Goal: Contribute content: Contribute content

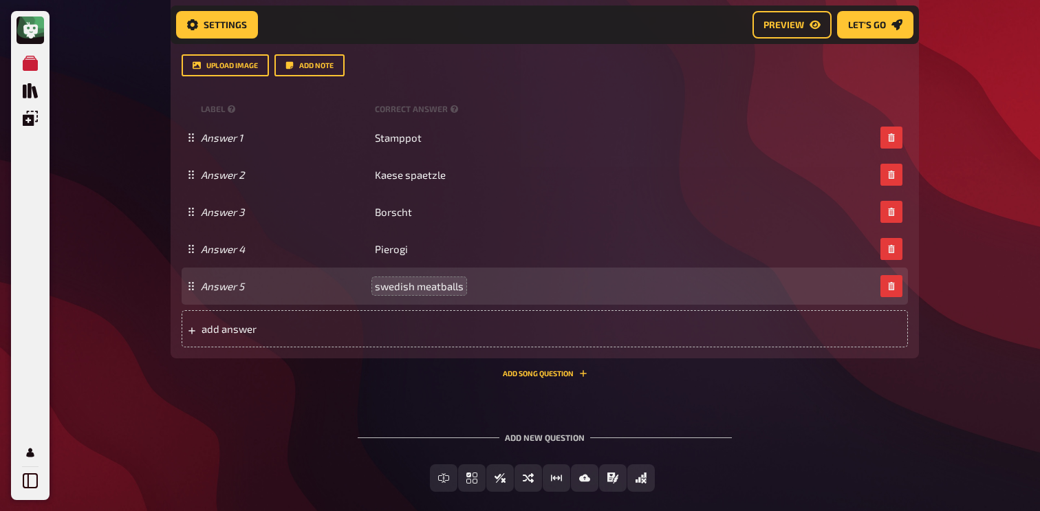
click at [379, 291] on span "swedish meatballs" at bounding box center [419, 286] width 89 height 12
click at [425, 288] on span "Swedish meatballs" at bounding box center [419, 286] width 89 height 12
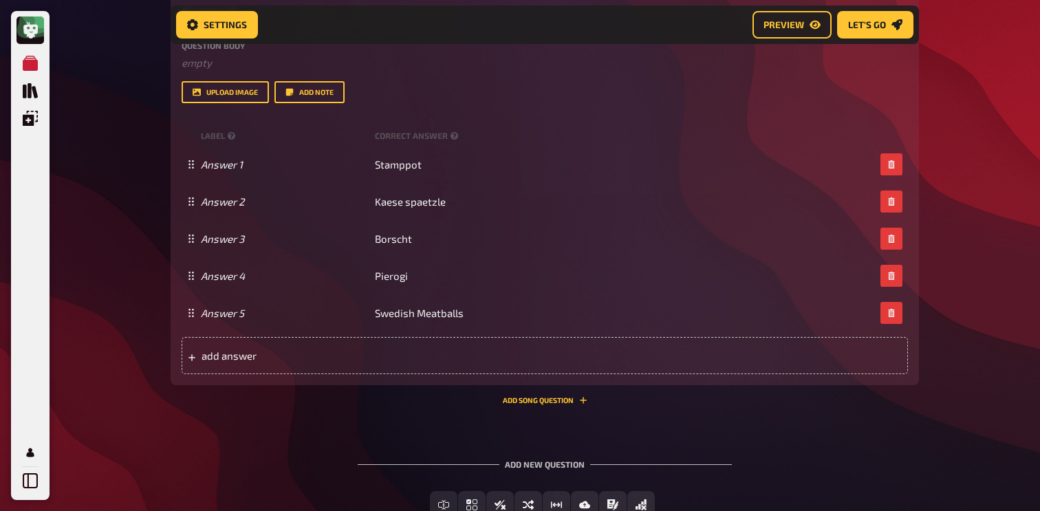
scroll to position [685, 0]
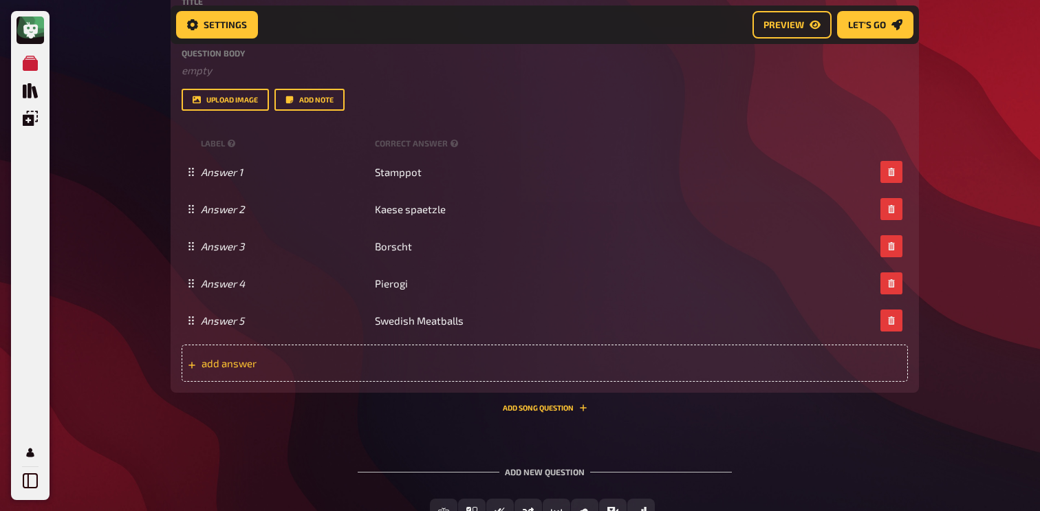
click at [383, 370] on span "add answer" at bounding box center [309, 363] width 214 height 12
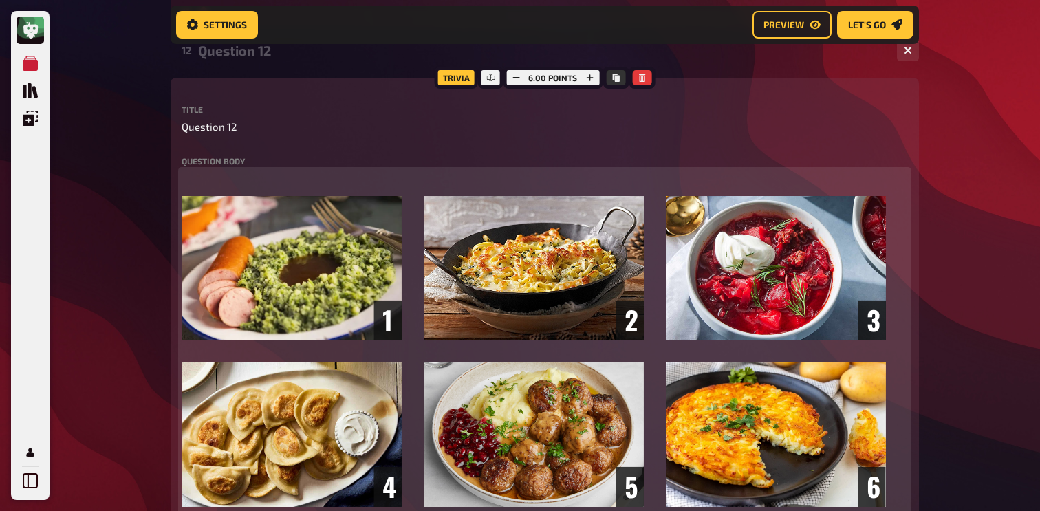
scroll to position [534, 0]
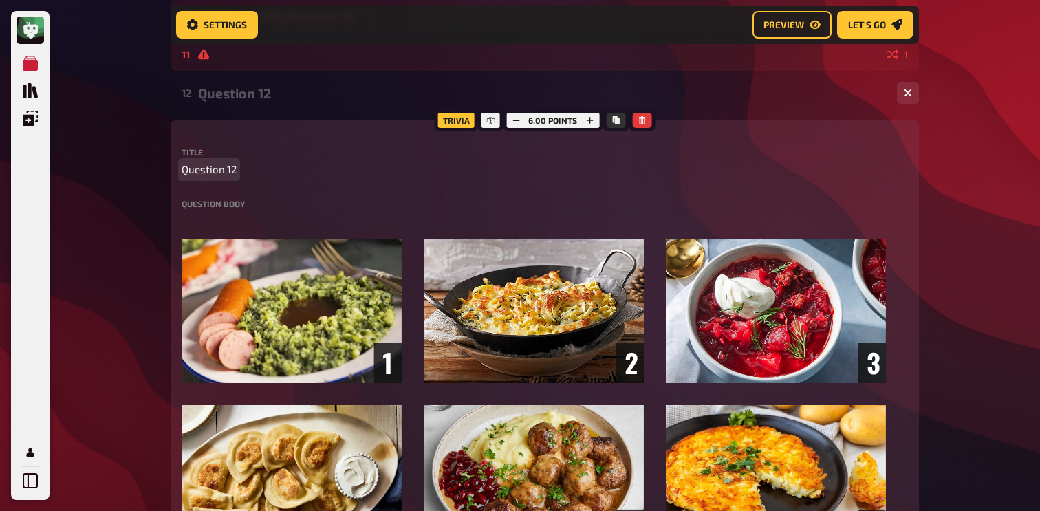
click at [191, 173] on span "Question 12" at bounding box center [209, 170] width 55 height 16
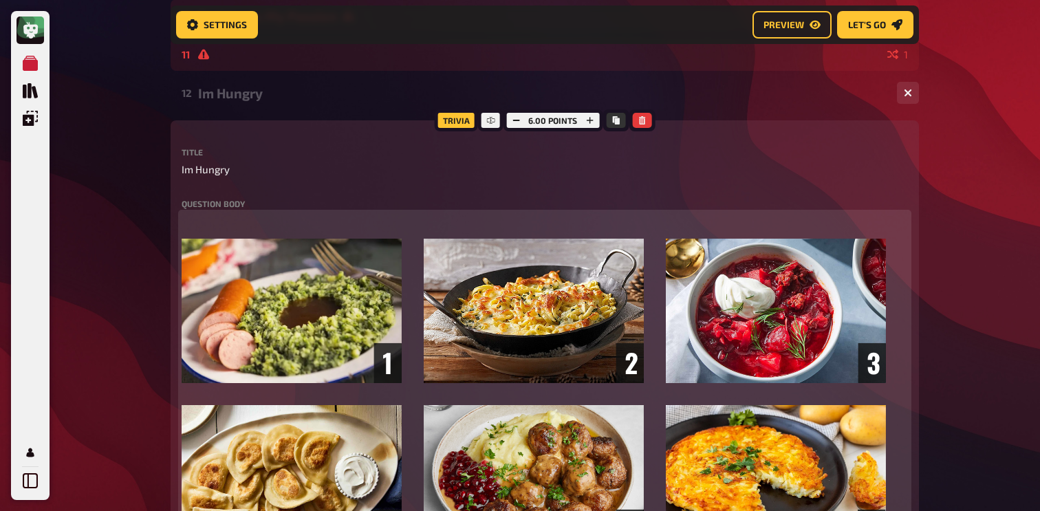
click at [237, 224] on p "﻿" at bounding box center [545, 221] width 727 height 16
click at [219, 224] on span "Can you name the dish in the" at bounding box center [250, 221] width 136 height 12
click at [263, 220] on span "Can you name the dish in the" at bounding box center [250, 221] width 136 height 12
click at [339, 224] on span "Can you name the traditional dish in the" at bounding box center [276, 221] width 188 height 12
click at [376, 223] on p "Can you name the traditional dish in the" at bounding box center [545, 221] width 727 height 16
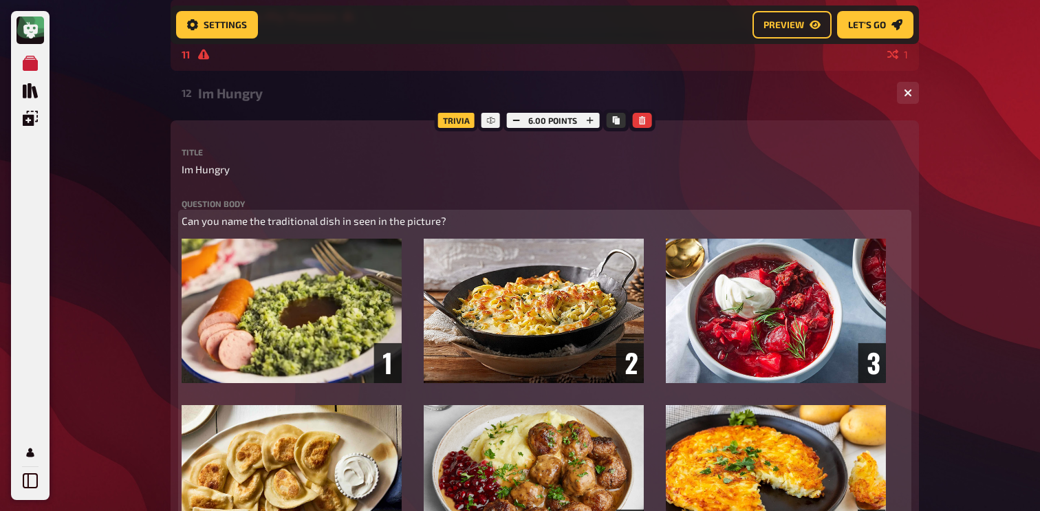
click at [420, 215] on p "Can you name the traditional dish in seen in the picture?" at bounding box center [545, 221] width 727 height 16
copy span "Can you name the traditional dish in seen in the picture?"
click at [416, 217] on span "Can you name the specific traditional dish shown in the picture?" at bounding box center [332, 221] width 301 height 12
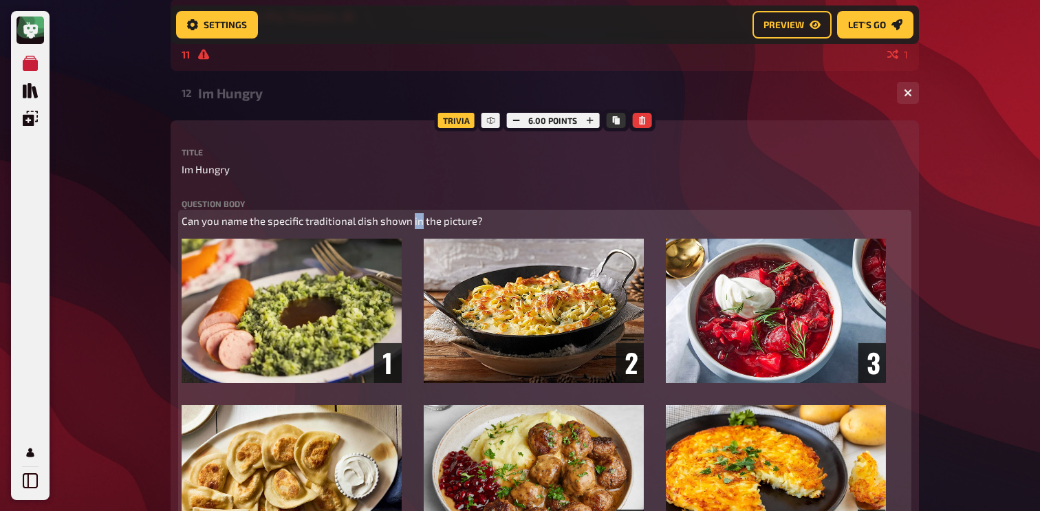
click at [416, 217] on span "Can you name the specific traditional dish shown in the picture?" at bounding box center [332, 221] width 301 height 12
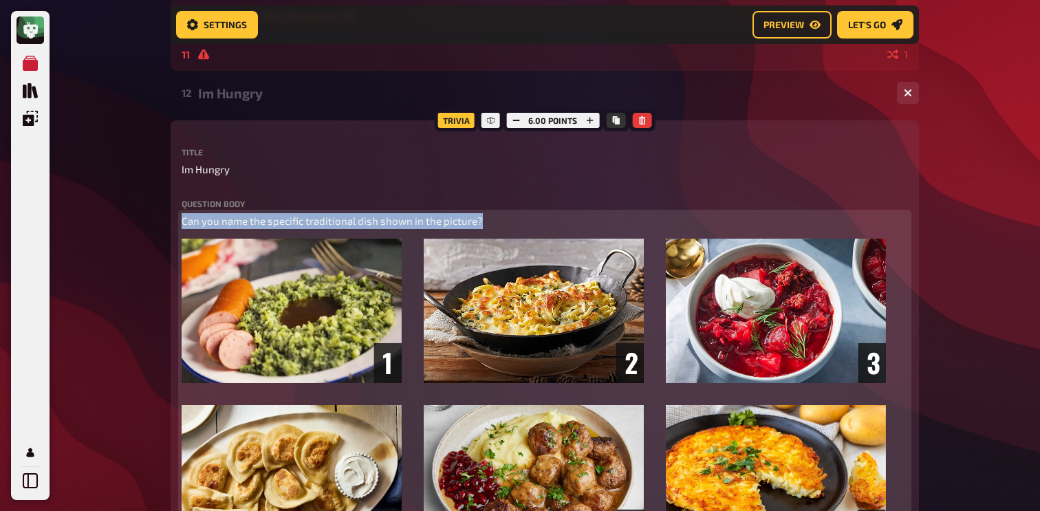
click at [416, 217] on span "Can you name the specific traditional dish shown in the picture?" at bounding box center [332, 221] width 301 height 12
click at [297, 193] on button "button" at bounding box center [288, 195] width 22 height 22
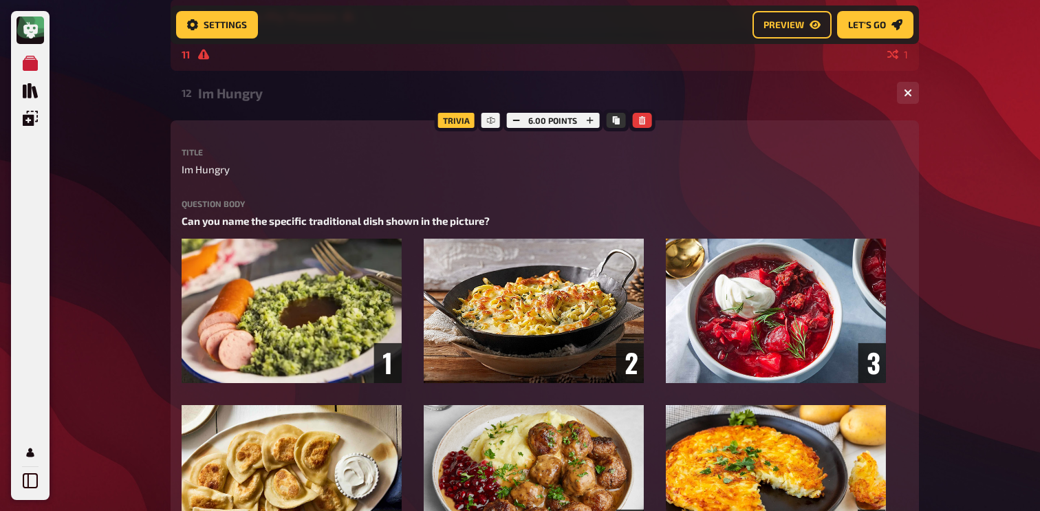
click at [139, 191] on div "My Quizzes Quiz Library Overlays My Account Home My Quizzes Nationalities ​🇬🇧 S…" at bounding box center [520, 297] width 1040 height 1662
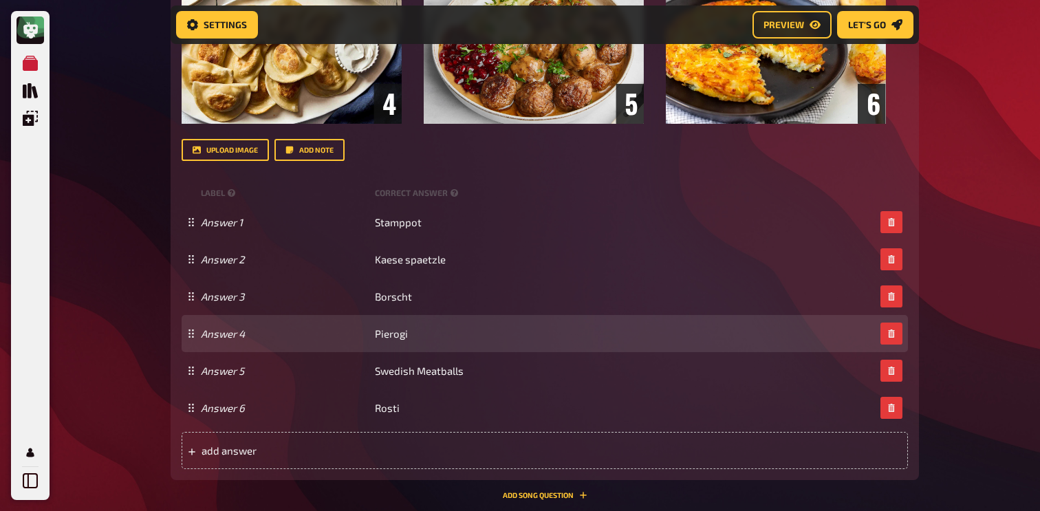
scroll to position [1153, 0]
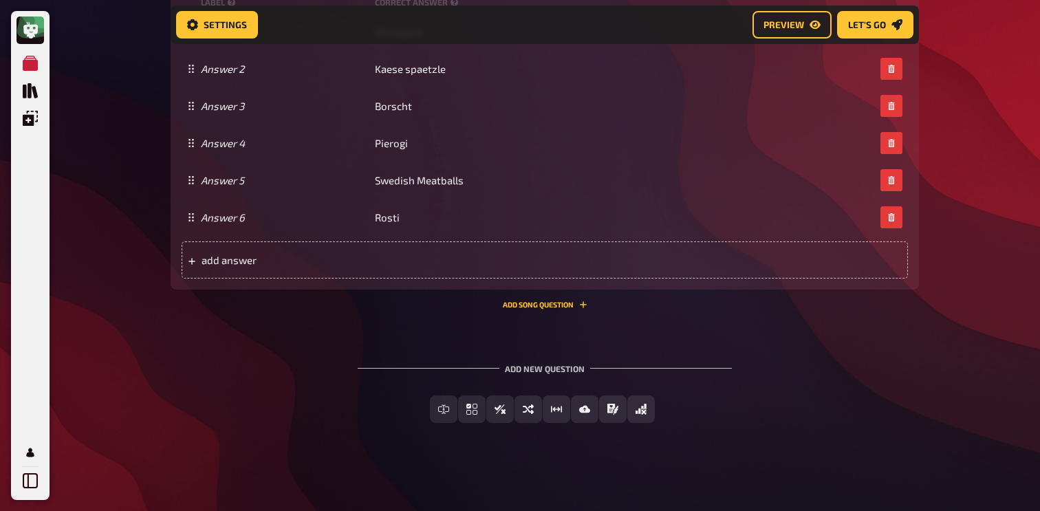
click at [544, 303] on button "Add Song question" at bounding box center [545, 305] width 85 height 8
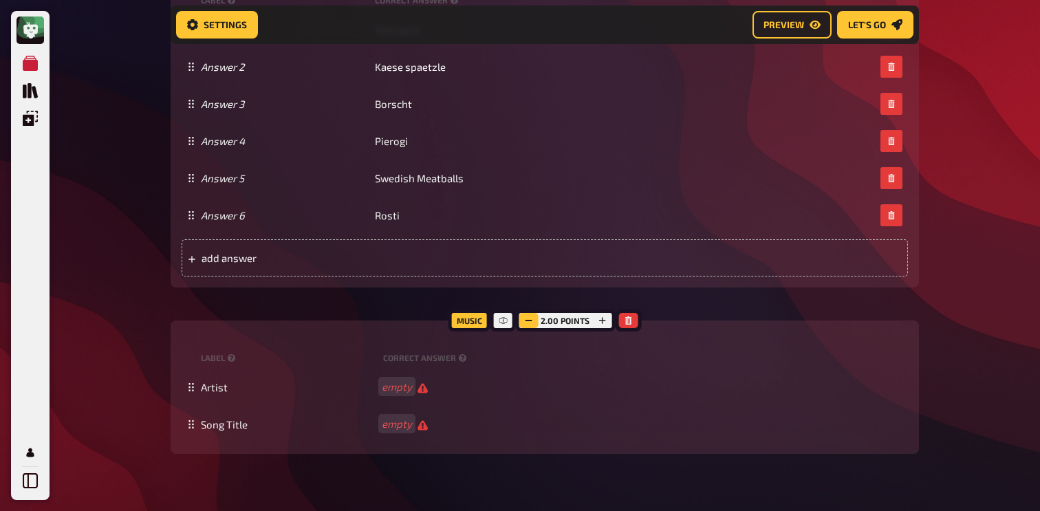
click at [534, 325] on button "button" at bounding box center [528, 320] width 19 height 15
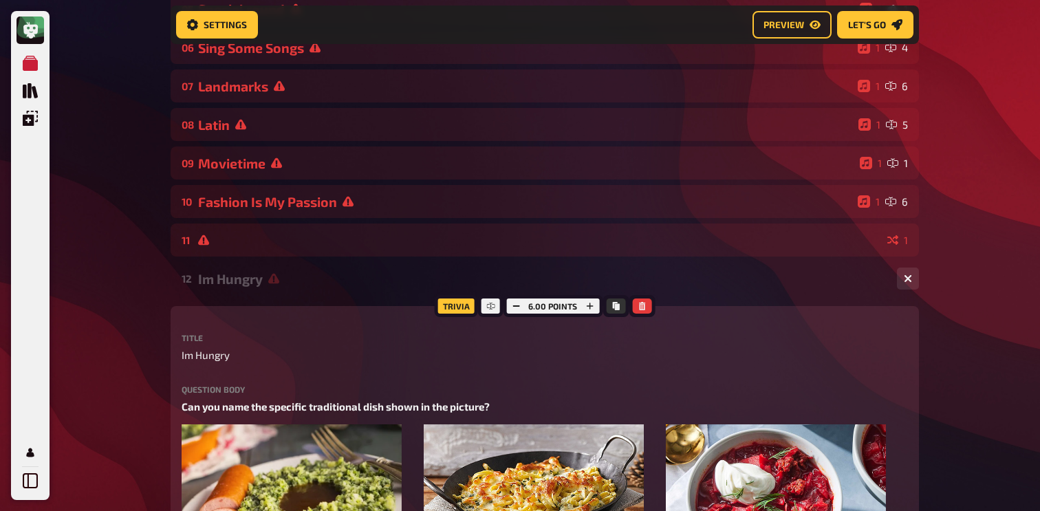
scroll to position [331, 0]
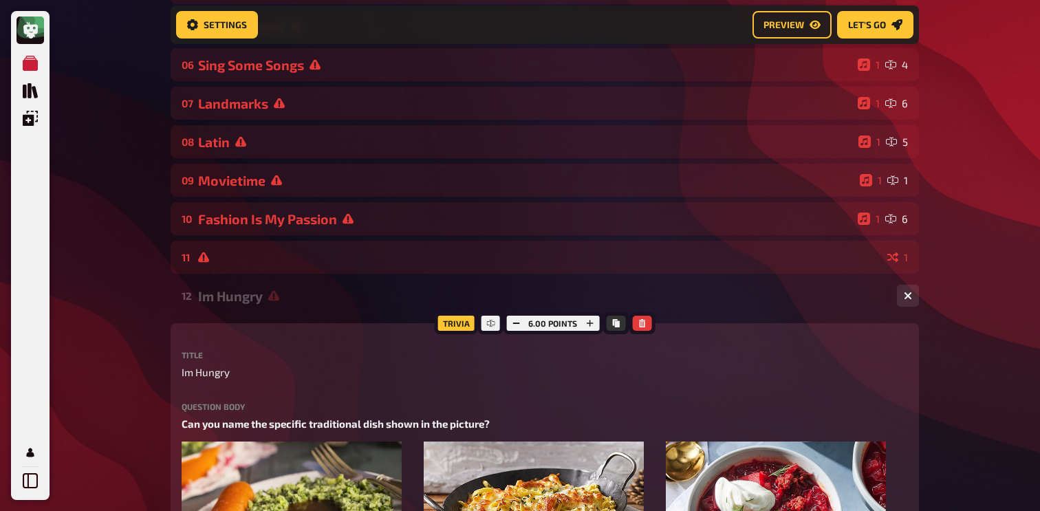
click at [300, 306] on div "12 Im Hungry 1 6" at bounding box center [545, 295] width 749 height 33
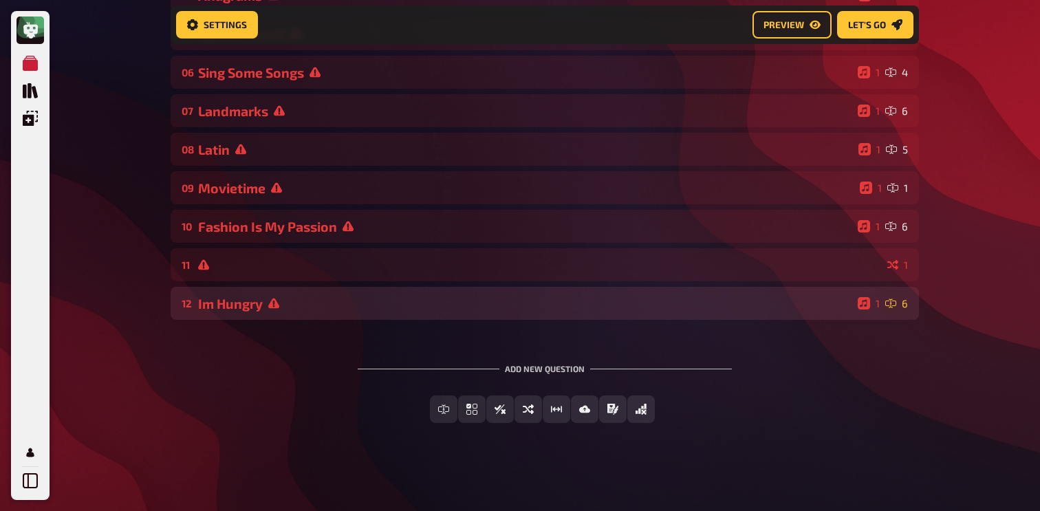
scroll to position [325, 0]
click at [300, 306] on div "Im Hungry" at bounding box center [525, 304] width 654 height 16
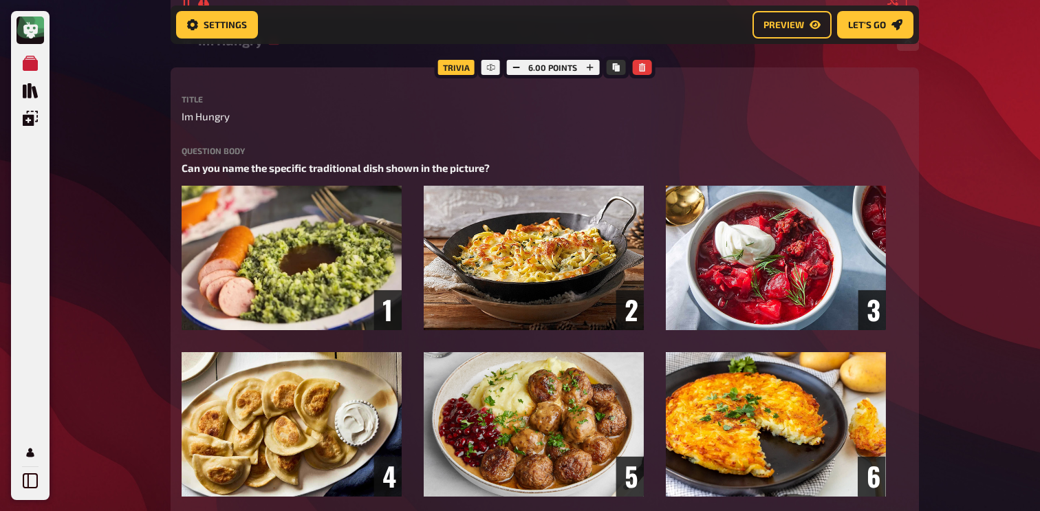
scroll to position [590, 0]
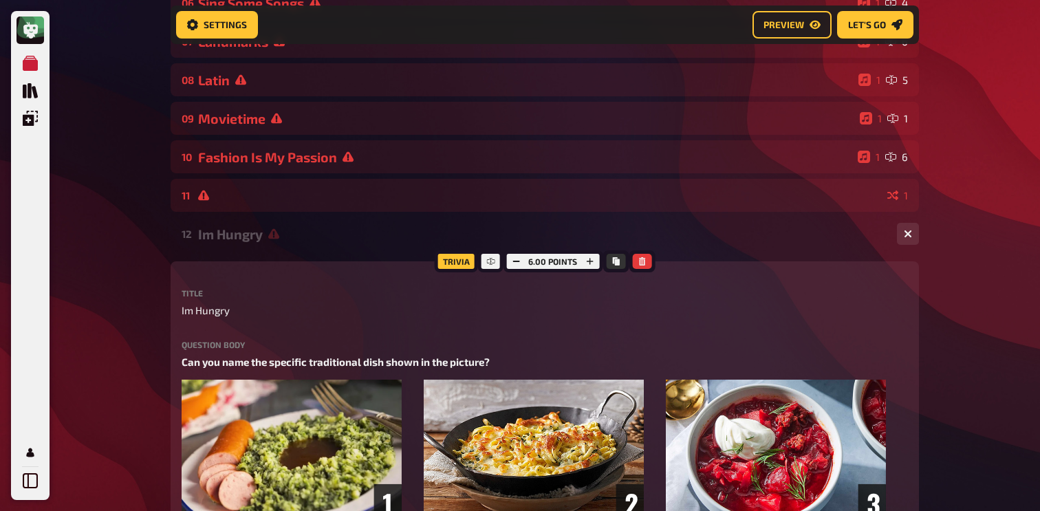
click at [288, 231] on div "Im Hungry" at bounding box center [542, 234] width 688 height 16
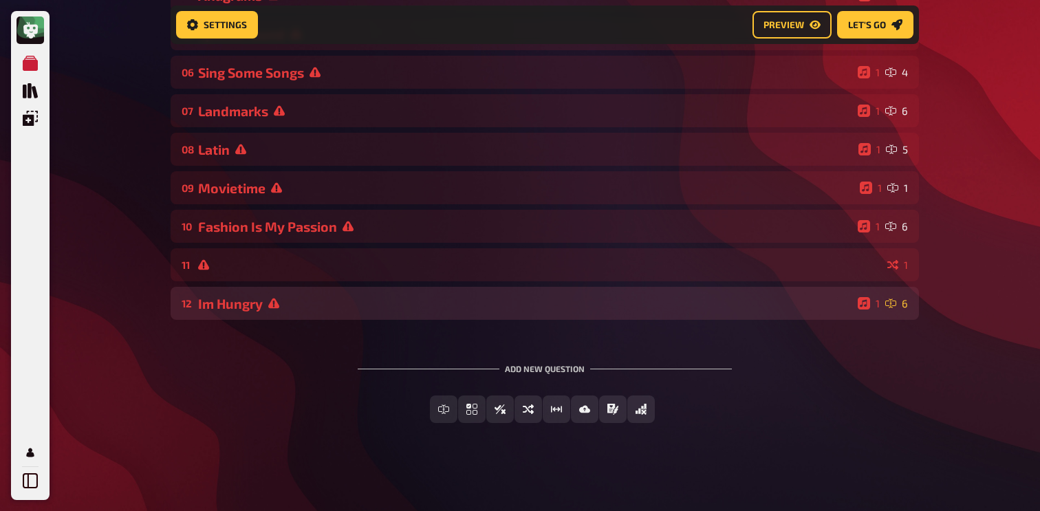
scroll to position [325, 0]
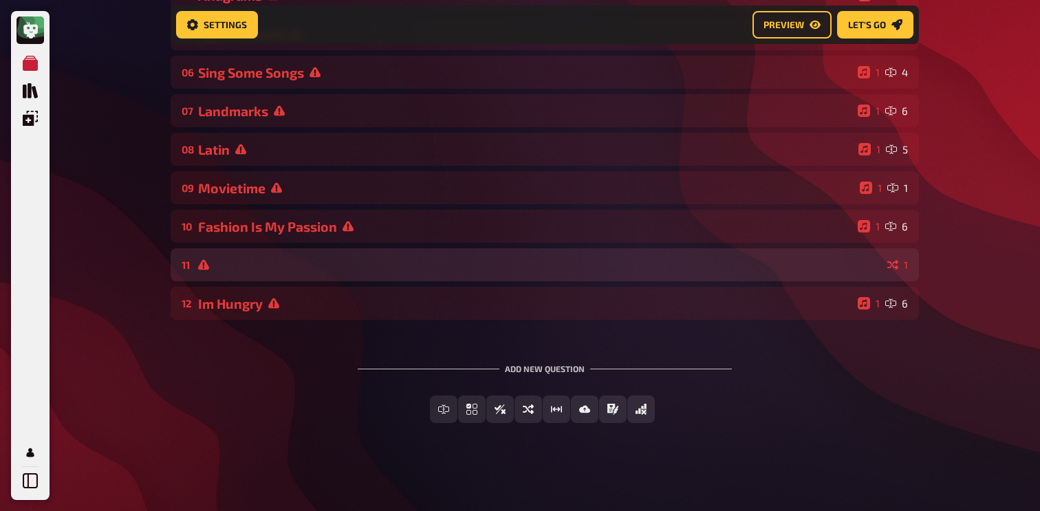
click at [282, 263] on div at bounding box center [540, 264] width 684 height 11
click at [309, 266] on div at bounding box center [540, 264] width 684 height 11
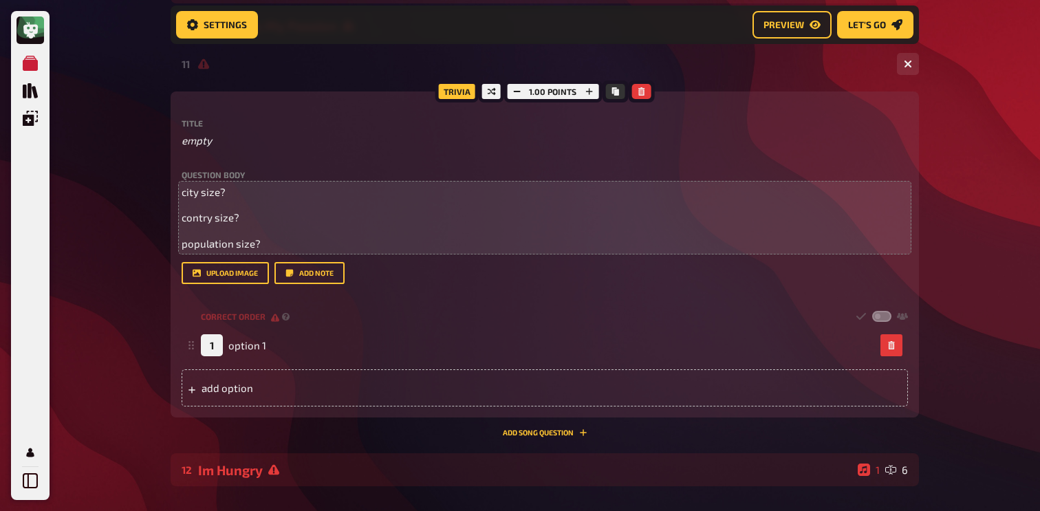
scroll to position [598, 0]
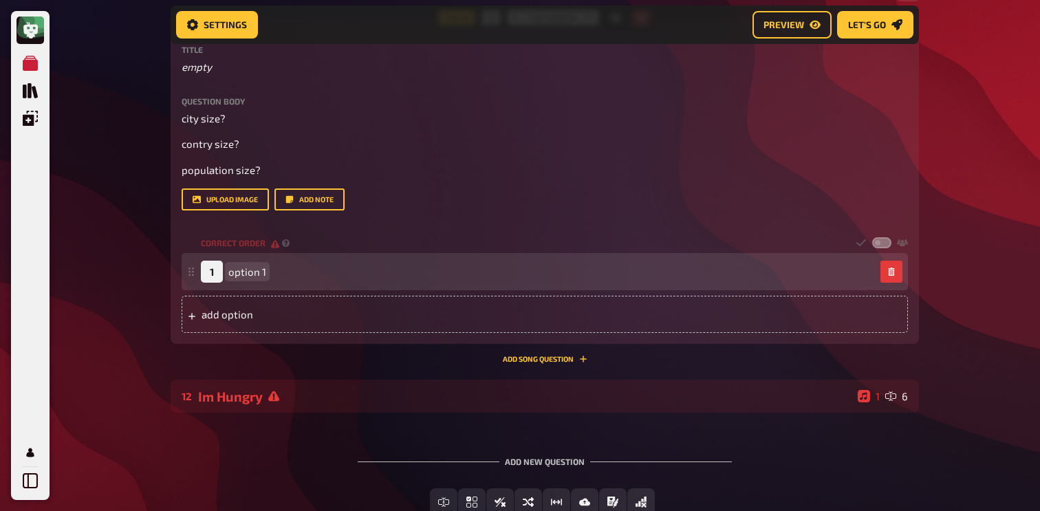
click at [248, 271] on span "option 1" at bounding box center [247, 272] width 38 height 12
paste span
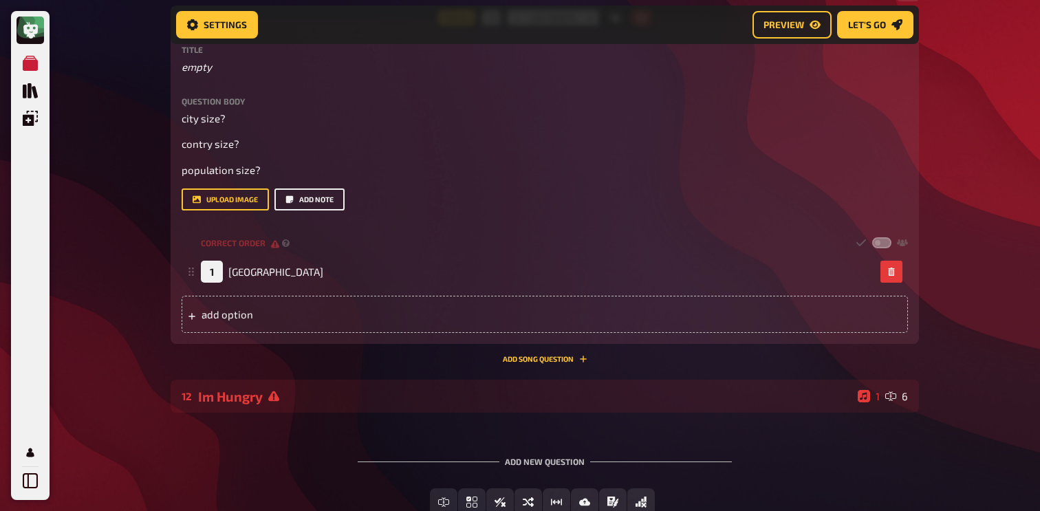
click at [329, 204] on button "Add note" at bounding box center [310, 200] width 70 height 22
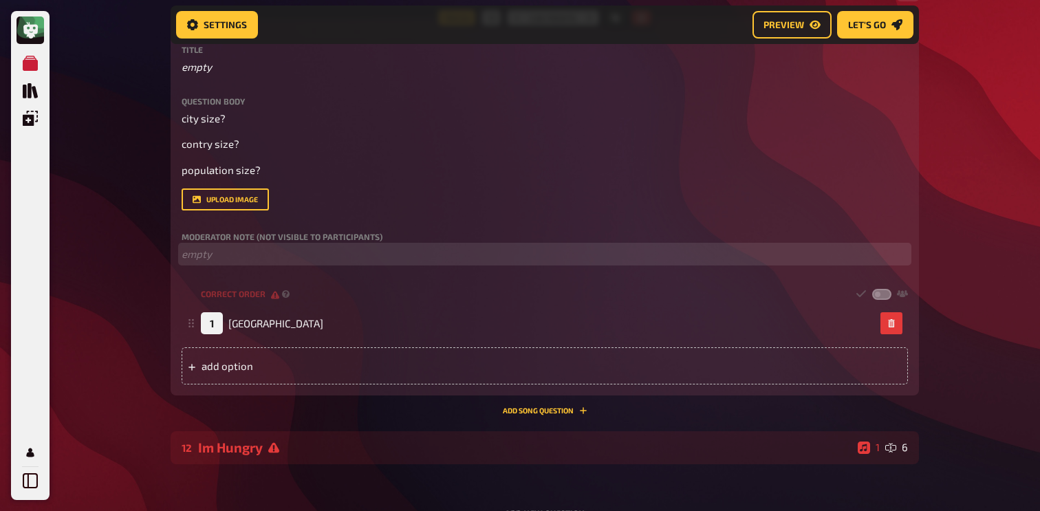
click at [266, 258] on p "﻿ empty" at bounding box center [545, 254] width 727 height 16
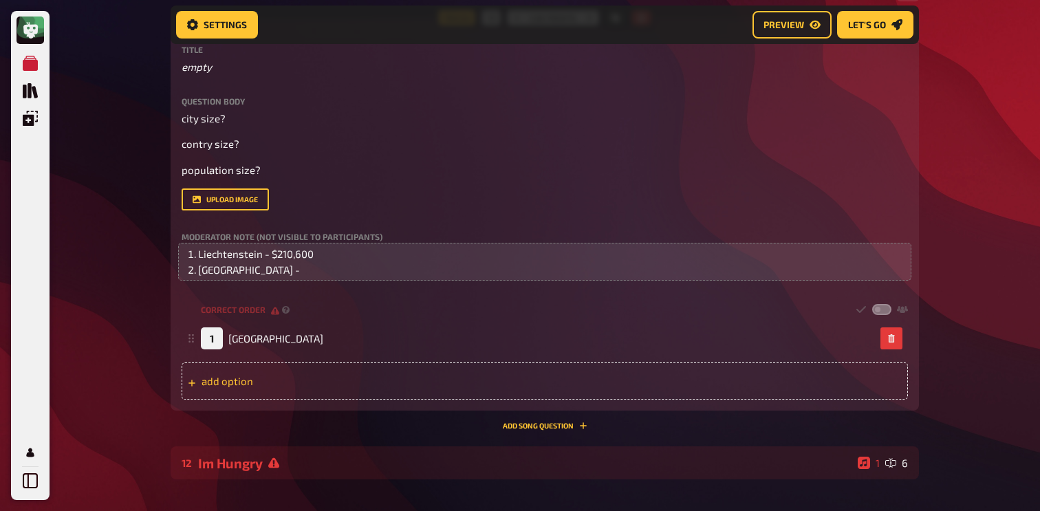
click at [278, 389] on div "add option" at bounding box center [545, 381] width 727 height 37
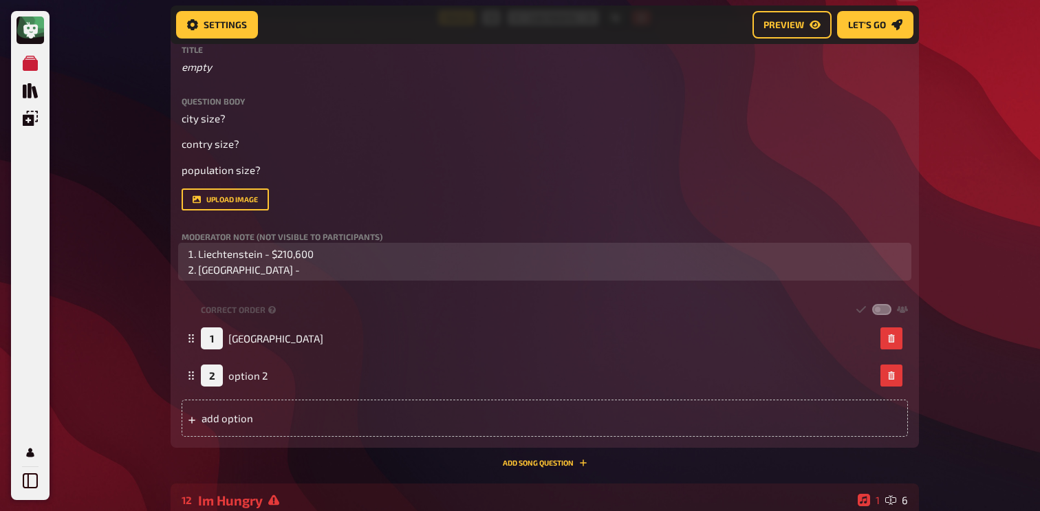
click at [293, 275] on li "[GEOGRAPHIC_DATA] -" at bounding box center [553, 270] width 710 height 16
click at [221, 274] on span "Ireland - $115,300" at bounding box center [238, 270] width 81 height 12
copy span "[GEOGRAPHIC_DATA]"
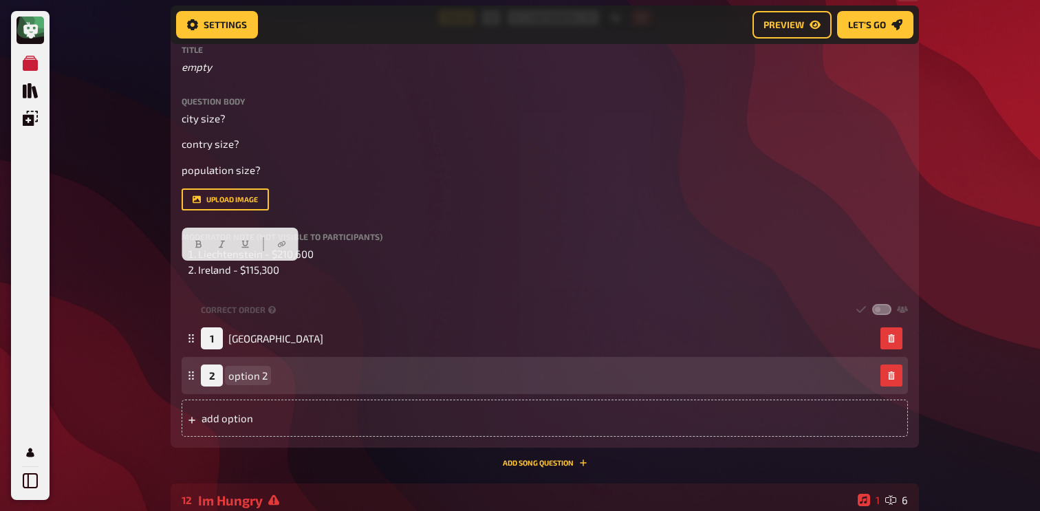
click at [248, 385] on div "2 [MEDICAL_DATA]" at bounding box center [234, 376] width 67 height 22
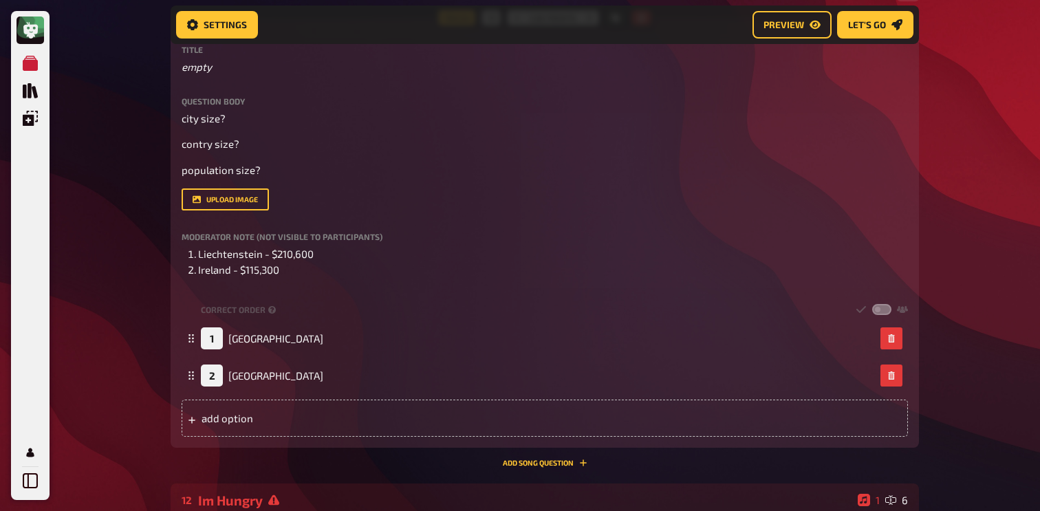
click at [136, 331] on div "My Quizzes Quiz Library Overlays My Account Home My Quizzes Nationalities ​🇬🇧 S…" at bounding box center [520, 55] width 1040 height 1306
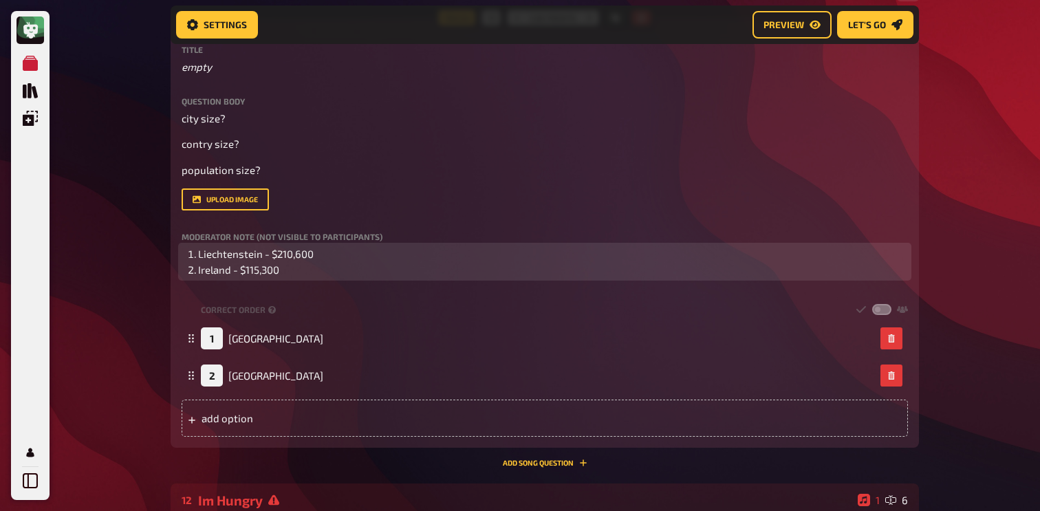
click at [284, 277] on li "Ireland - $115,300" at bounding box center [553, 270] width 710 height 16
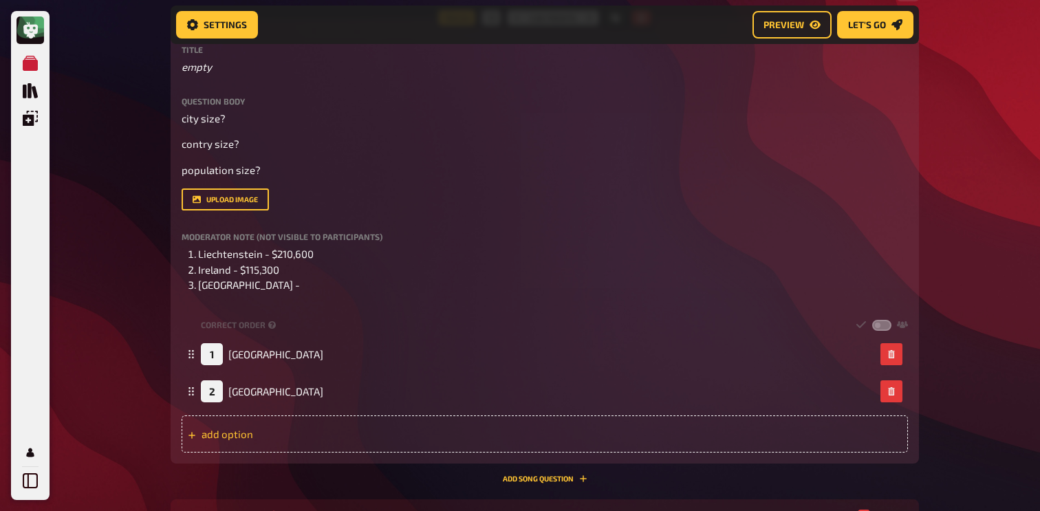
click at [244, 422] on div "add option" at bounding box center [545, 434] width 727 height 37
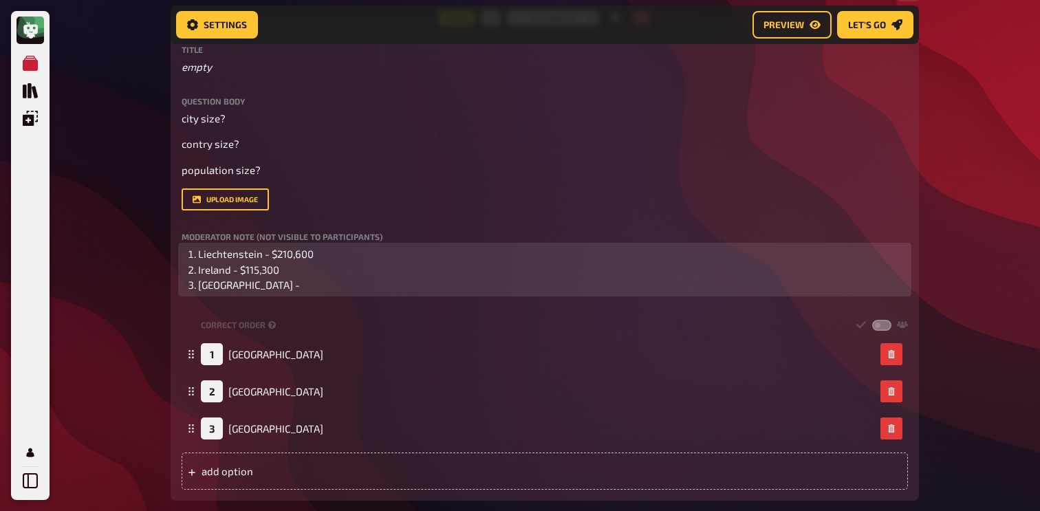
click at [290, 289] on li "[GEOGRAPHIC_DATA] -" at bounding box center [553, 285] width 710 height 16
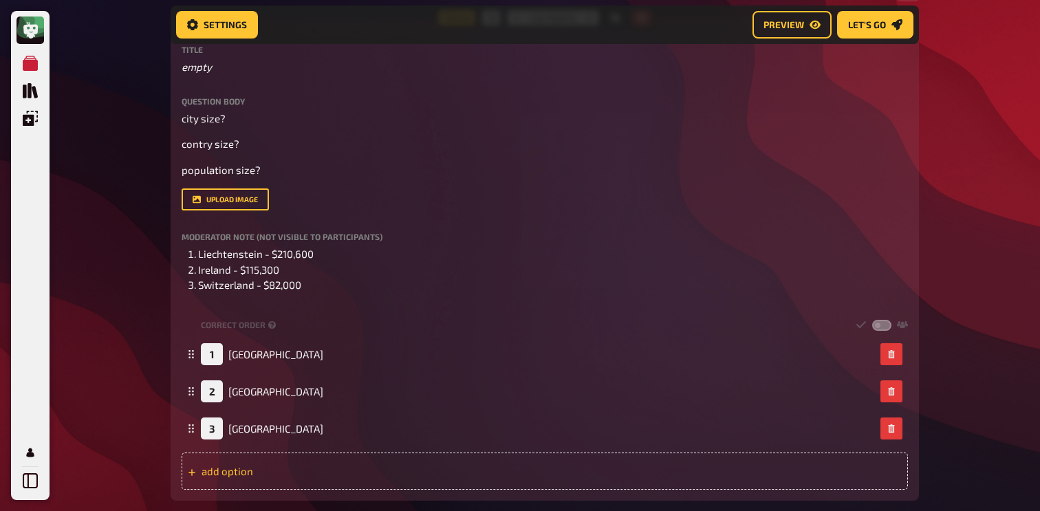
click at [252, 459] on div "add option" at bounding box center [545, 471] width 727 height 37
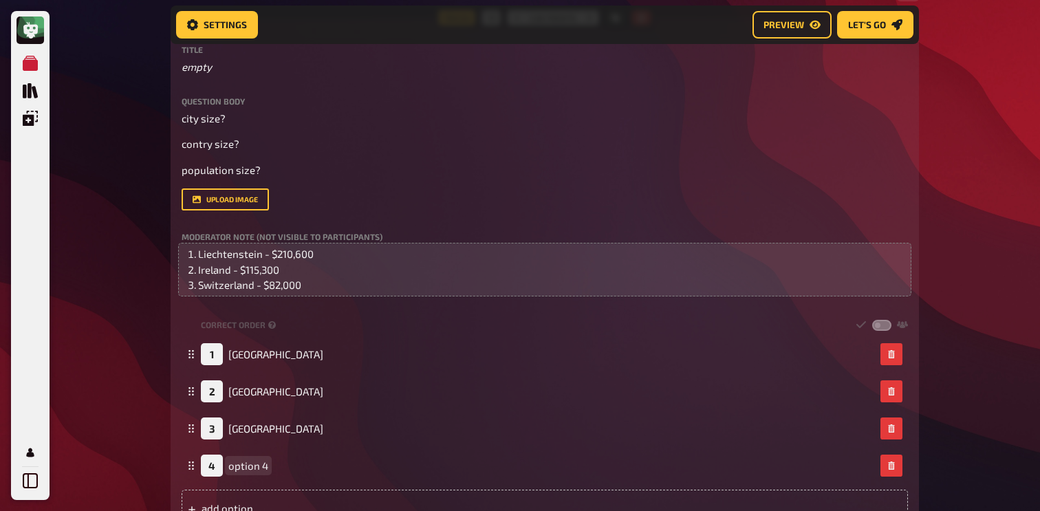
paste span
click at [329, 282] on li "Switzerland - $82,000" at bounding box center [553, 285] width 710 height 16
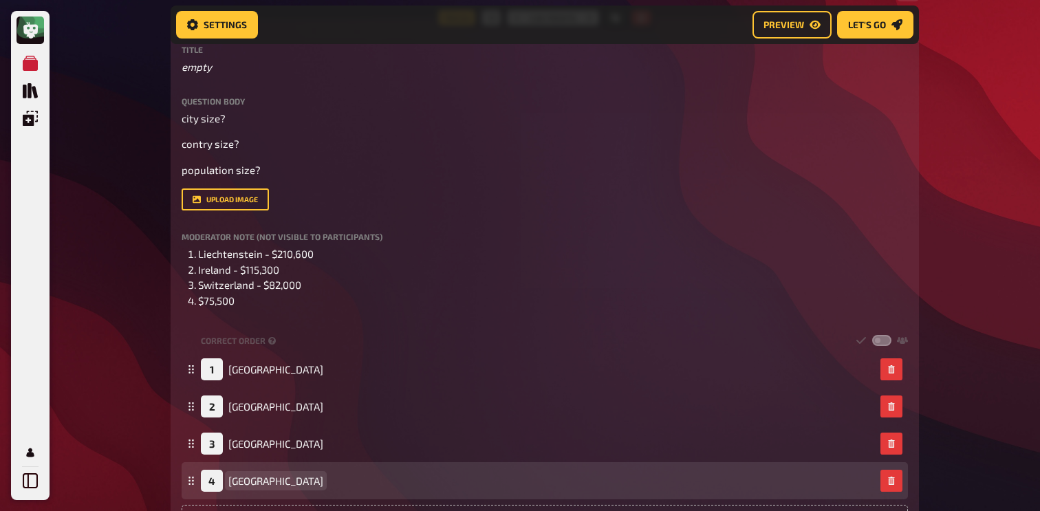
click at [248, 484] on span "[GEOGRAPHIC_DATA]" at bounding box center [275, 481] width 95 height 12
copy span "[GEOGRAPHIC_DATA]"
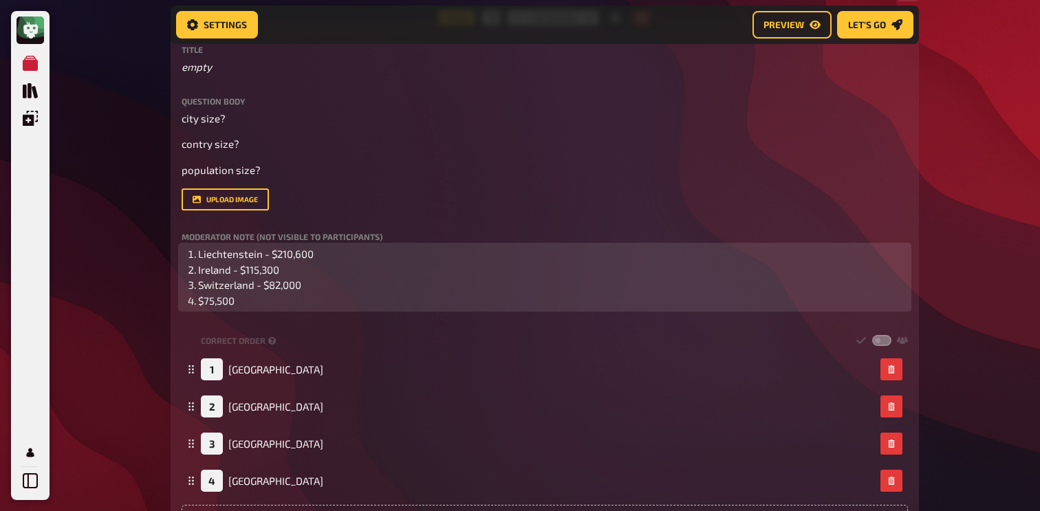
click at [198, 302] on li "$75,500" at bounding box center [553, 301] width 710 height 16
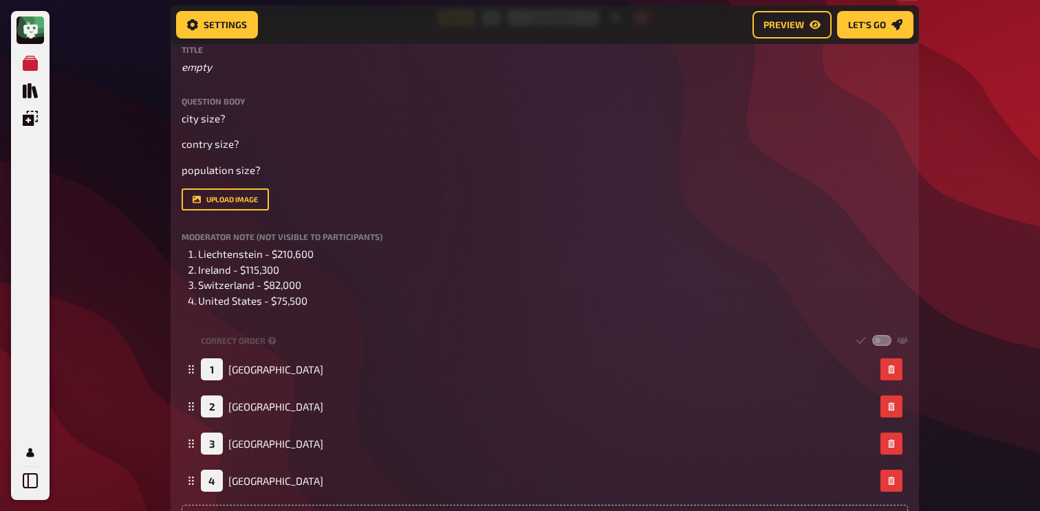
click at [125, 364] on div "My Quizzes Quiz Library Overlays My Account Home My Quizzes Nationalities ​🇬🇧 S…" at bounding box center [520, 107] width 1040 height 1411
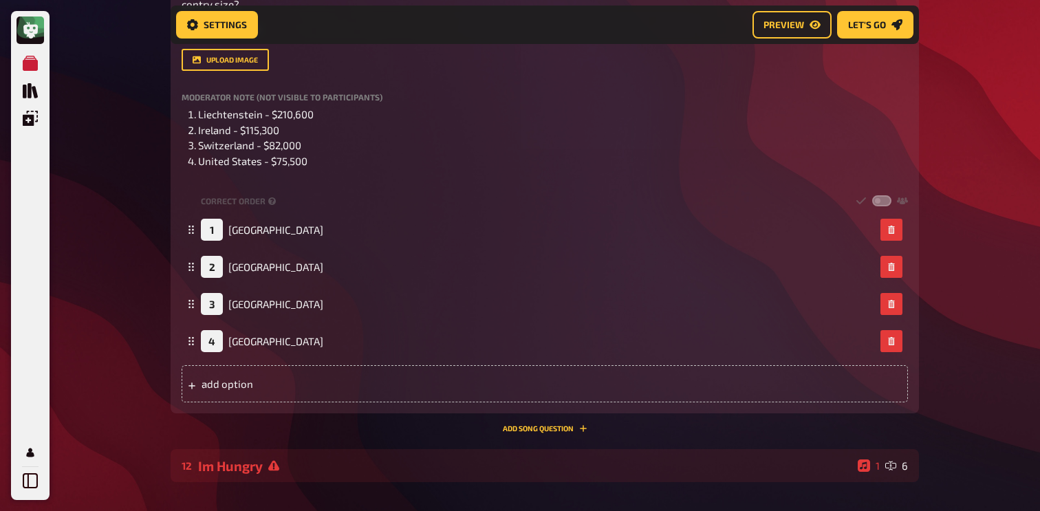
scroll to position [771, 0]
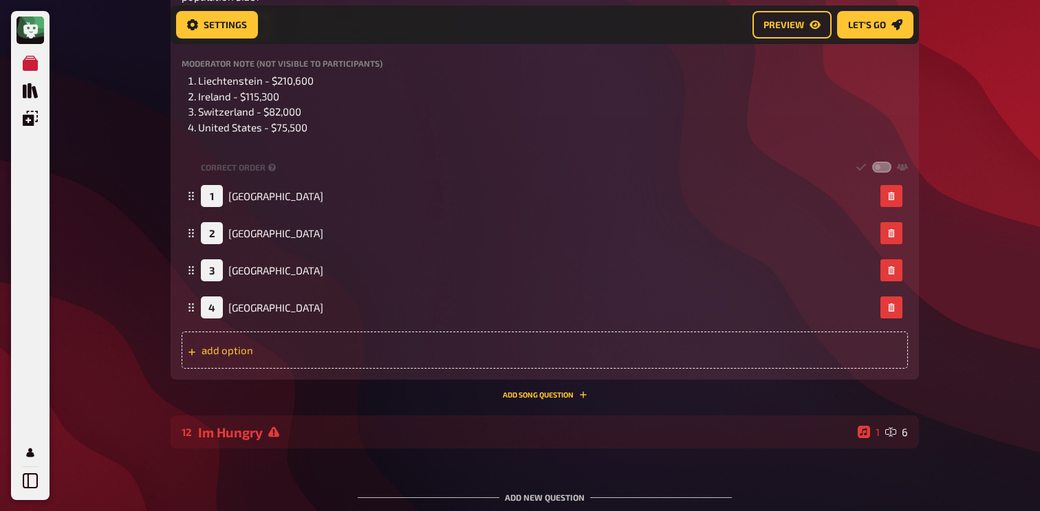
click at [261, 348] on div "add option" at bounding box center [545, 350] width 727 height 37
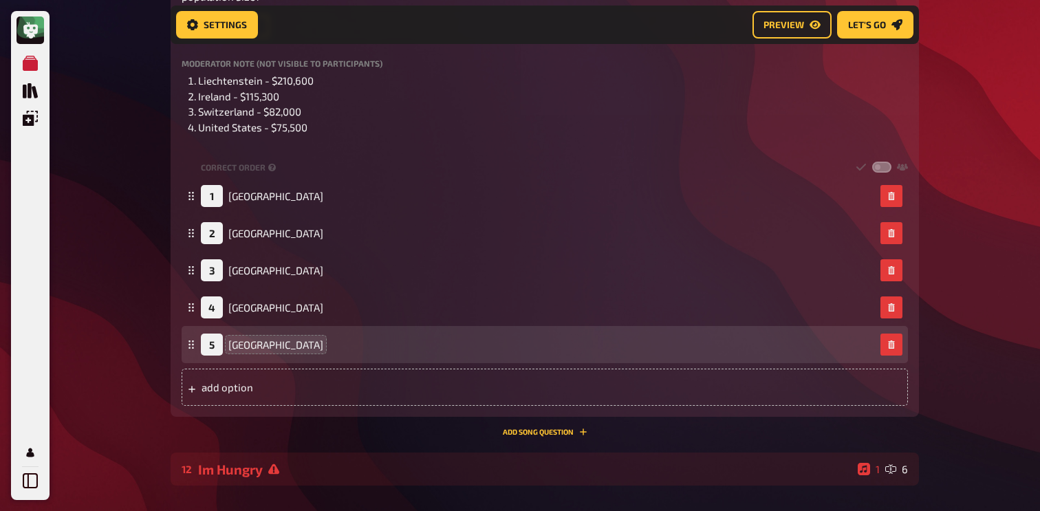
click at [247, 345] on span "[GEOGRAPHIC_DATA]" at bounding box center [275, 345] width 95 height 12
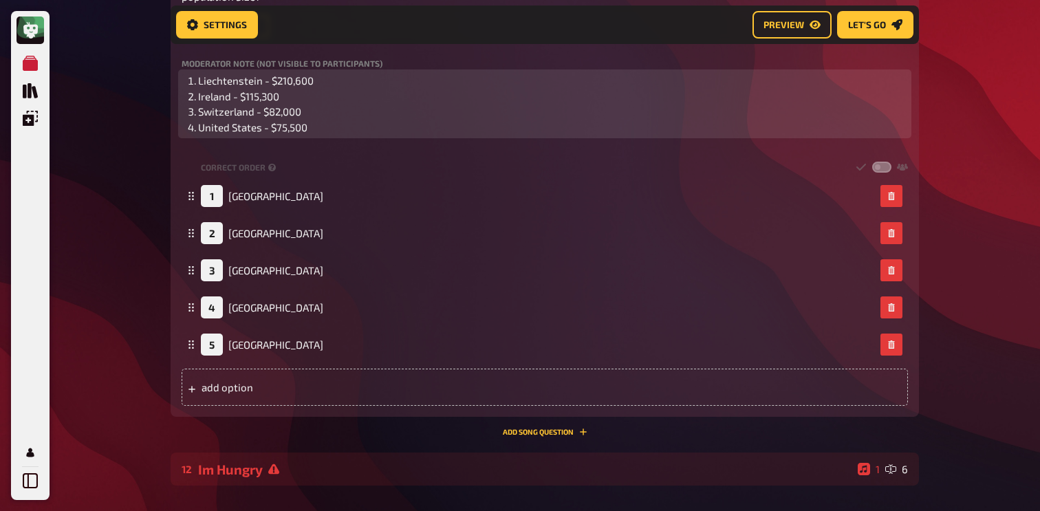
click at [328, 129] on li "United States - $75,500" at bounding box center [553, 128] width 710 height 16
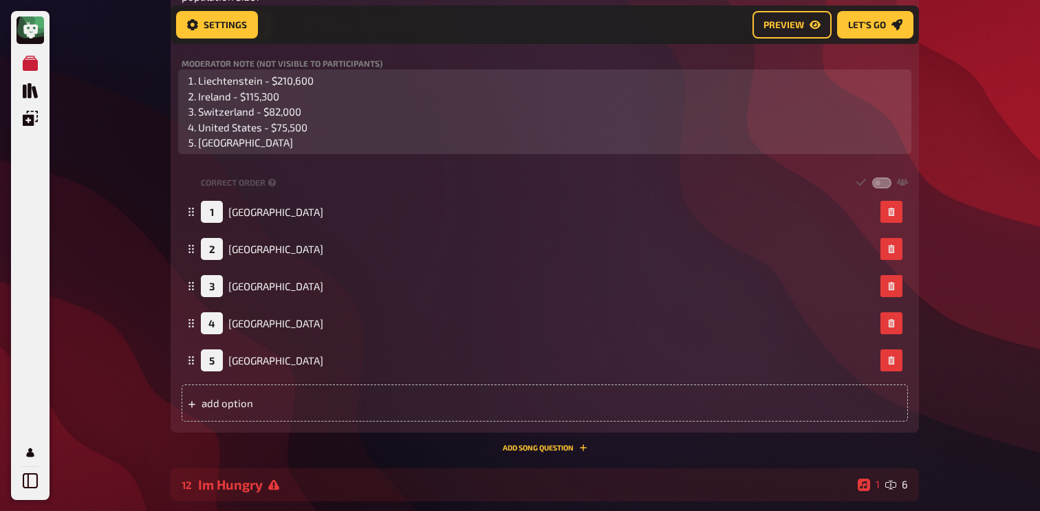
click at [217, 145] on span "[GEOGRAPHIC_DATA]" at bounding box center [245, 142] width 95 height 12
click at [331, 145] on li "[GEOGRAPHIC_DATA]" at bounding box center [553, 143] width 710 height 16
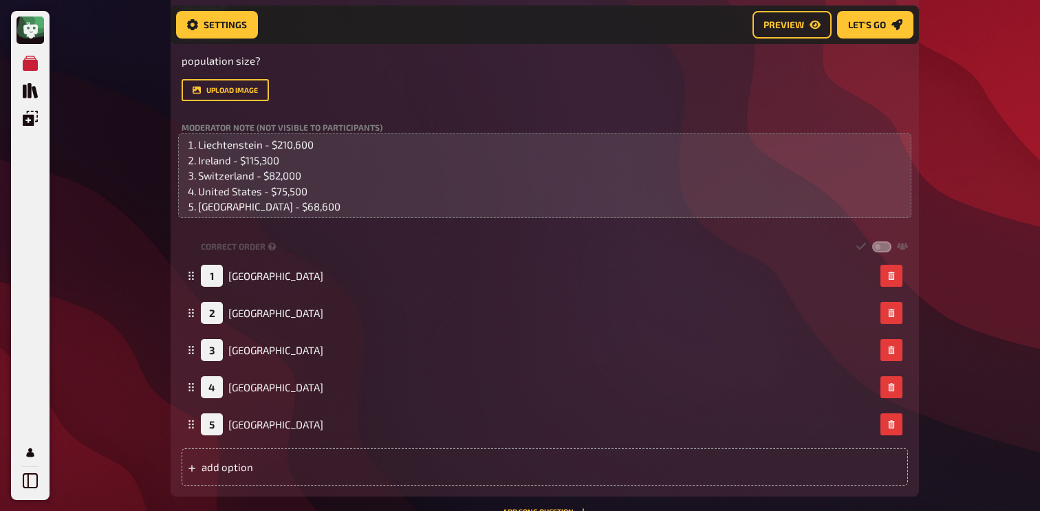
scroll to position [682, 0]
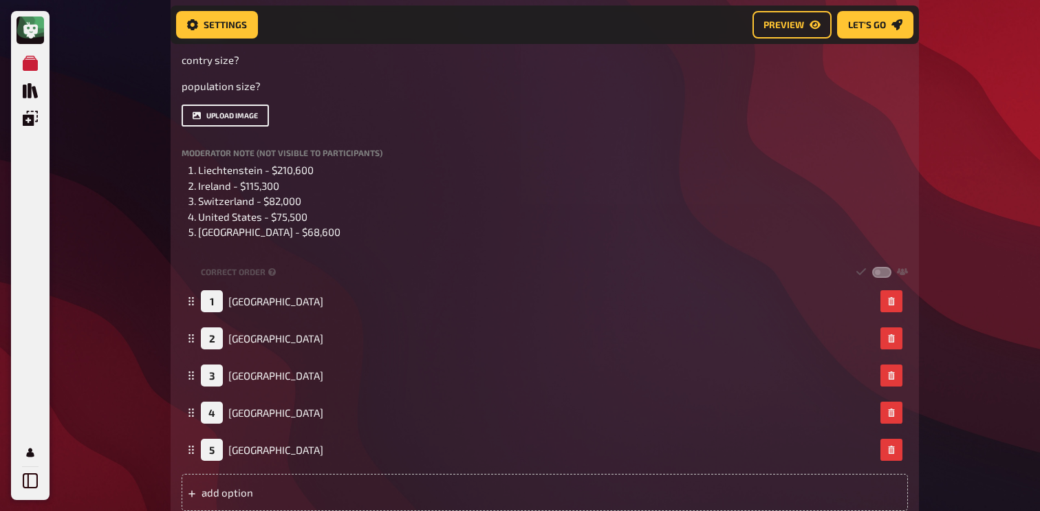
click at [239, 116] on button "upload image" at bounding box center [225, 116] width 87 height 22
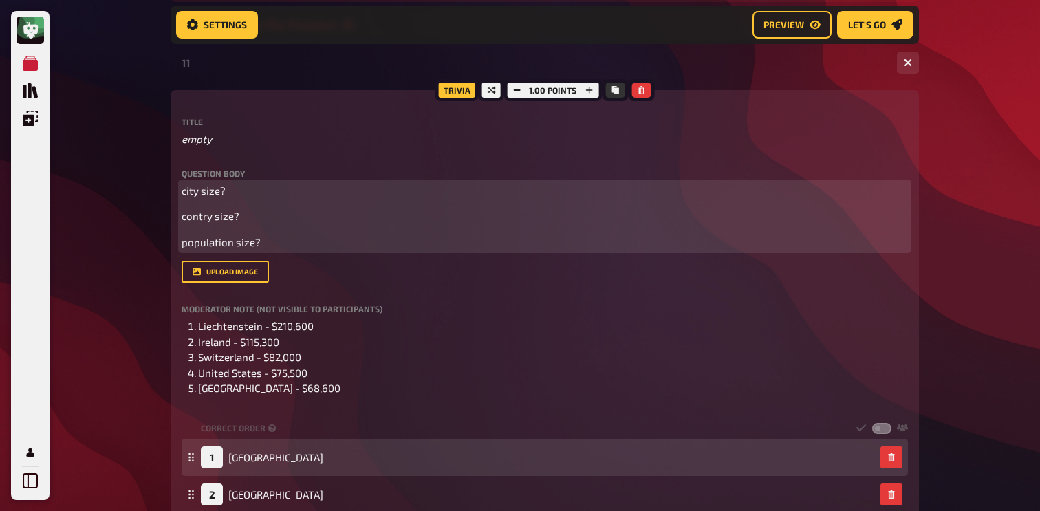
scroll to position [509, 0]
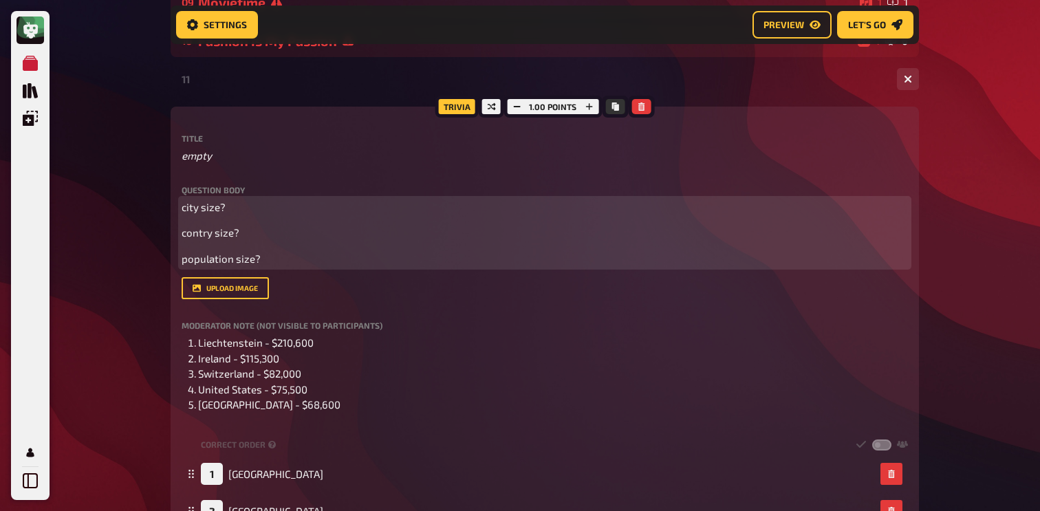
click at [286, 255] on p "population size?" at bounding box center [545, 259] width 727 height 16
drag, startPoint x: 286, startPoint y: 255, endPoint x: 169, endPoint y: 209, distance: 125.5
click at [169, 209] on div "Home My Quizzes Nationalities ​🇬🇧 Setup Setup Edit Content Quiz Lobby Hosting u…" at bounding box center [545, 223] width 771 height 1464
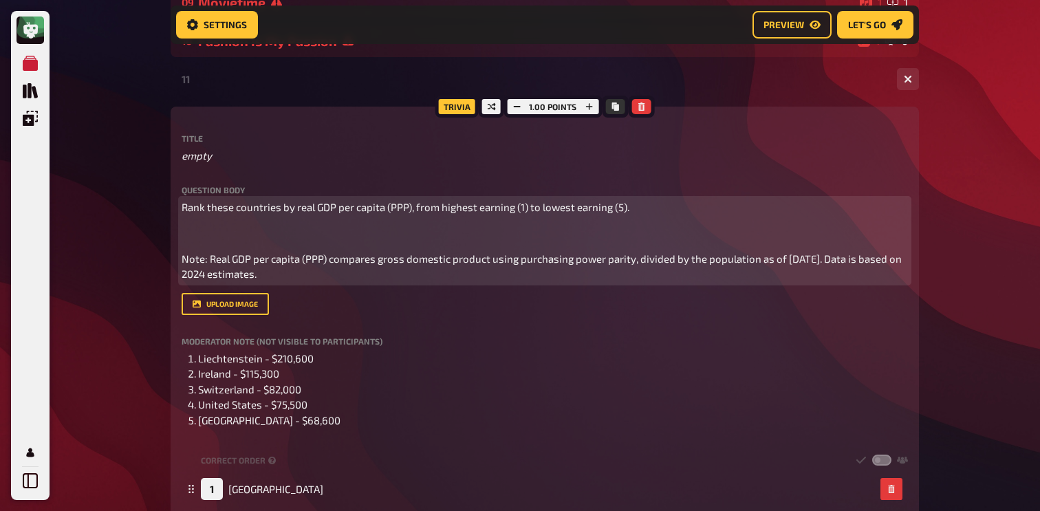
click at [206, 231] on p "﻿" at bounding box center [545, 233] width 727 height 16
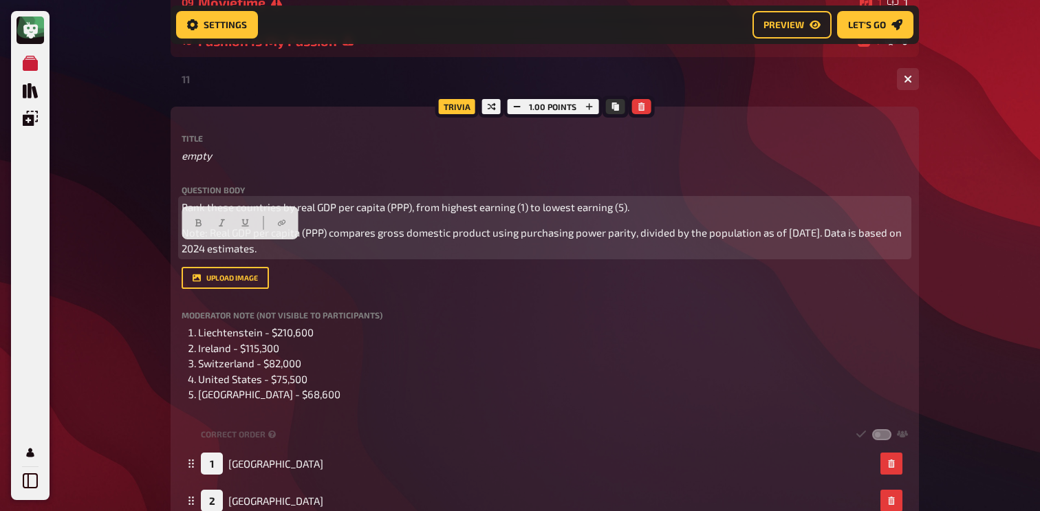
drag, startPoint x: 274, startPoint y: 251, endPoint x: 161, endPoint y: 233, distance: 114.4
click at [161, 233] on div "Home My Quizzes Nationalities ​🇬🇧 Setup Setup Edit Content Quiz Lobby Hosting u…" at bounding box center [545, 218] width 771 height 1454
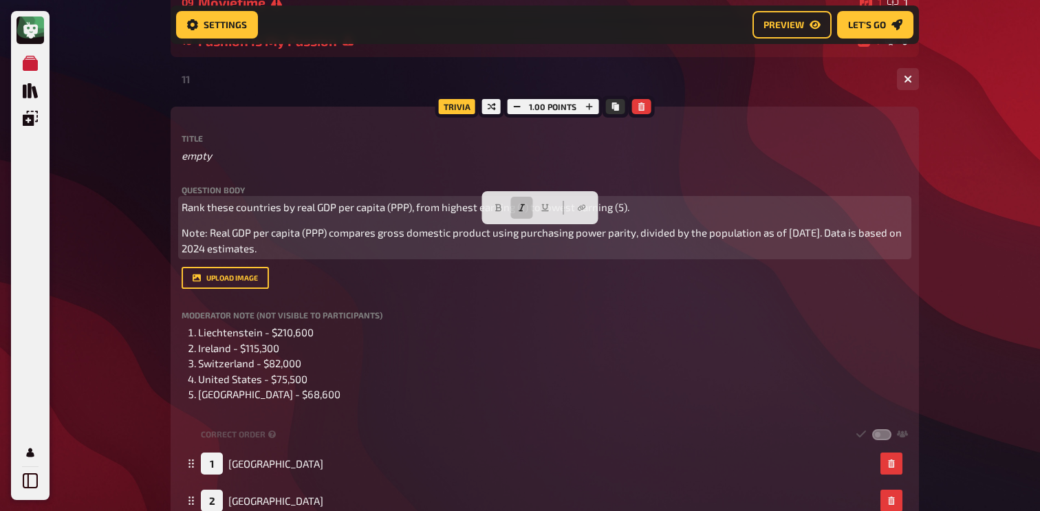
click at [522, 206] on icon "button" at bounding box center [522, 208] width 6 height 8
click at [425, 210] on span "Rank these countries by real GDP per capita (PPP), from highest earning (1) to …" at bounding box center [406, 207] width 448 height 12
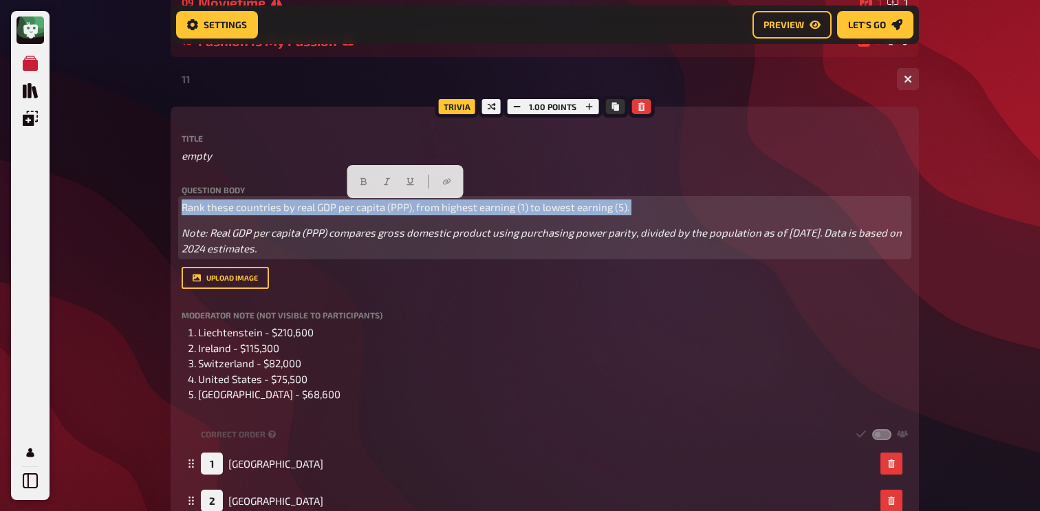
click at [425, 210] on span "Rank these countries by real GDP per capita (PPP), from highest earning (1) to …" at bounding box center [406, 207] width 448 height 12
click at [361, 181] on icon "button" at bounding box center [364, 182] width 6 height 8
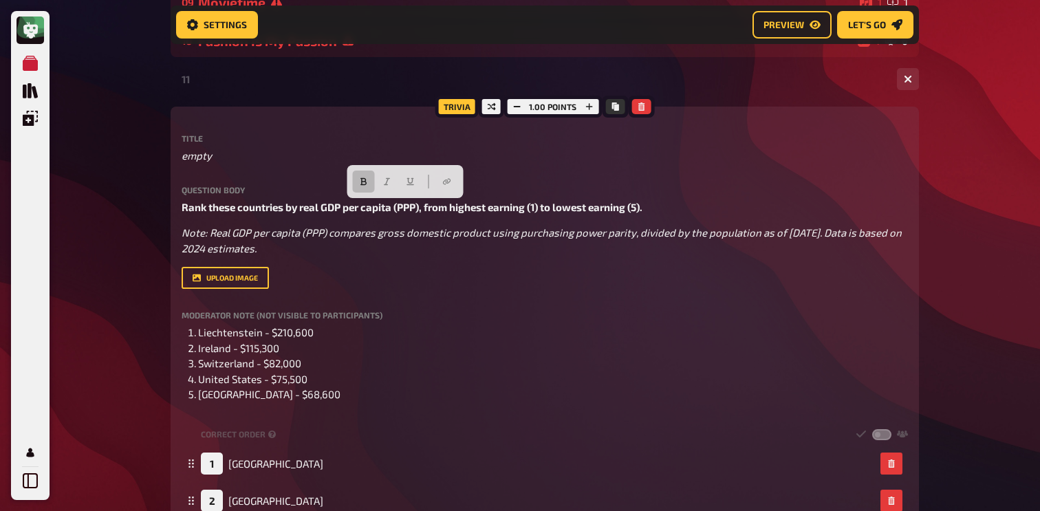
click at [164, 253] on div "Home My Quizzes Nationalities ​🇬🇧 Setup Setup Edit Content Quiz Lobby Hosting u…" at bounding box center [545, 218] width 771 height 1454
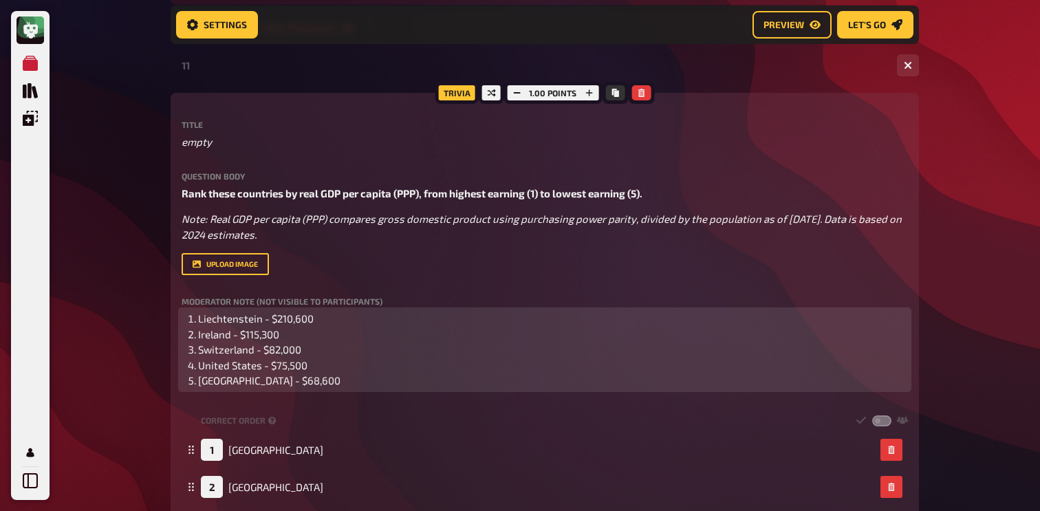
click at [370, 389] on li "[GEOGRAPHIC_DATA] - $68,600" at bounding box center [553, 381] width 710 height 16
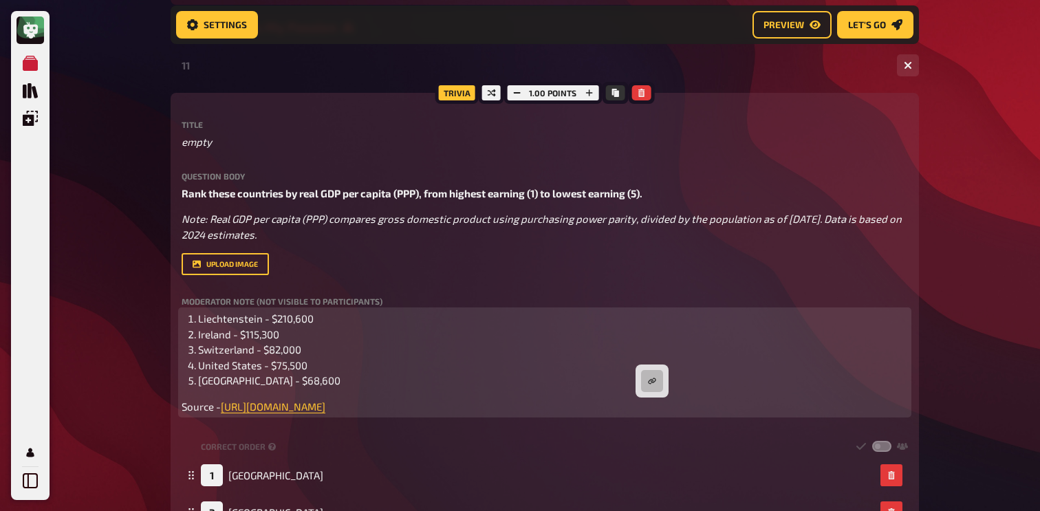
click at [224, 368] on span "United States - $75,500" at bounding box center [252, 365] width 109 height 12
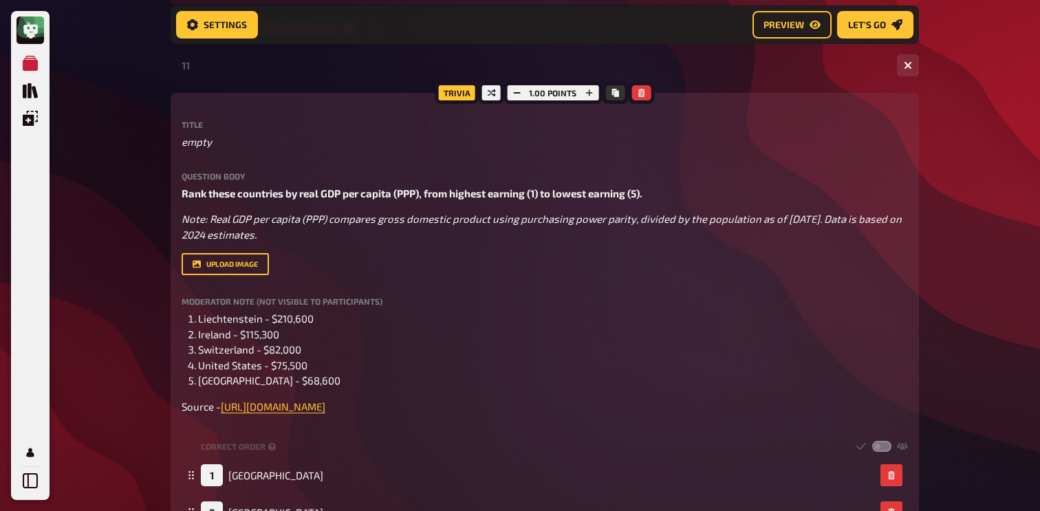
click at [140, 300] on div "My Quizzes Quiz Library Overlays My Account Home My Quizzes Nationalities ​🇬🇧 S…" at bounding box center [520, 217] width 1040 height 1480
click at [207, 142] on span "GDP per capita" at bounding box center [216, 142] width 68 height 16
click at [231, 144] on span "GDP Per capita" at bounding box center [216, 142] width 68 height 16
click at [227, 144] on span "GDP Per capita" at bounding box center [216, 142] width 68 height 16
click at [158, 158] on div "My Quizzes Quiz Library Overlays My Account Home My Quizzes Nationalities ​🇬🇧 S…" at bounding box center [520, 217] width 1040 height 1480
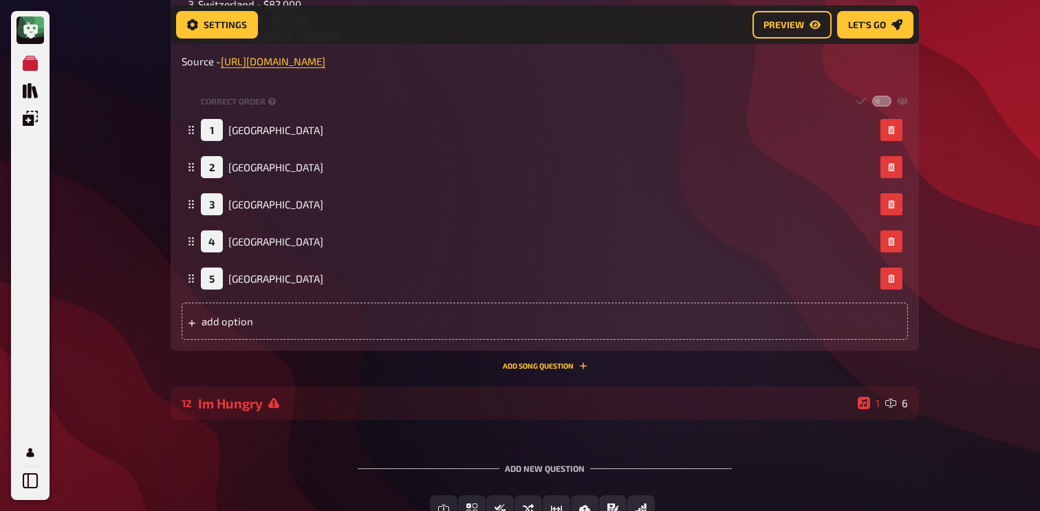
scroll to position [884, 0]
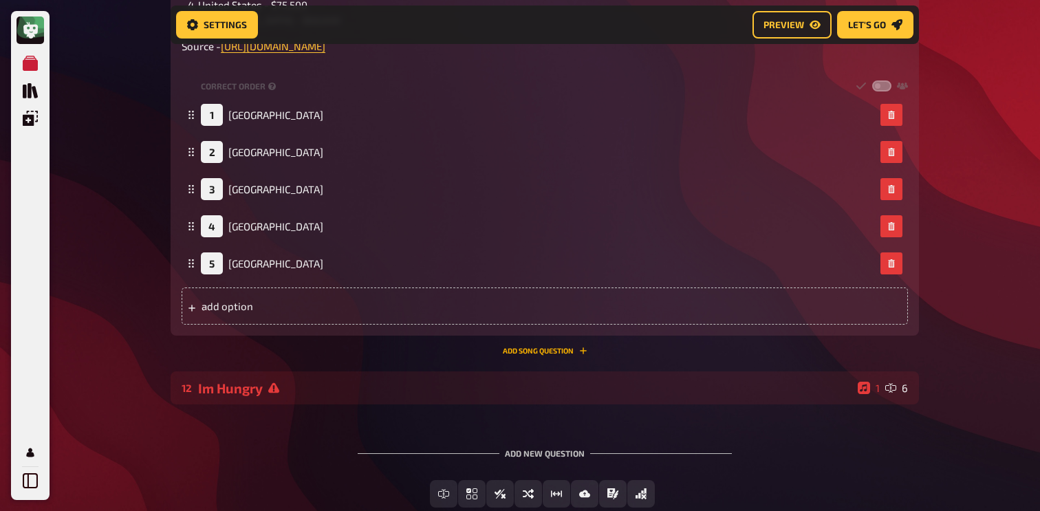
click at [573, 355] on button "Add Song question" at bounding box center [545, 351] width 85 height 8
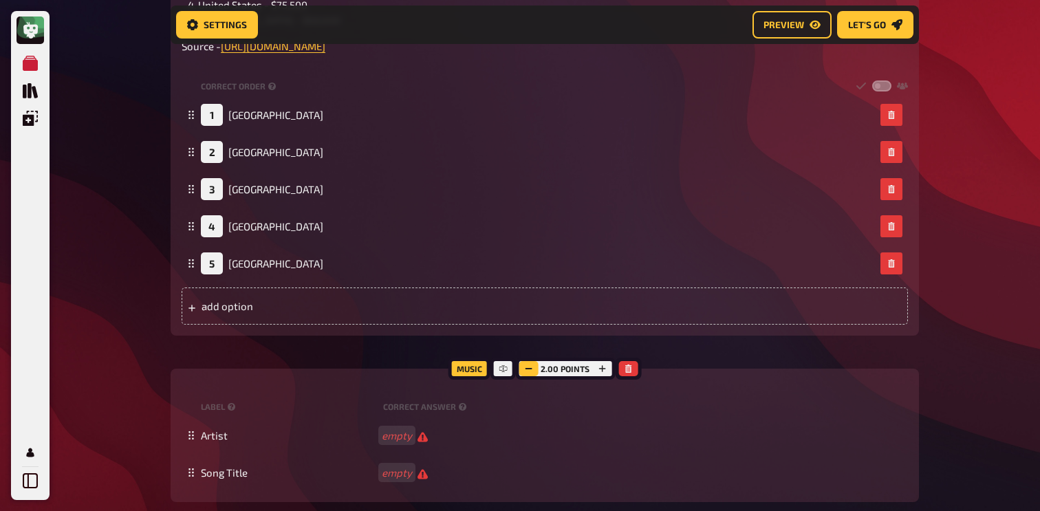
click at [531, 375] on button "button" at bounding box center [528, 368] width 19 height 15
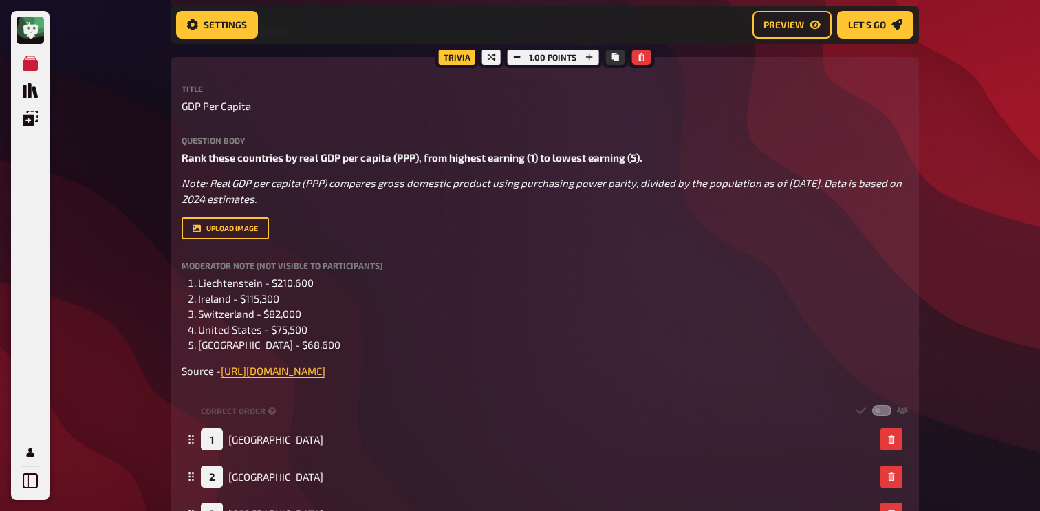
scroll to position [519, 0]
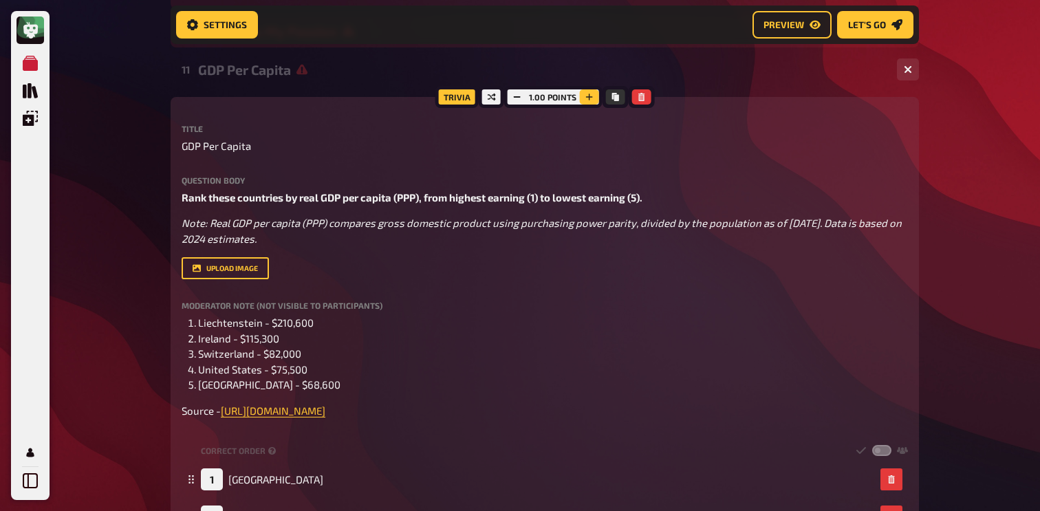
click at [586, 96] on icon "button" at bounding box center [589, 97] width 8 height 8
click at [586, 96] on icon "button" at bounding box center [590, 97] width 8 height 8
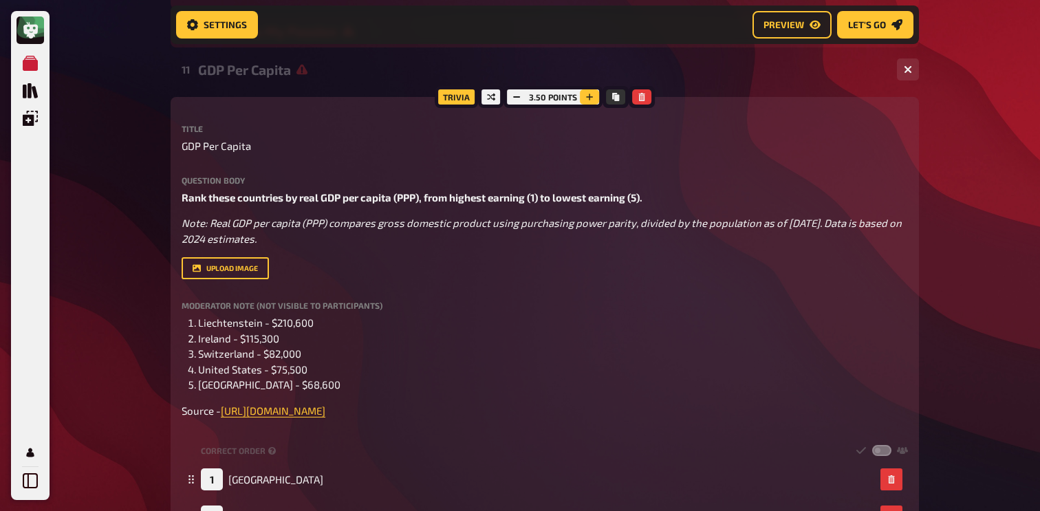
click at [586, 96] on icon "button" at bounding box center [590, 97] width 8 height 8
click at [376, 84] on div "11 GDP Per Capita 1 5" at bounding box center [545, 69] width 749 height 33
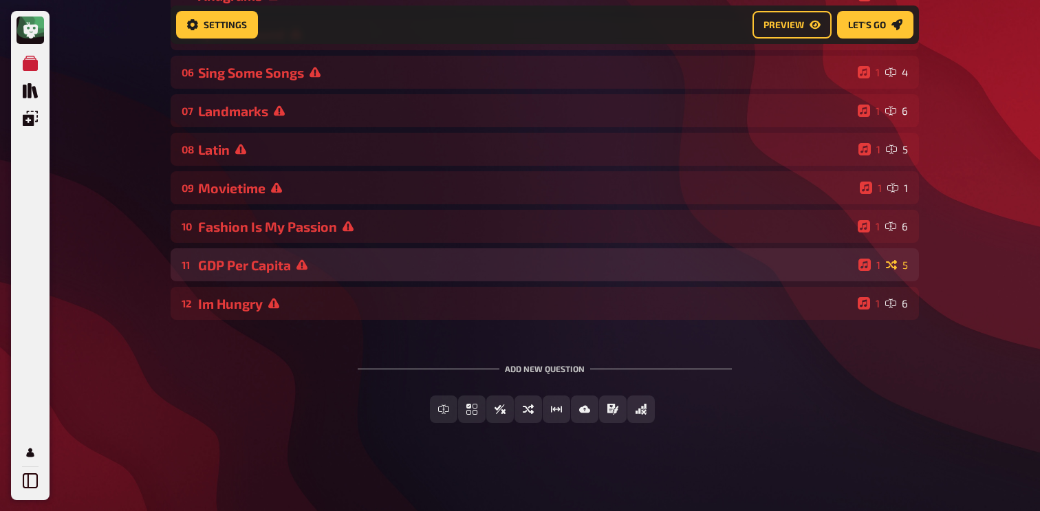
click at [334, 261] on div "GDP Per Capita" at bounding box center [525, 265] width 655 height 16
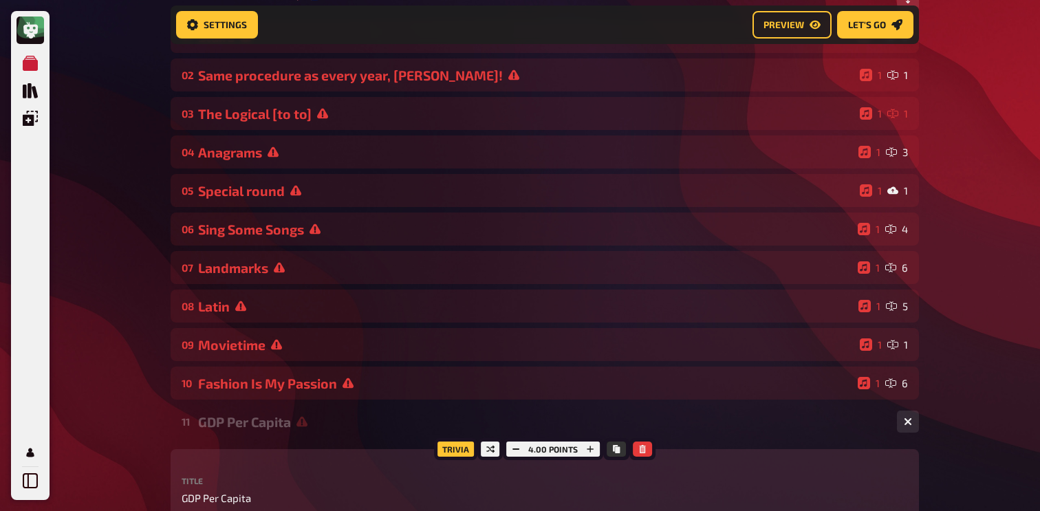
scroll to position [209, 0]
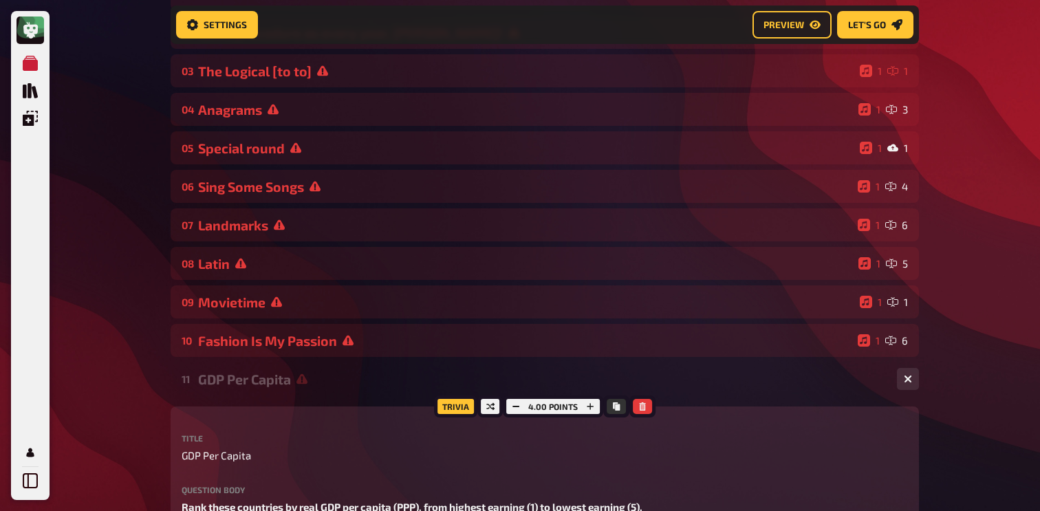
click at [264, 372] on div "GDP Per Capita" at bounding box center [542, 380] width 688 height 16
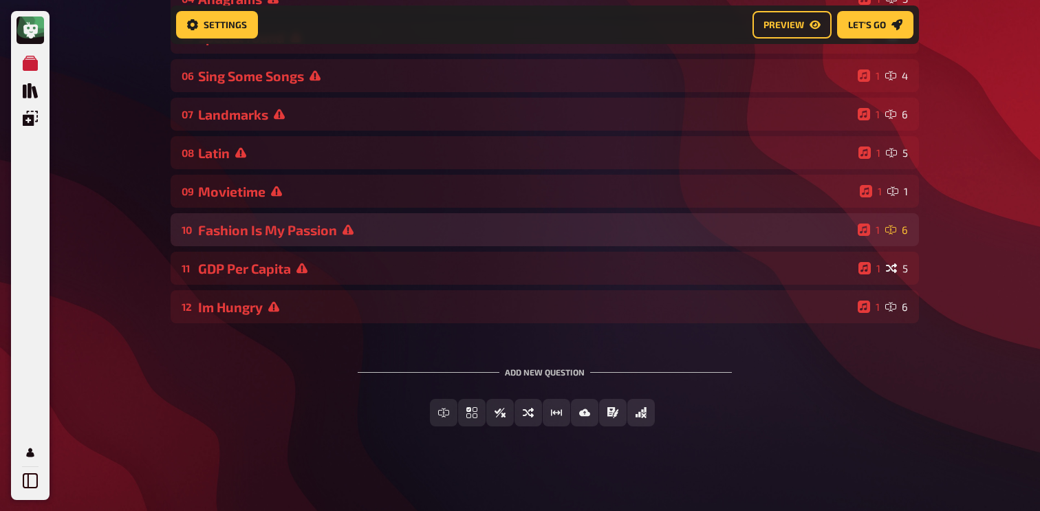
scroll to position [325, 0]
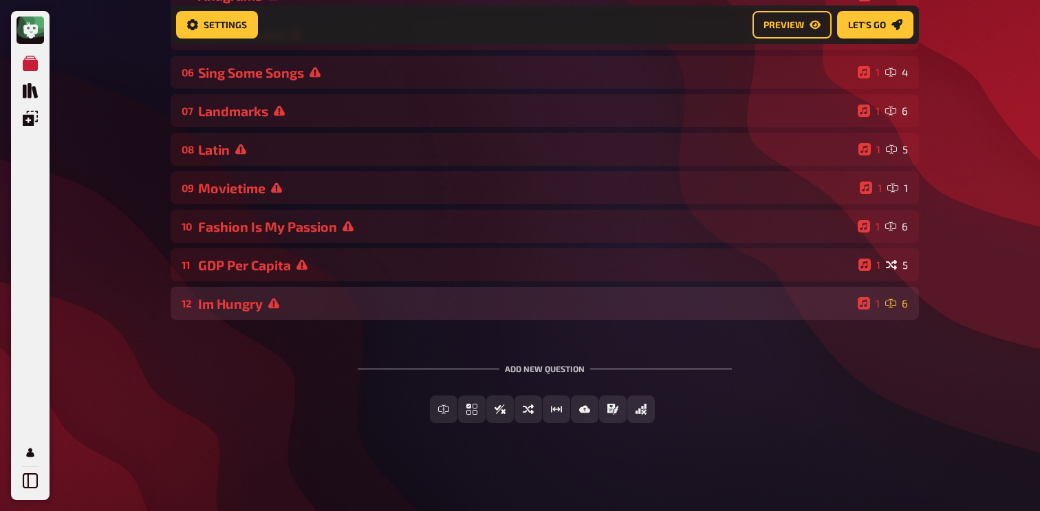
click at [319, 299] on div "Im Hungry" at bounding box center [525, 304] width 654 height 16
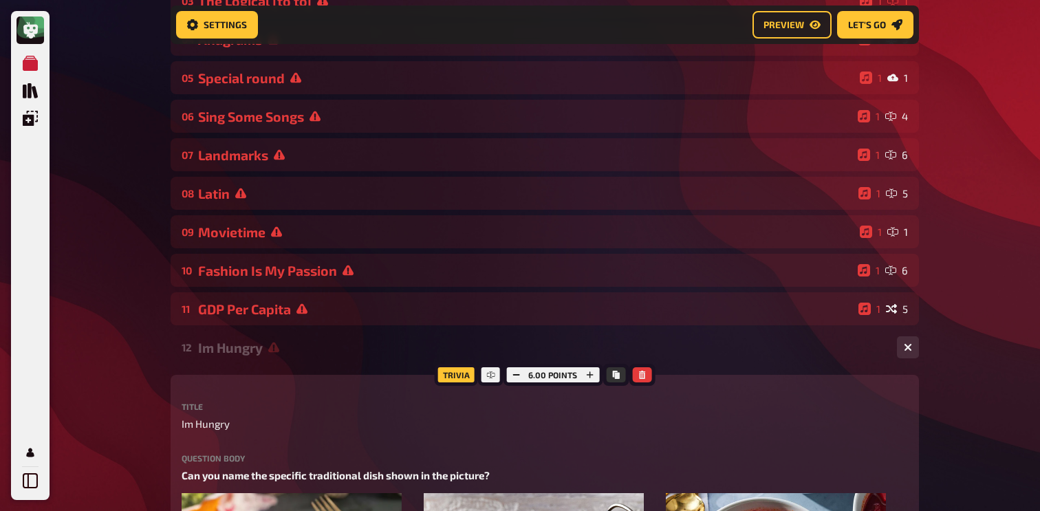
scroll to position [279, 0]
click at [281, 348] on div "Im Hungry" at bounding box center [542, 349] width 688 height 16
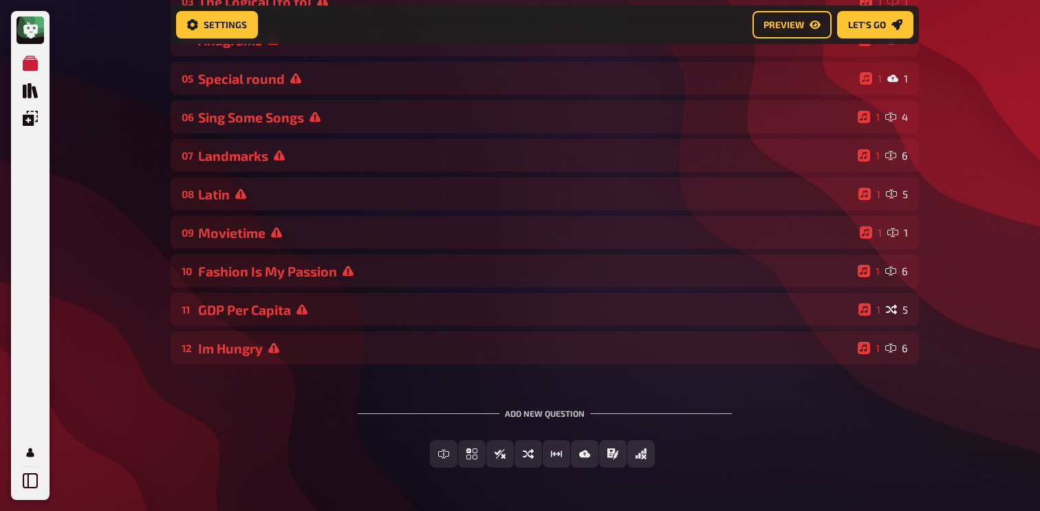
click at [354, 434] on div "Add new question Free Text Input Multiple Choice True / False Sorting Question …" at bounding box center [545, 438] width 749 height 103
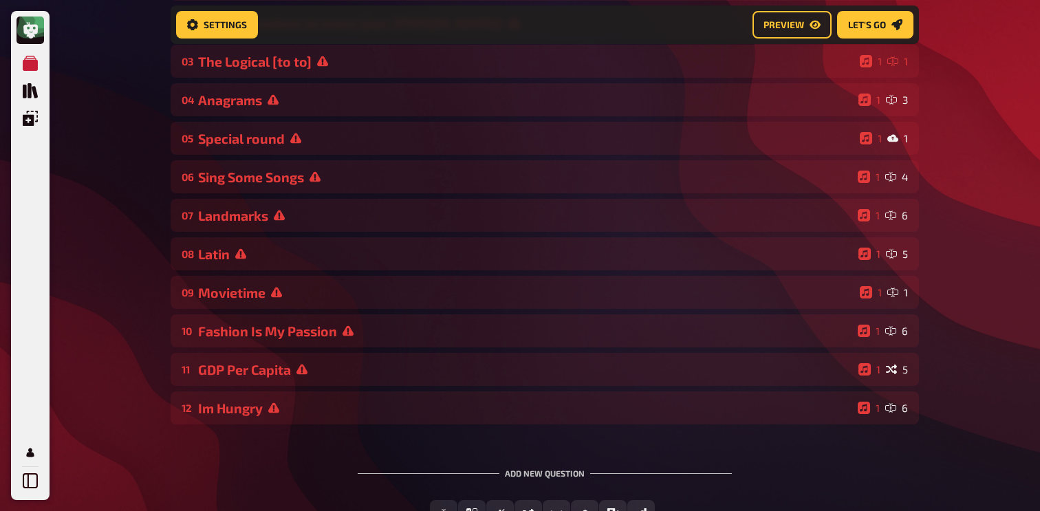
scroll to position [222, 0]
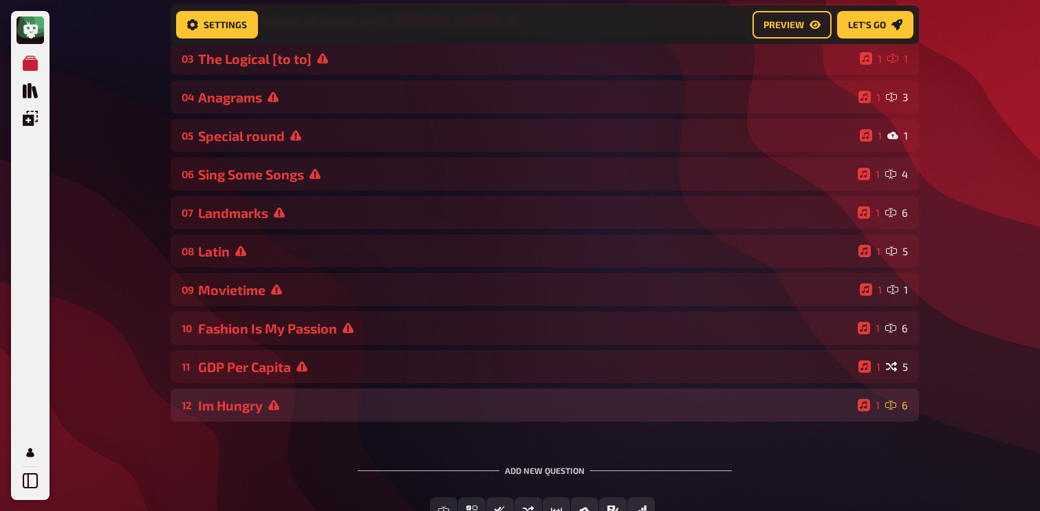
click at [281, 406] on div "Im Hungry" at bounding box center [525, 406] width 654 height 16
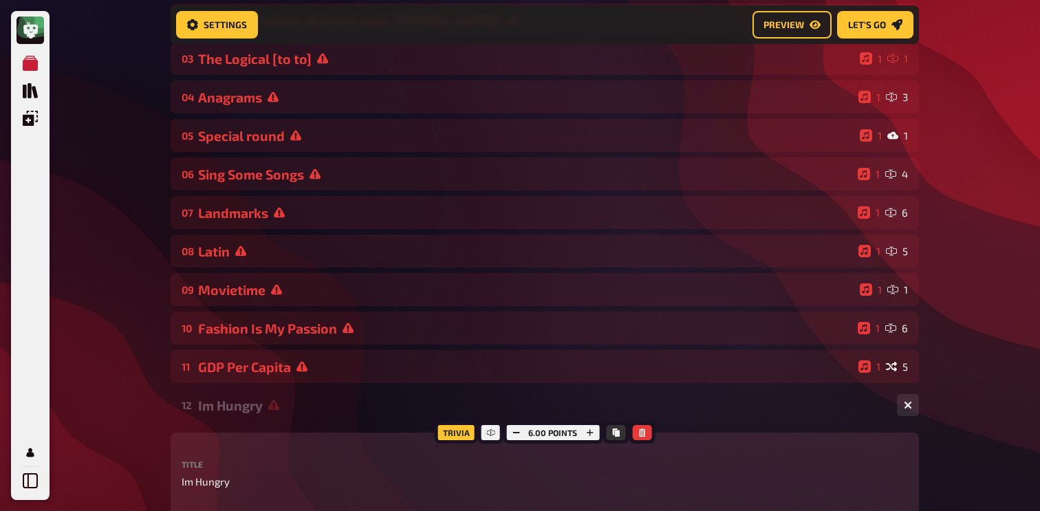
click at [281, 406] on div "Im Hungry" at bounding box center [542, 406] width 688 height 16
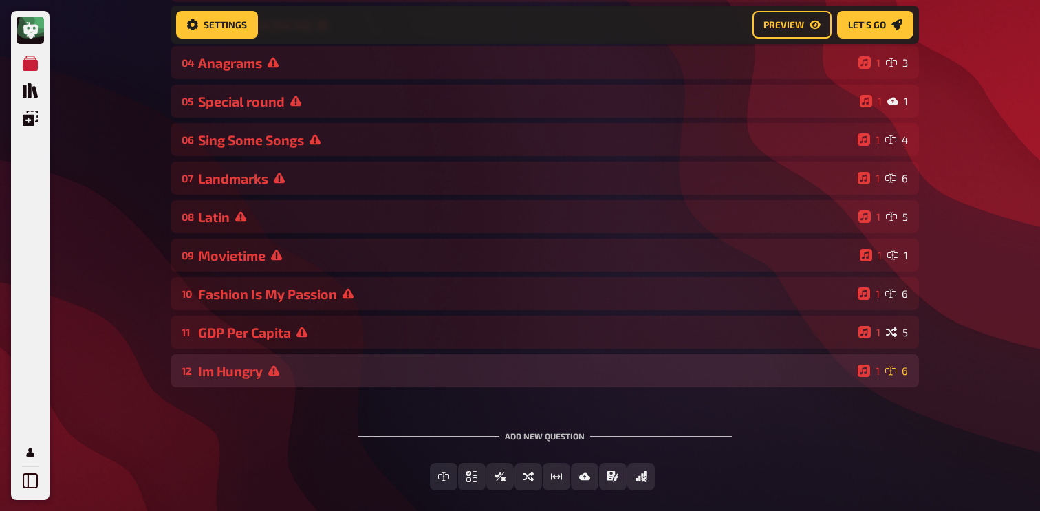
scroll to position [277, 0]
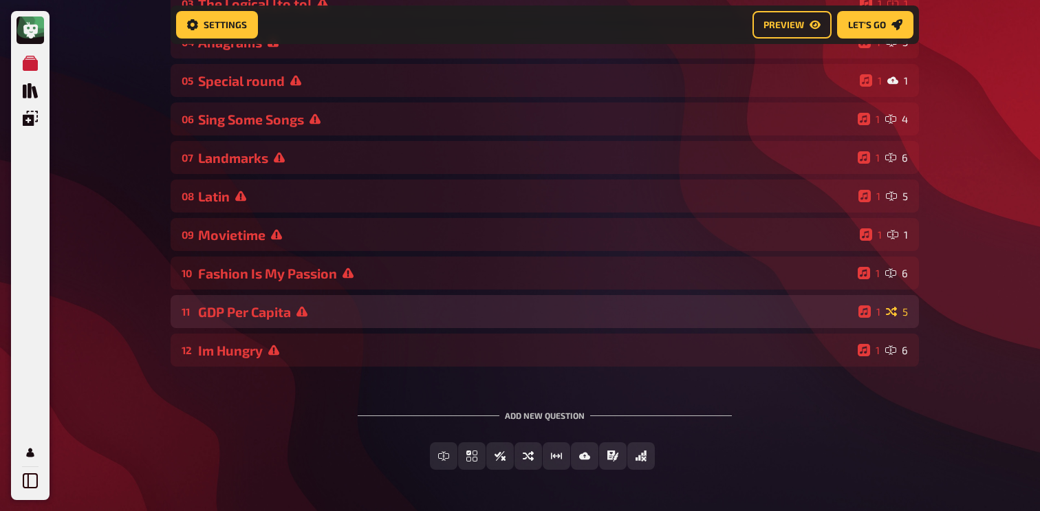
click at [272, 322] on div "11 GDP Per Capita 1 5" at bounding box center [545, 311] width 749 height 33
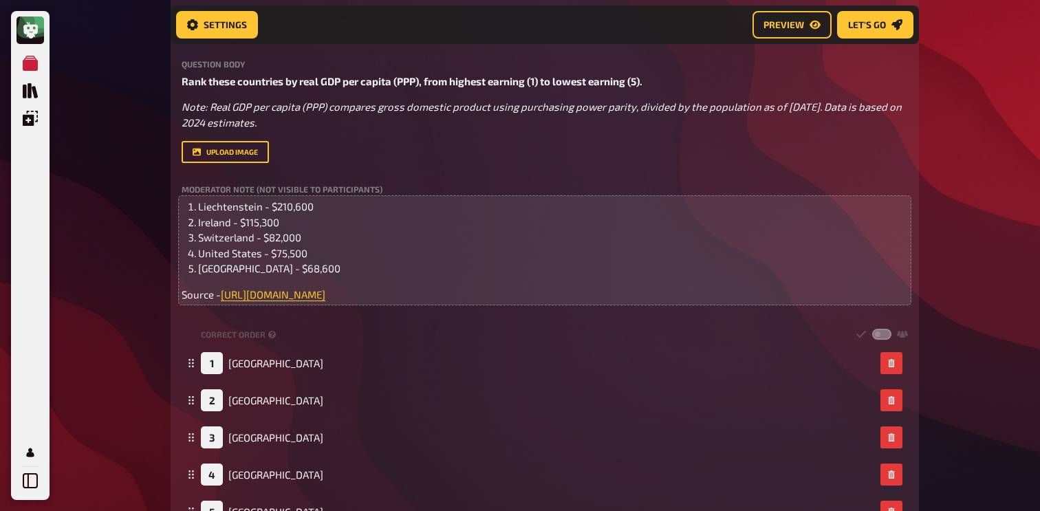
scroll to position [517, 0]
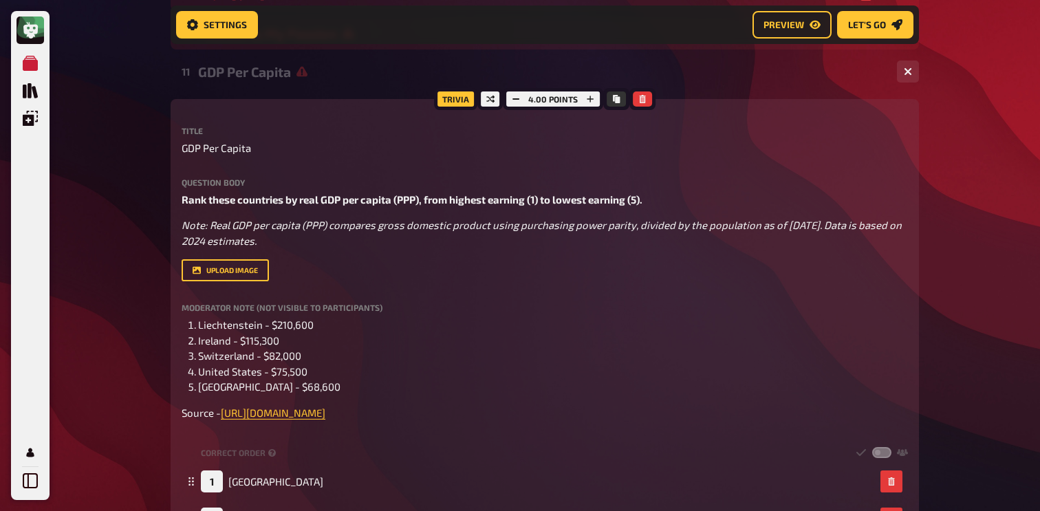
click at [283, 85] on div "11 GDP Per Capita 1 5" at bounding box center [545, 71] width 749 height 33
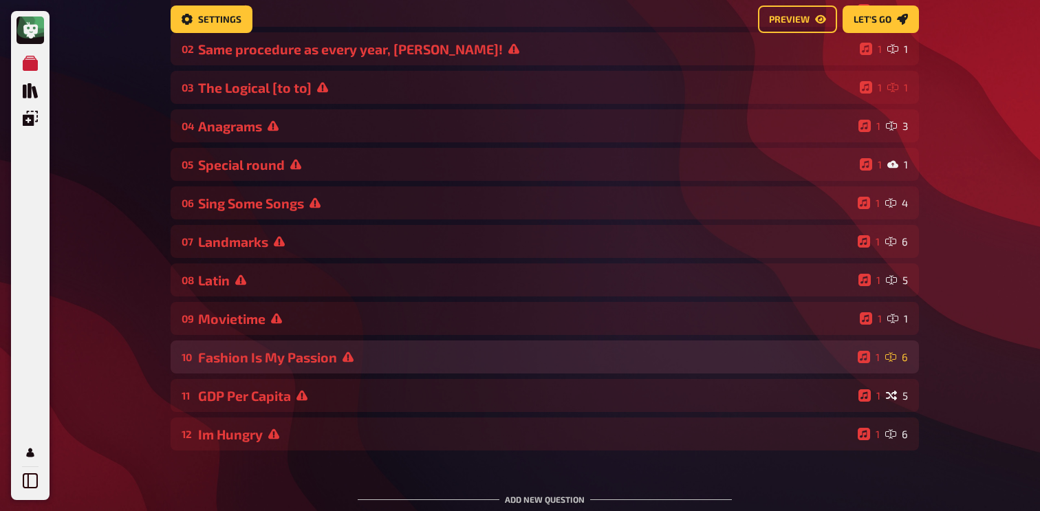
scroll to position [325, 0]
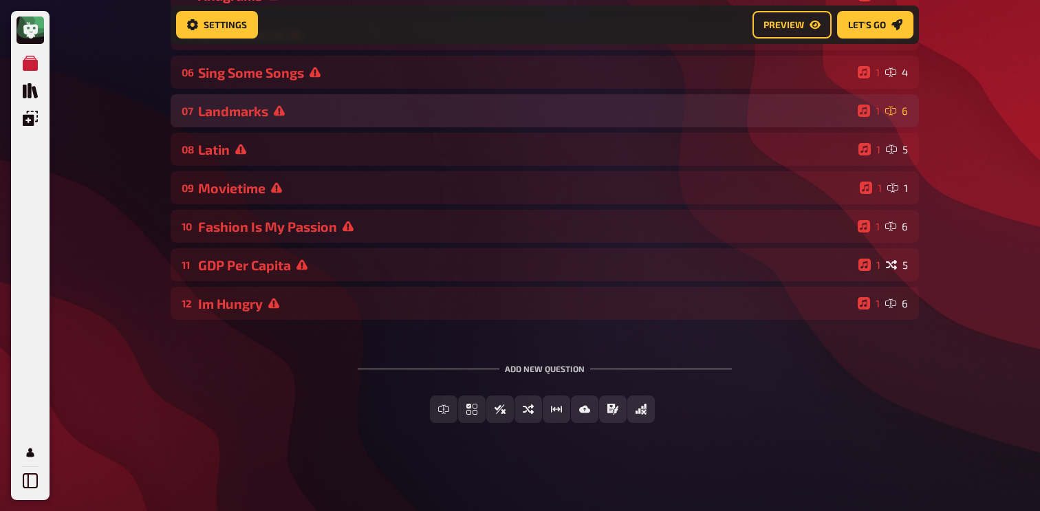
click at [332, 113] on div "Landmarks" at bounding box center [525, 111] width 654 height 16
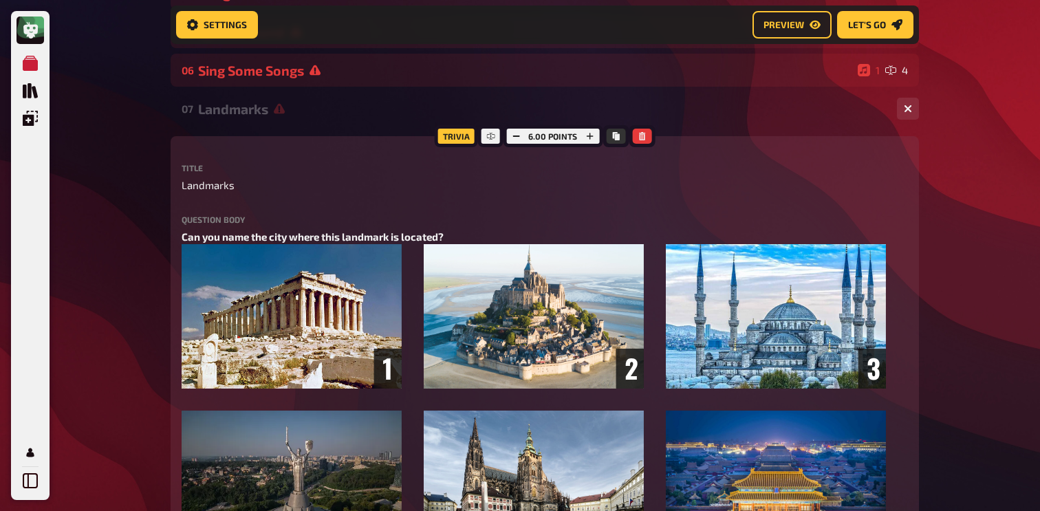
click at [332, 113] on div "Landmarks" at bounding box center [542, 109] width 688 height 16
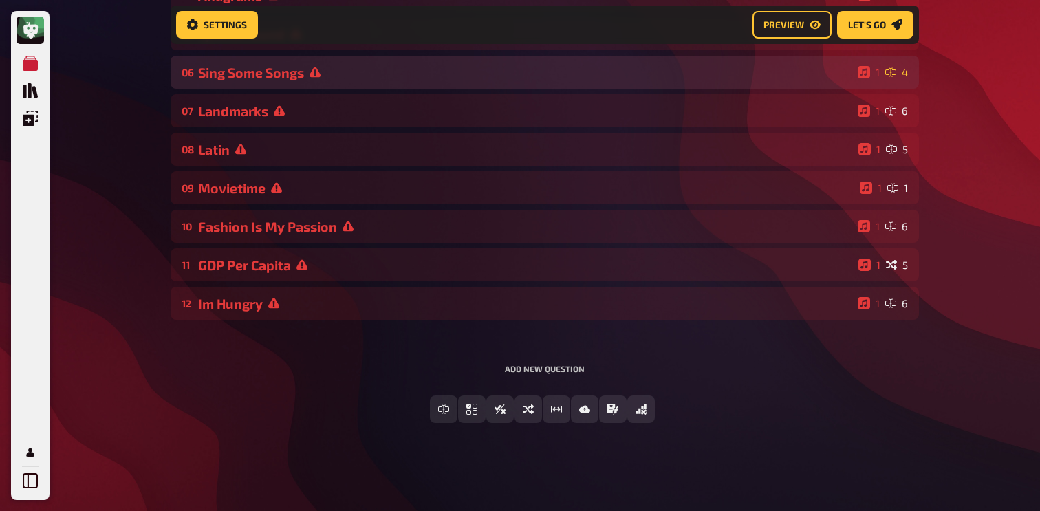
click at [337, 65] on div "Sing Some Songs" at bounding box center [525, 73] width 654 height 16
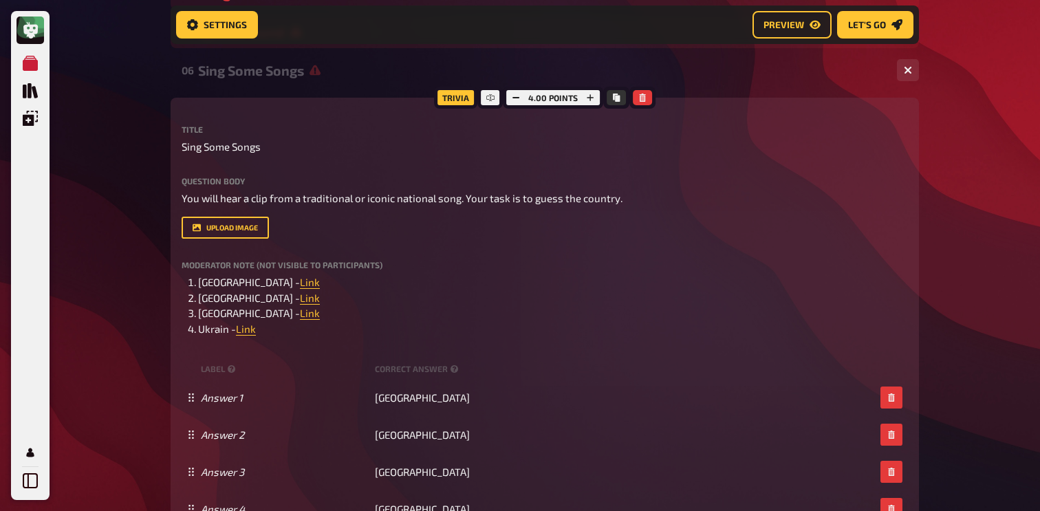
click at [334, 74] on div "Sing Some Songs" at bounding box center [542, 71] width 688 height 16
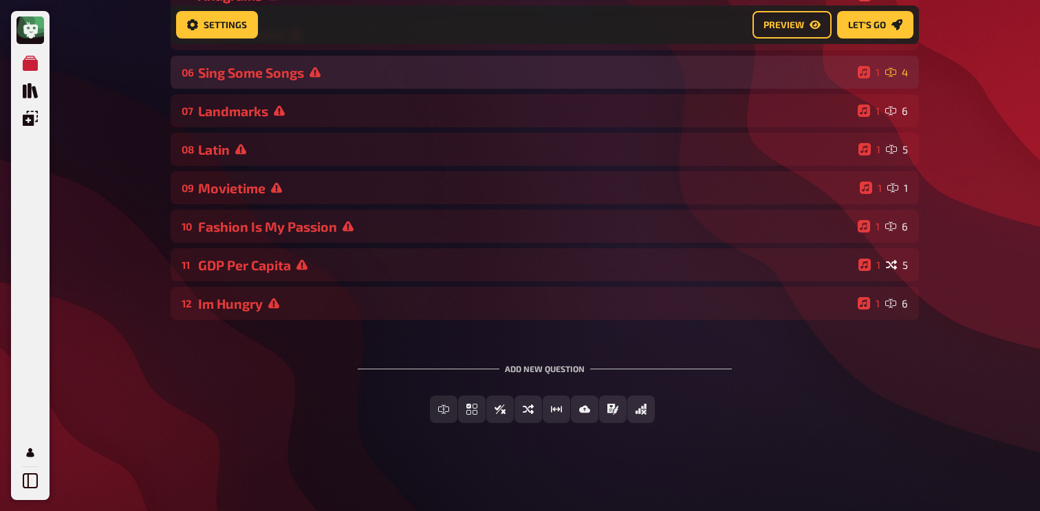
click at [334, 74] on div "Sing Some Songs" at bounding box center [525, 73] width 654 height 16
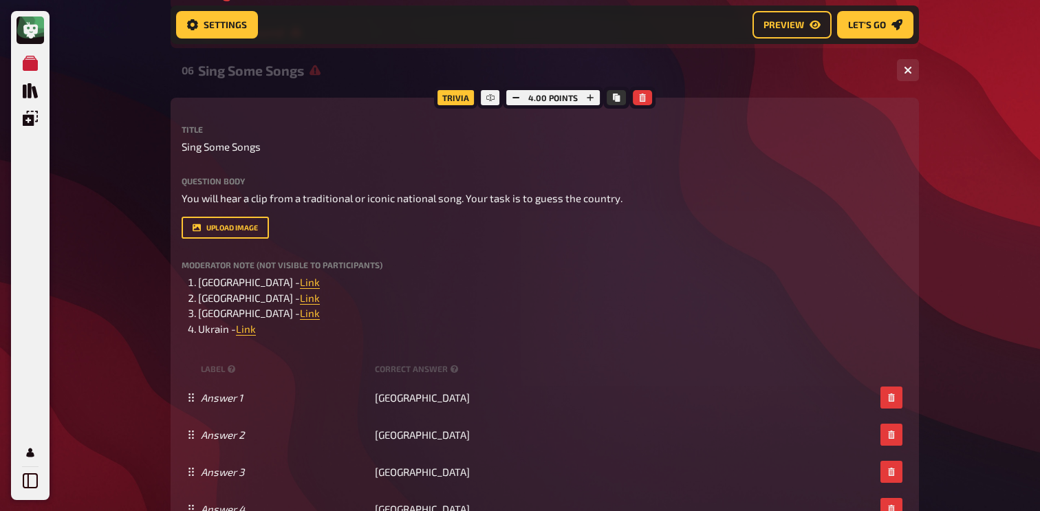
click at [321, 207] on div "Question body You will hear a clip from a traditional or iconic national song. …" at bounding box center [545, 208] width 727 height 63
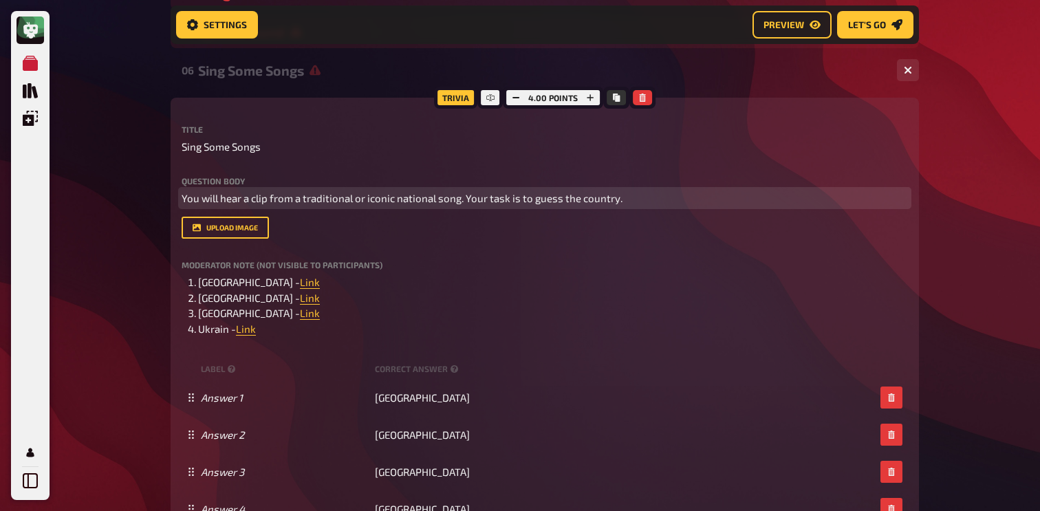
click at [323, 200] on span "You will hear a clip from a traditional or iconic national song. Your task is t…" at bounding box center [402, 198] width 441 height 12
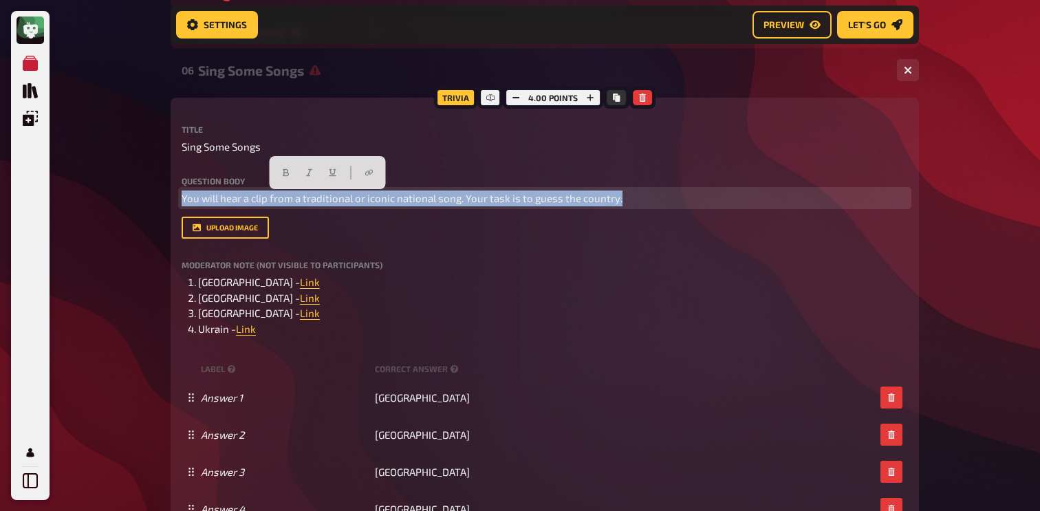
click at [323, 200] on span "You will hear a clip from a traditional or iconic national song. Your task is t…" at bounding box center [402, 198] width 441 height 12
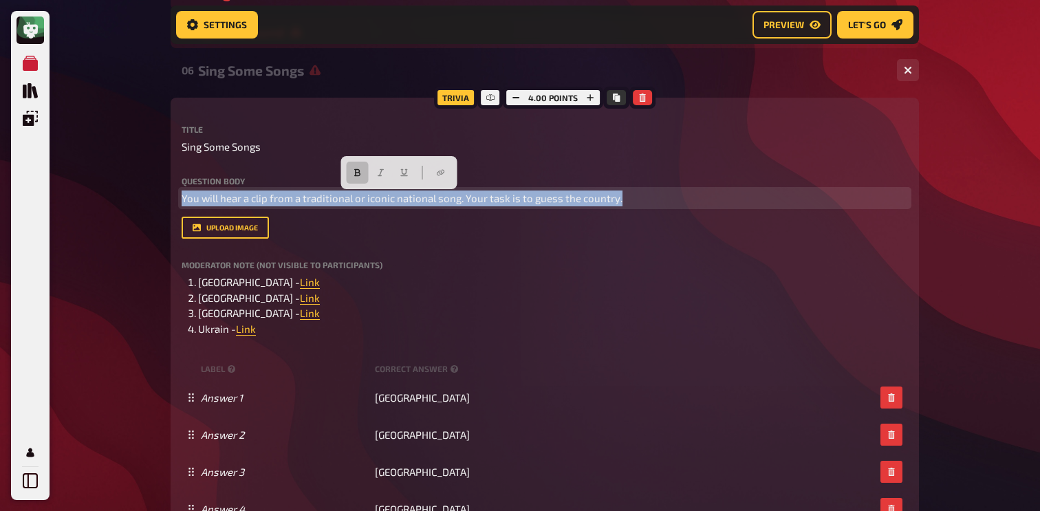
click at [359, 171] on icon "button" at bounding box center [358, 173] width 8 height 8
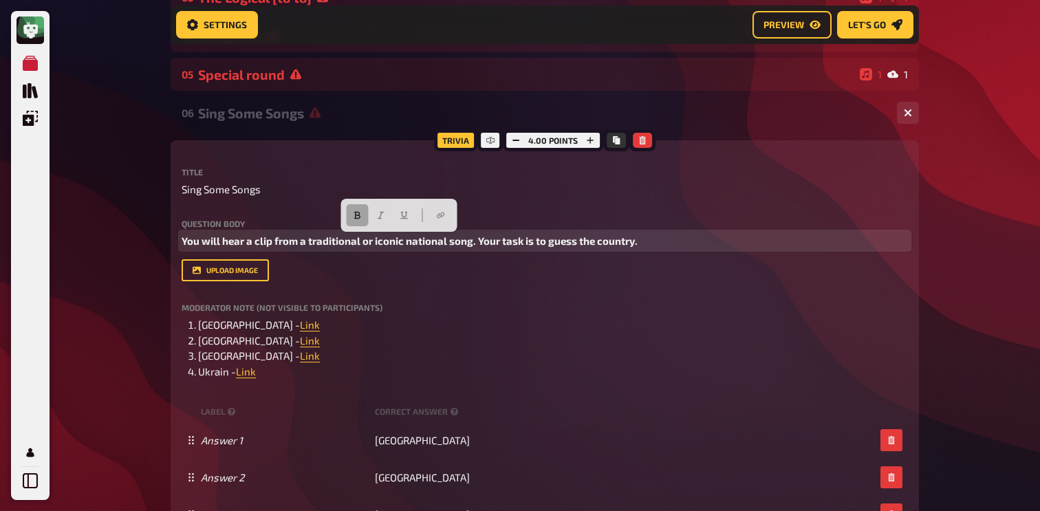
scroll to position [259, 0]
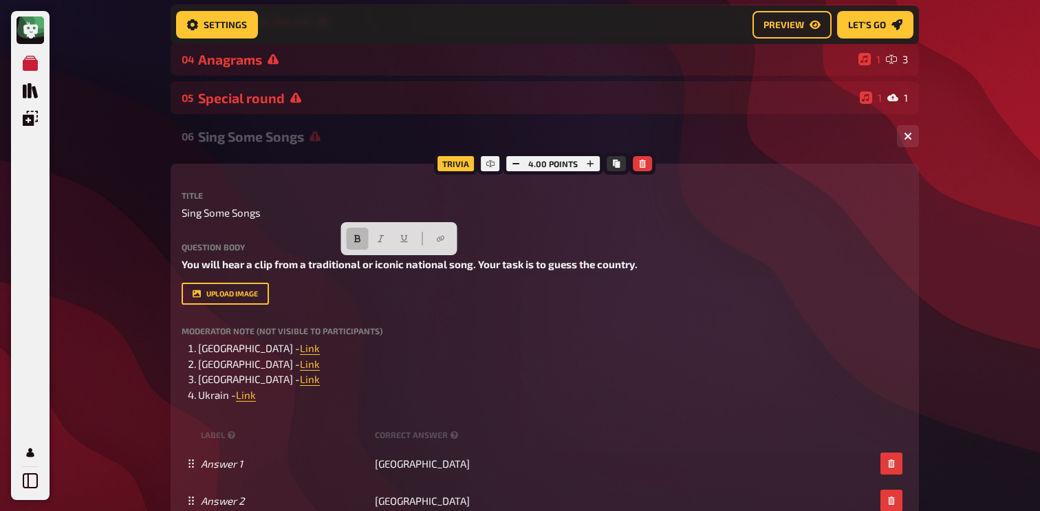
click at [286, 141] on div "Sing Some Songs" at bounding box center [542, 137] width 688 height 16
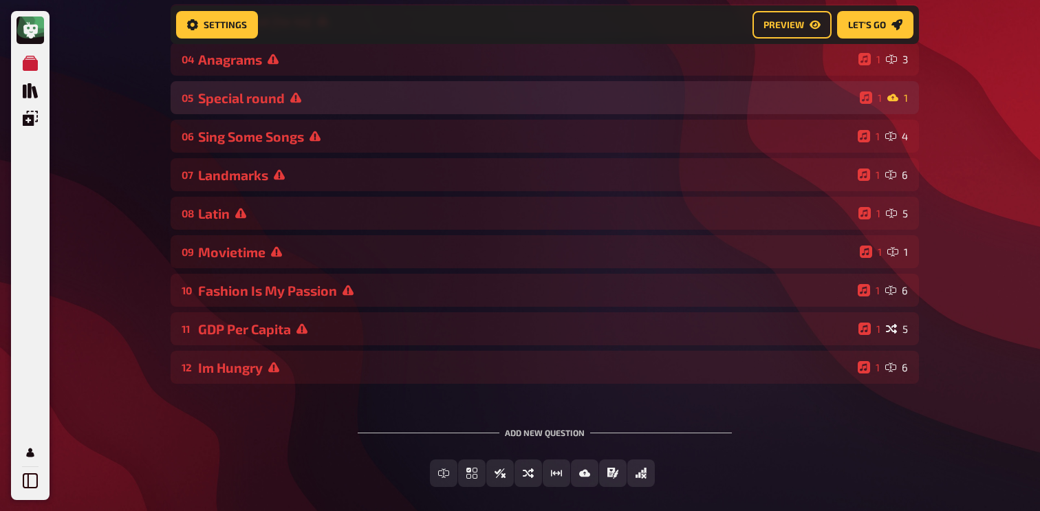
click at [294, 85] on div "05 Special round 1 1" at bounding box center [545, 97] width 749 height 33
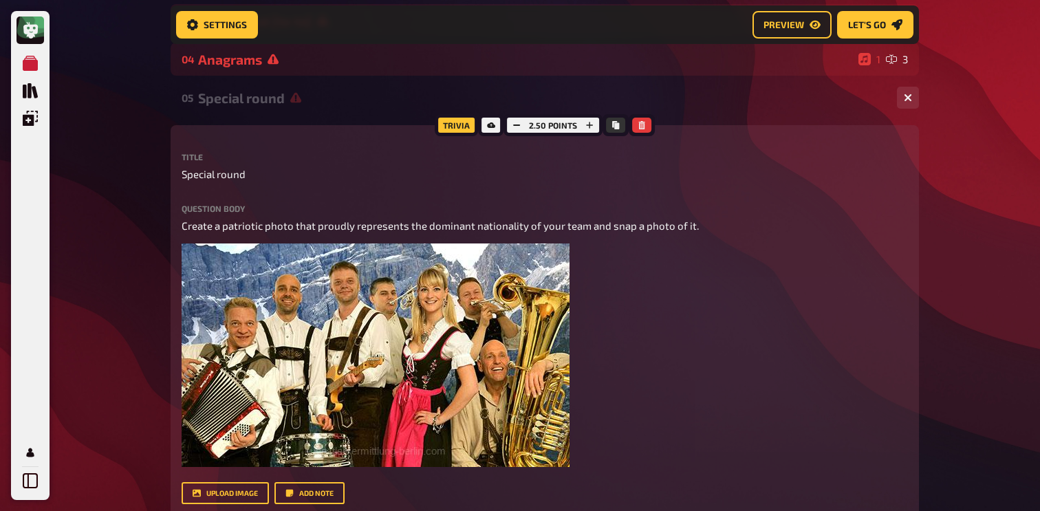
click at [290, 99] on icon at bounding box center [295, 97] width 11 height 11
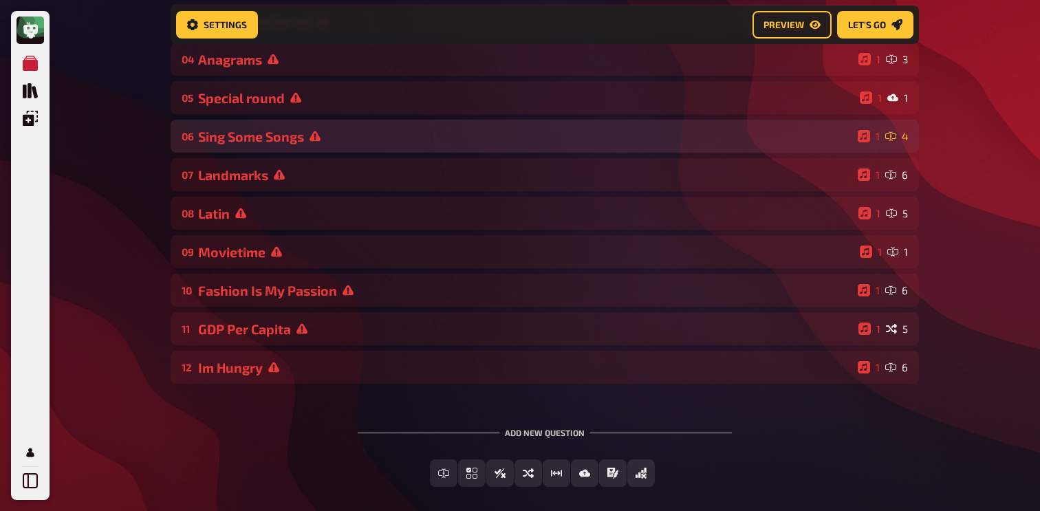
click at [288, 140] on div "Sing Some Songs" at bounding box center [525, 137] width 654 height 16
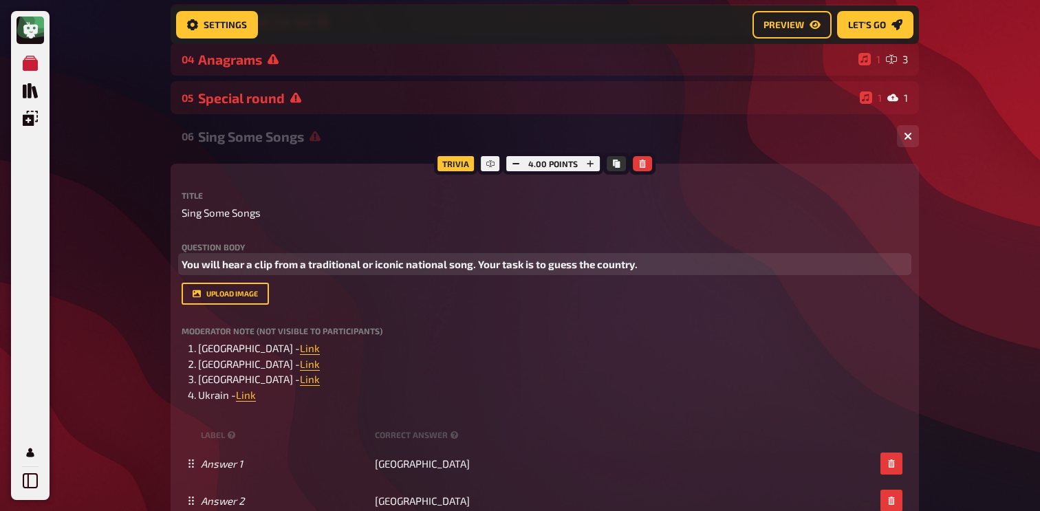
click at [638, 269] on p "You will hear a clip from a traditional or iconic national song. Your task is t…" at bounding box center [545, 265] width 727 height 16
click at [634, 268] on span "You will hear a clip from a traditional or iconic national song. Your task is t…" at bounding box center [410, 264] width 456 height 12
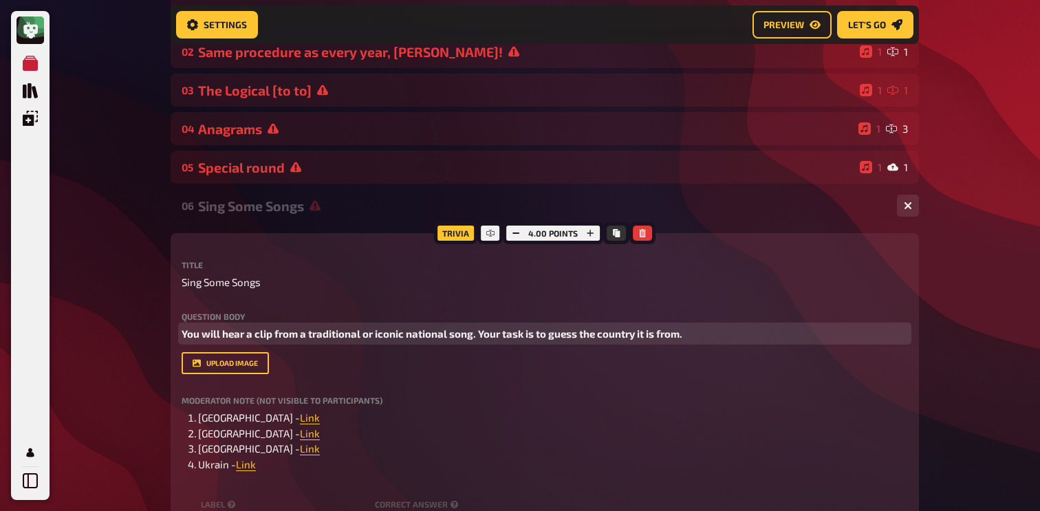
scroll to position [186, 0]
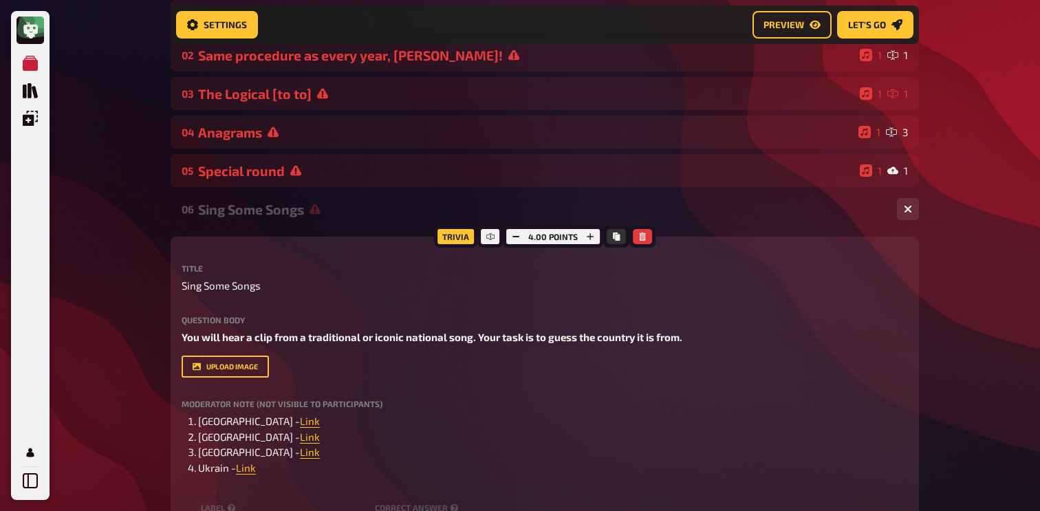
click at [363, 212] on div "Sing Some Songs" at bounding box center [542, 210] width 688 height 16
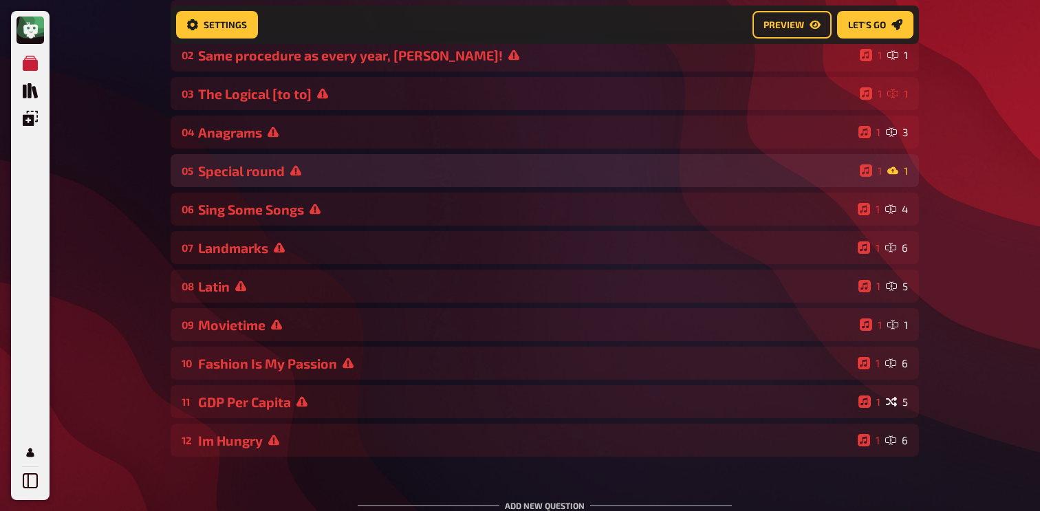
click at [358, 179] on div "Special round" at bounding box center [526, 171] width 656 height 16
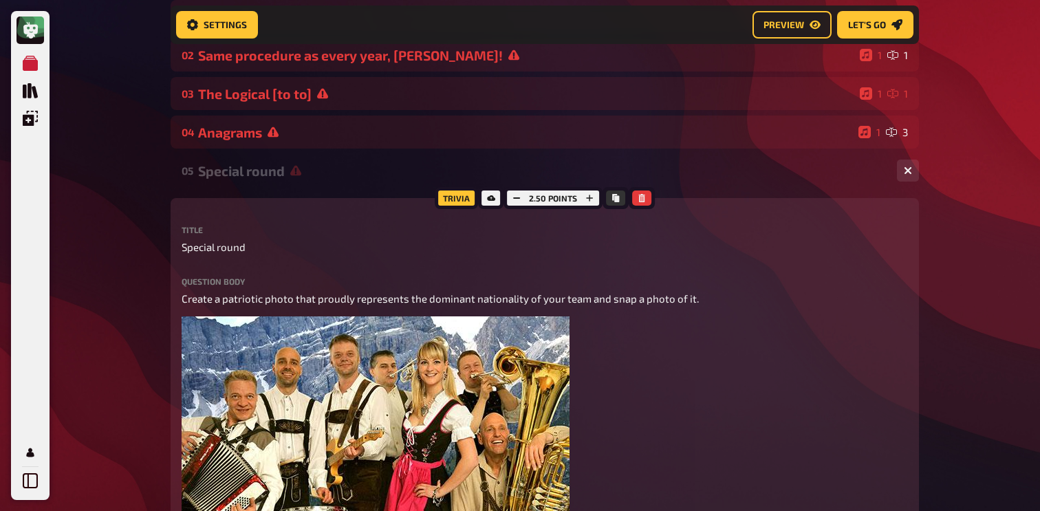
click at [358, 171] on div "Special round" at bounding box center [542, 171] width 688 height 16
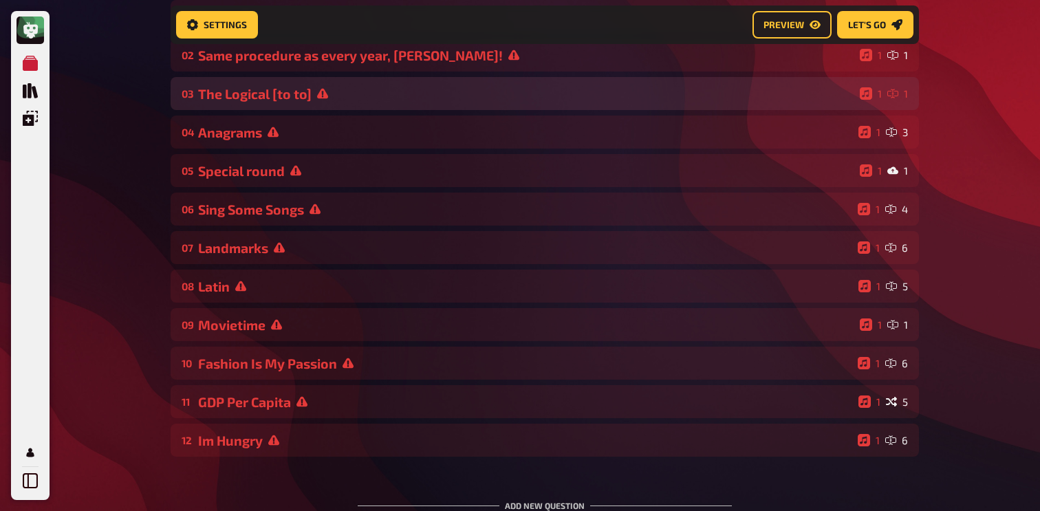
click at [361, 102] on div "The Logical [to to]" at bounding box center [526, 94] width 656 height 16
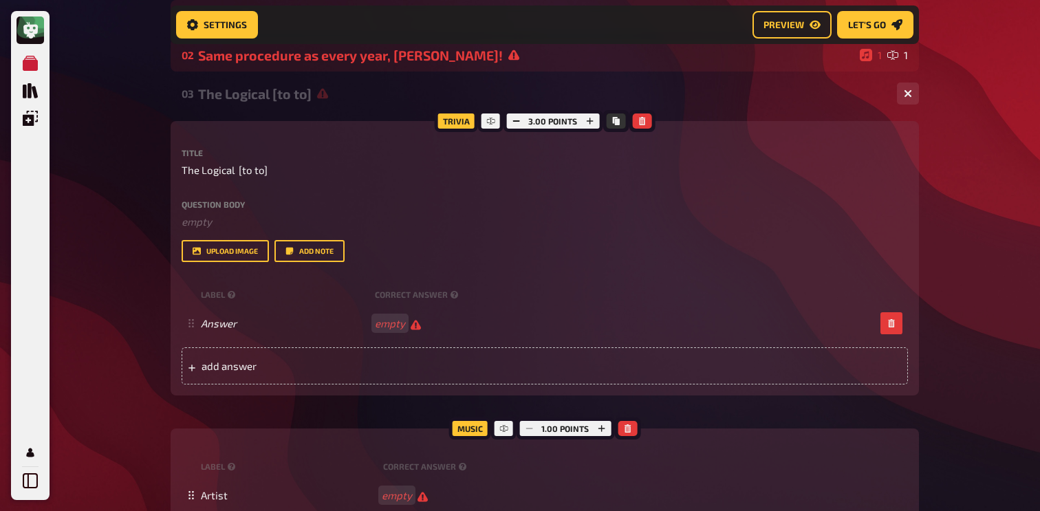
click at [350, 94] on div "The Logical [to to]" at bounding box center [542, 94] width 688 height 16
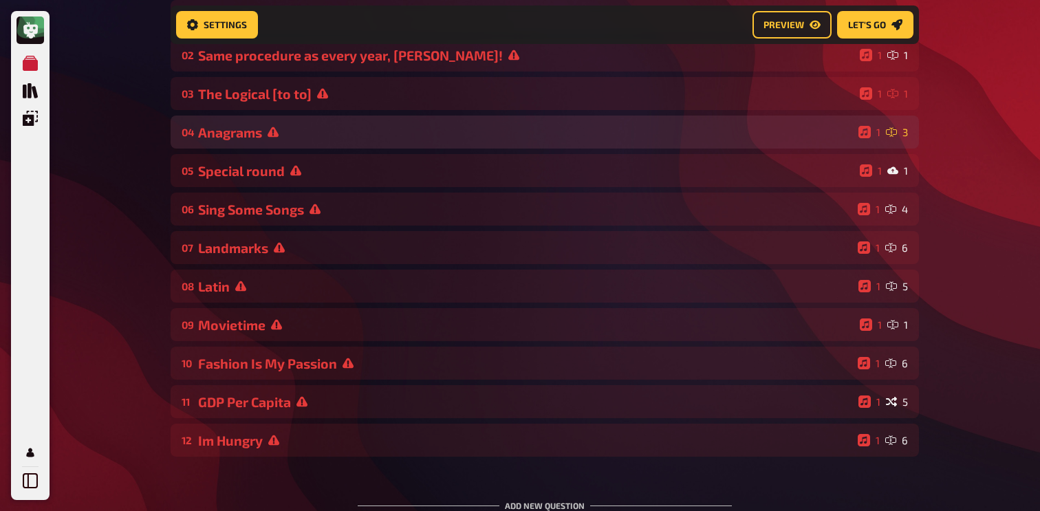
click at [332, 136] on div "Anagrams" at bounding box center [525, 133] width 655 height 16
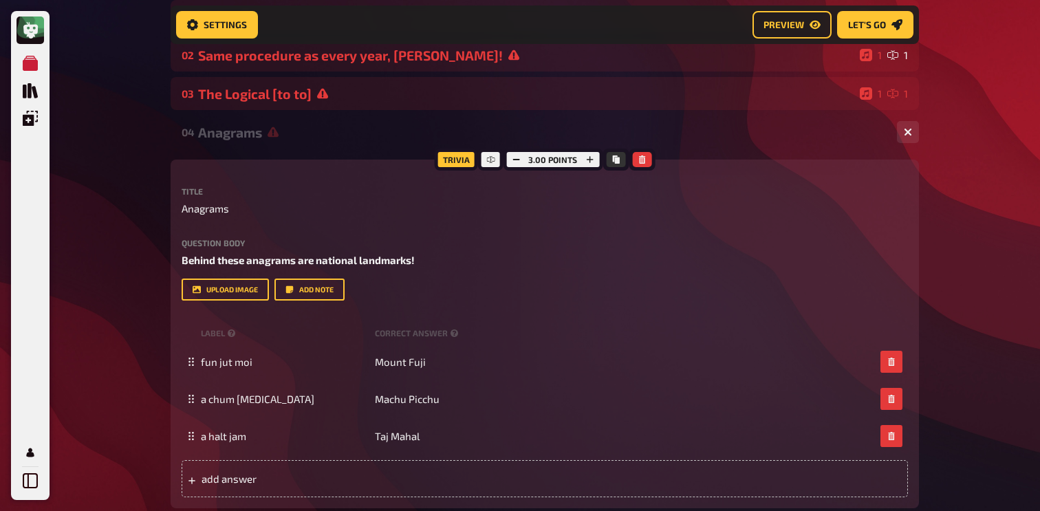
click at [331, 140] on div "Anagrams" at bounding box center [542, 133] width 688 height 16
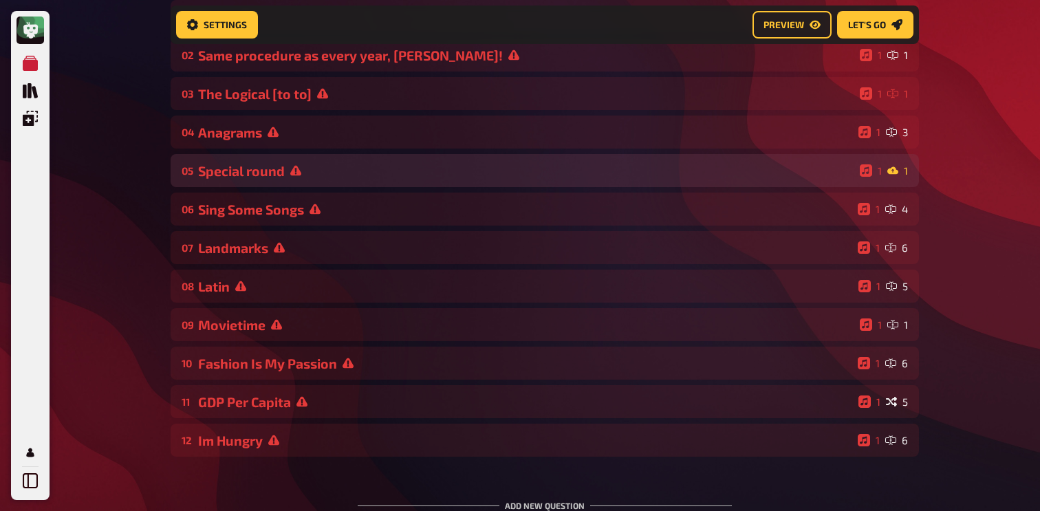
click at [327, 174] on div "Special round" at bounding box center [526, 171] width 656 height 16
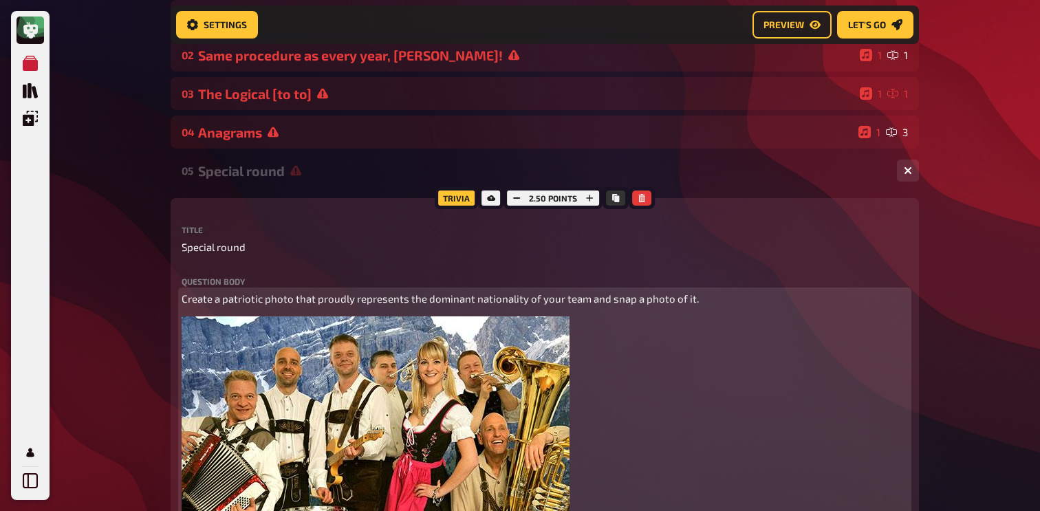
click at [317, 306] on p "Create a patriotic photo that proudly represents the dominant nationality of yo…" at bounding box center [545, 299] width 727 height 16
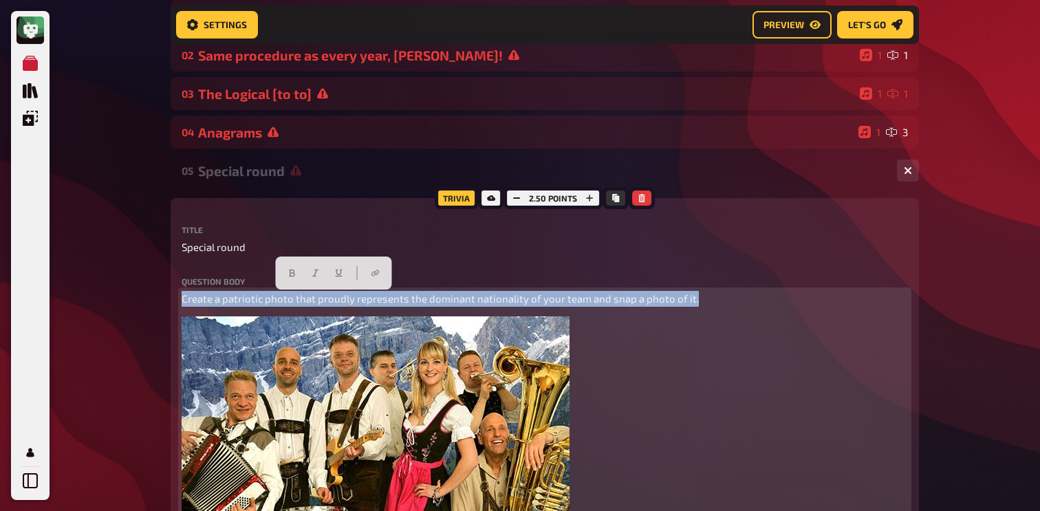
click at [317, 306] on p "Create a patriotic photo that proudly represents the dominant nationality of yo…" at bounding box center [545, 299] width 727 height 16
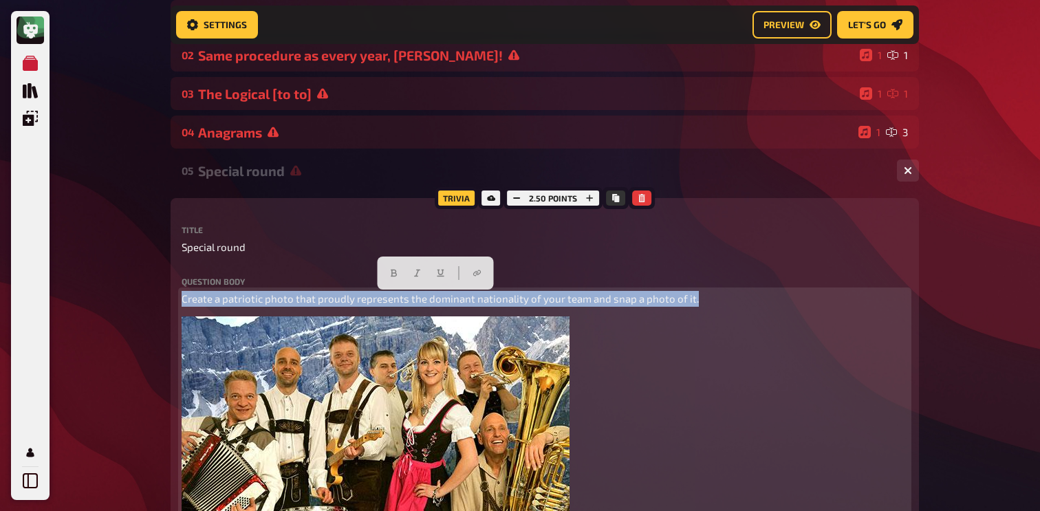
click at [383, 272] on div at bounding box center [436, 273] width 116 height 33
click at [395, 273] on icon "button" at bounding box center [394, 273] width 8 height 8
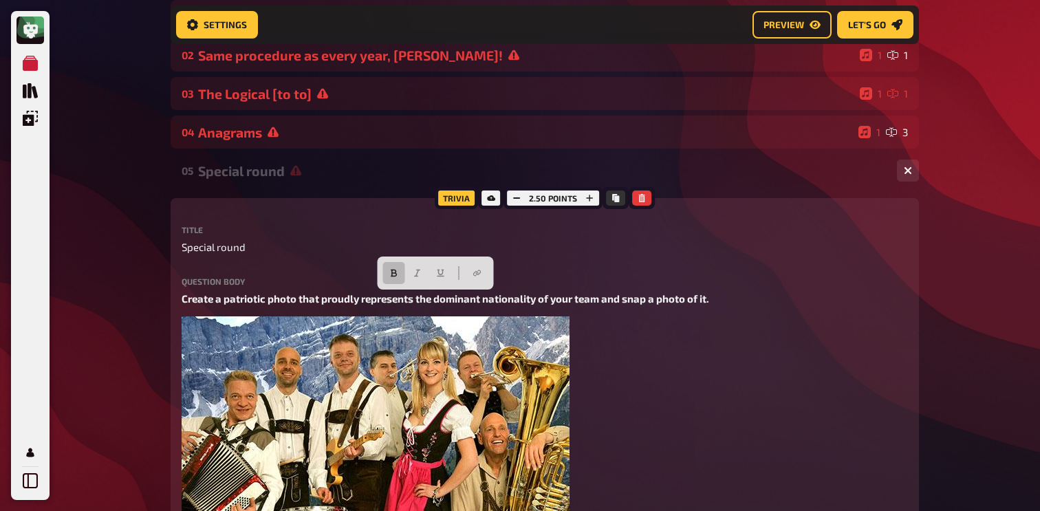
click at [360, 169] on div "Special round" at bounding box center [542, 171] width 688 height 16
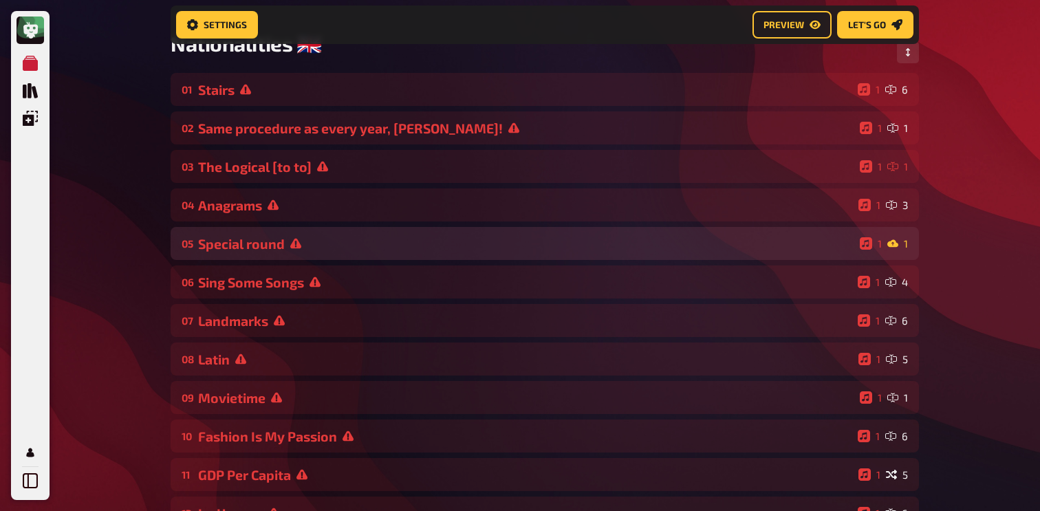
scroll to position [89, 0]
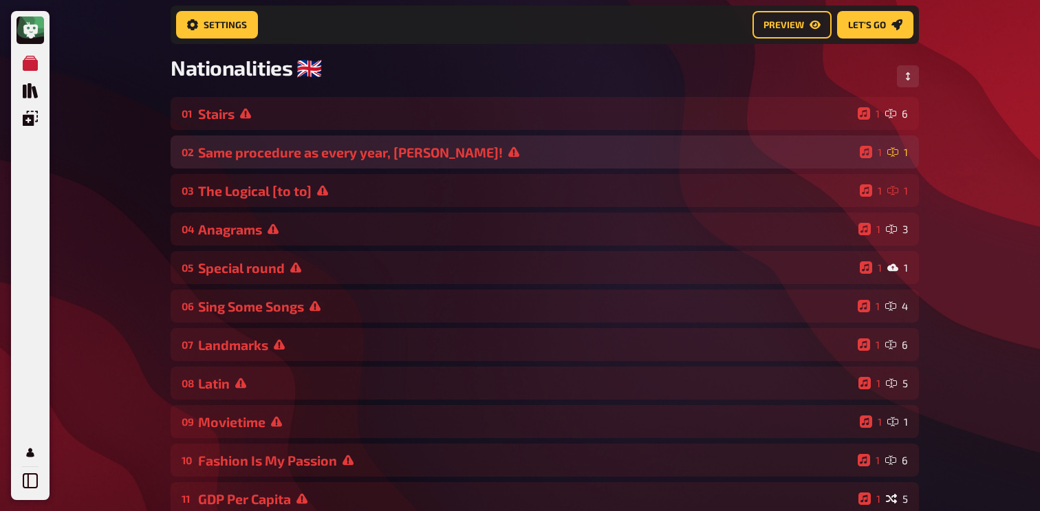
click at [359, 152] on div "Same procedure as every year, [PERSON_NAME]!" at bounding box center [526, 153] width 656 height 16
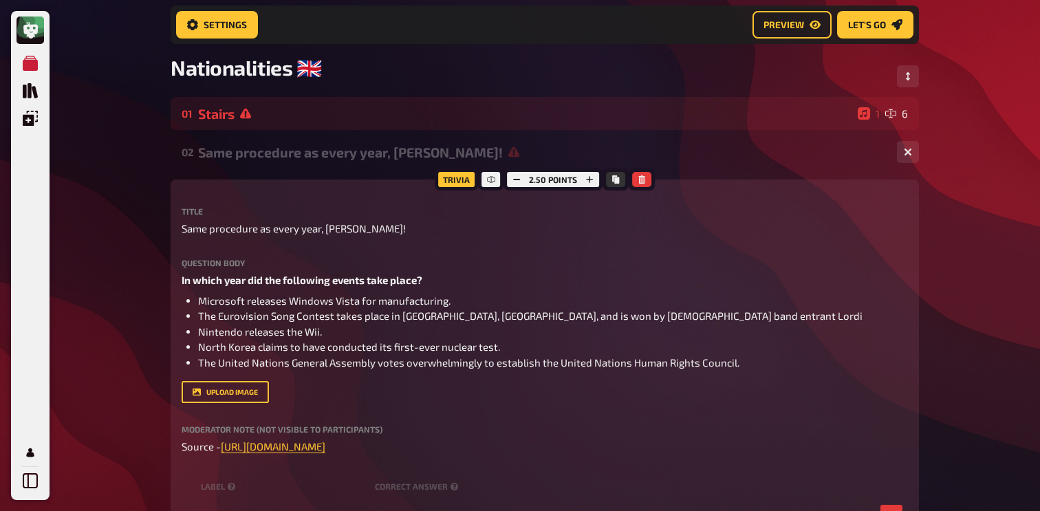
click at [337, 165] on div "02 Same procedure as every year, [PERSON_NAME]! 1 1" at bounding box center [545, 152] width 749 height 33
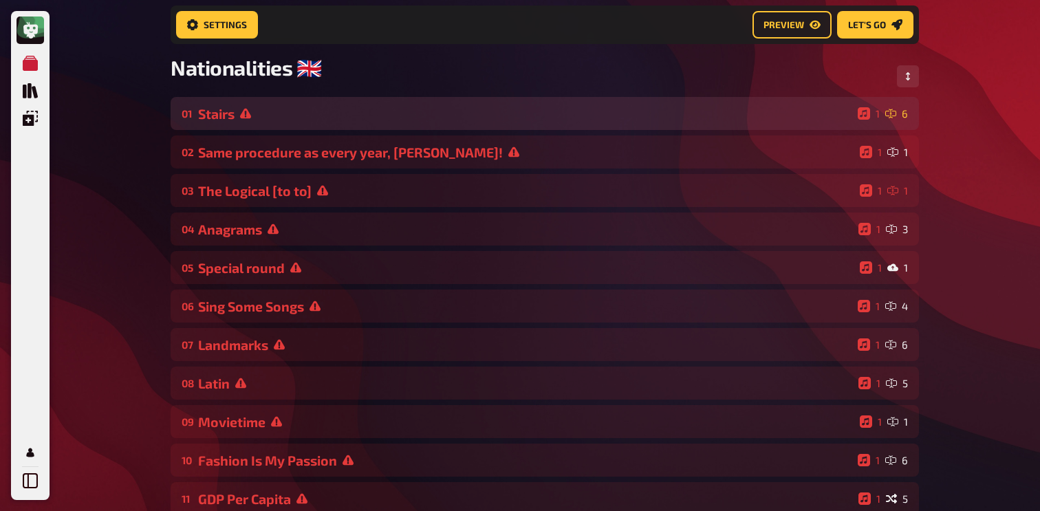
click at [311, 115] on div "Stairs" at bounding box center [525, 114] width 654 height 16
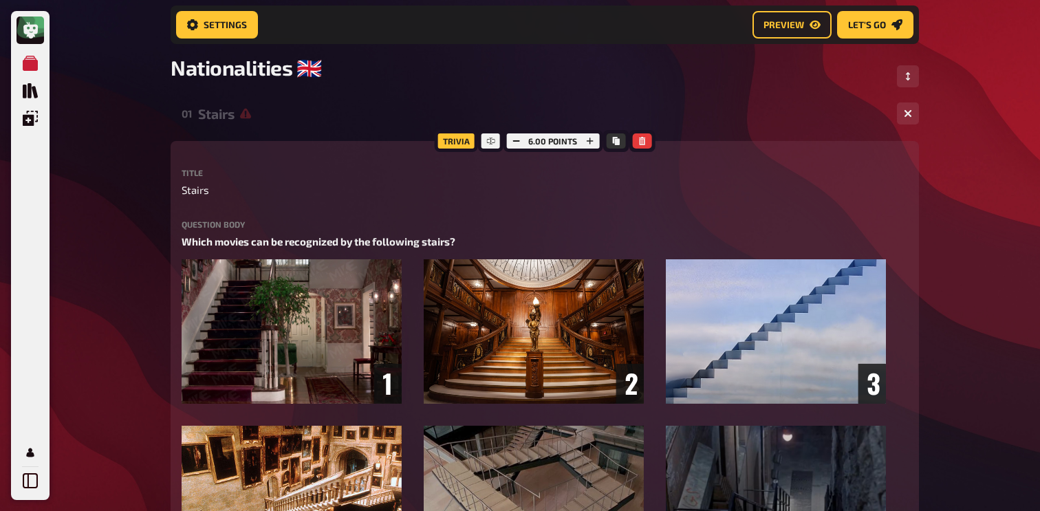
click at [311, 115] on div "Stairs" at bounding box center [542, 114] width 688 height 16
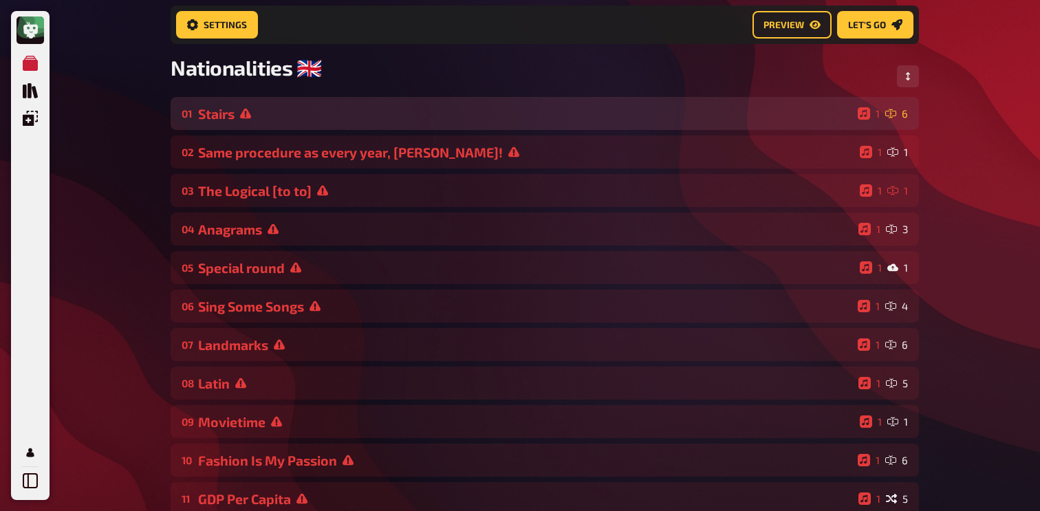
scroll to position [325, 0]
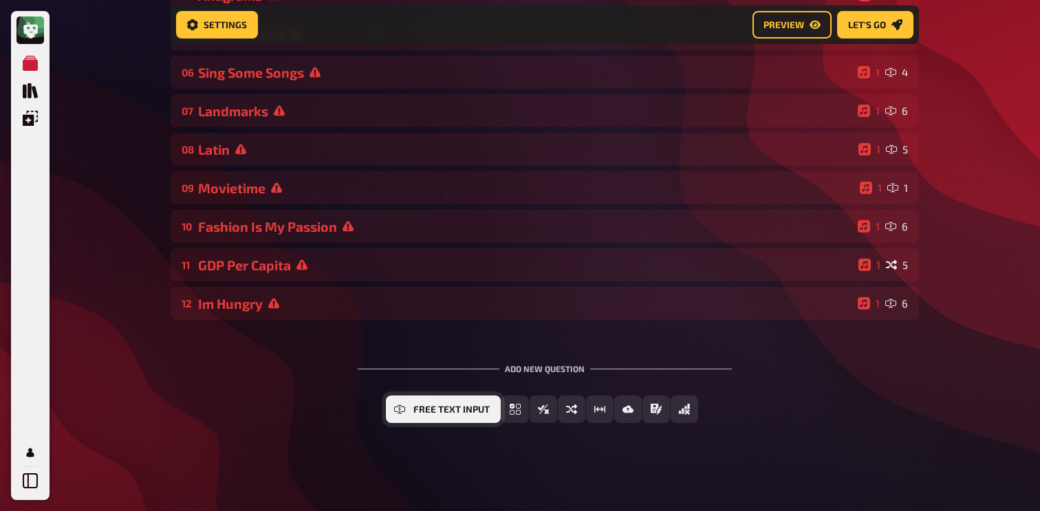
click at [451, 407] on span "Free Text Input" at bounding box center [452, 410] width 76 height 10
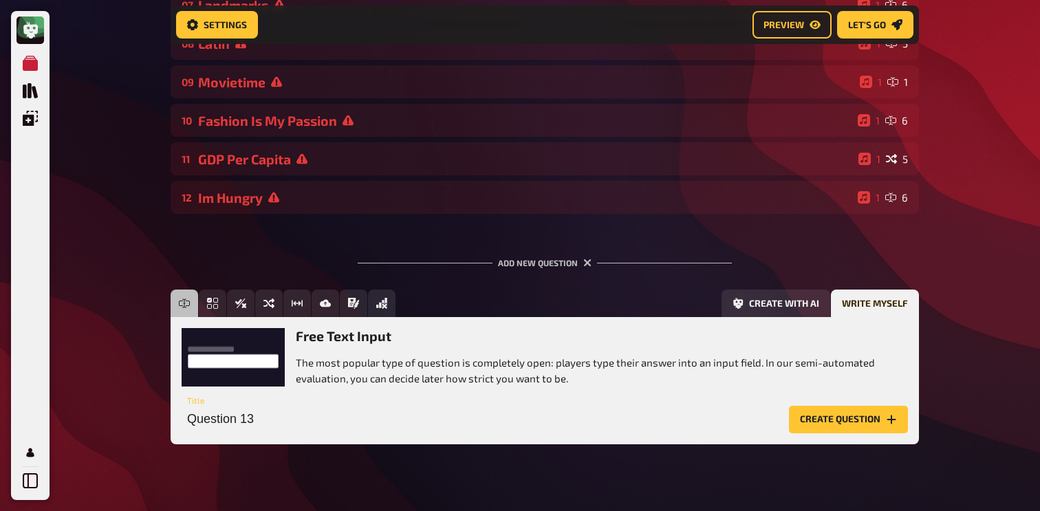
scroll to position [453, 0]
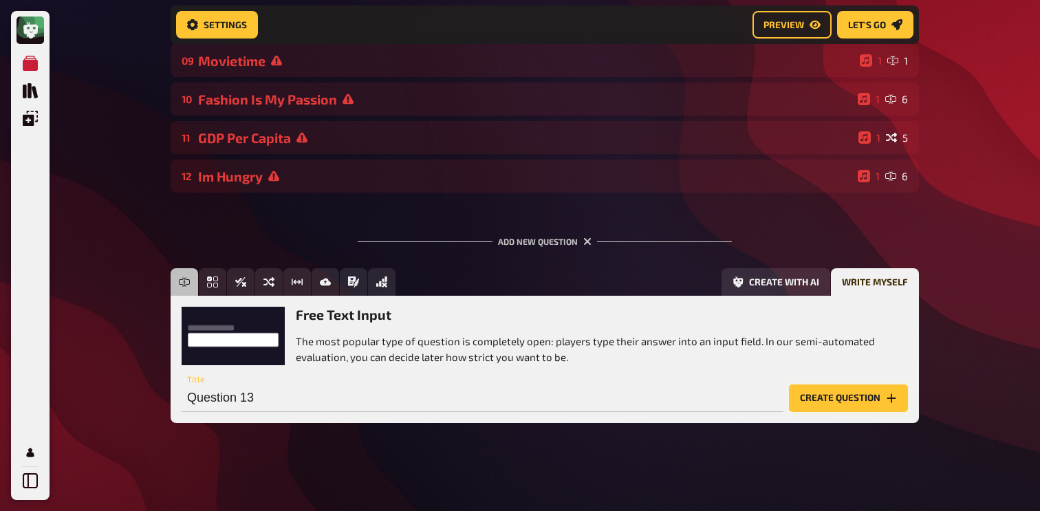
click at [831, 399] on button "Create question" at bounding box center [848, 399] width 119 height 28
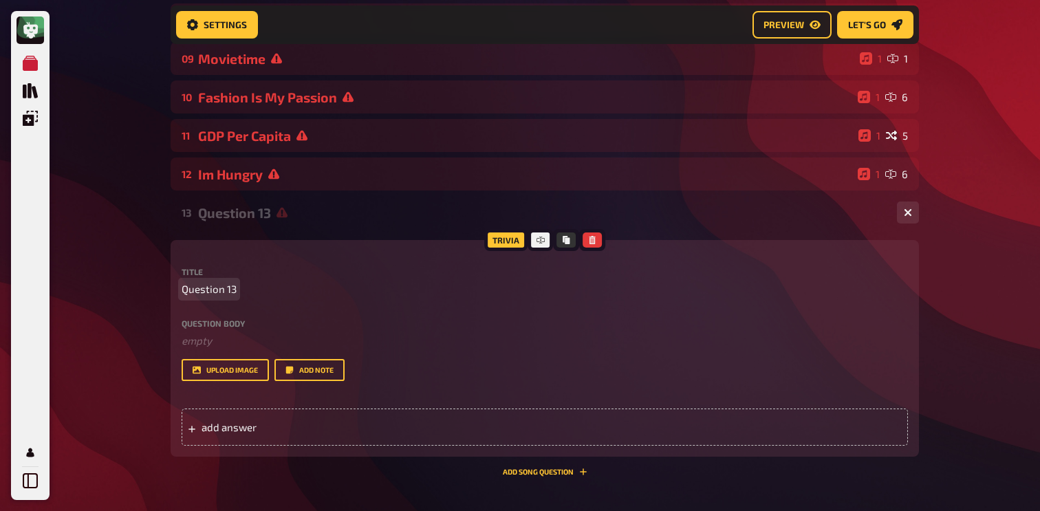
click at [203, 286] on span "Question 13" at bounding box center [209, 289] width 55 height 16
paste span
click at [187, 291] on span "alphabet" at bounding box center [203, 289] width 42 height 16
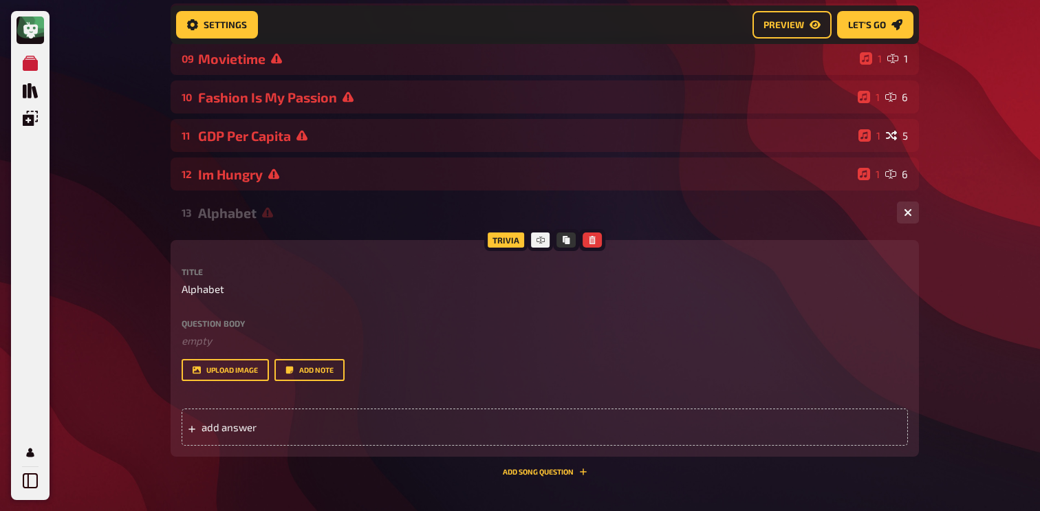
click at [217, 330] on div "Question body ﻿ empty Drop here to upload" at bounding box center [545, 334] width 727 height 30
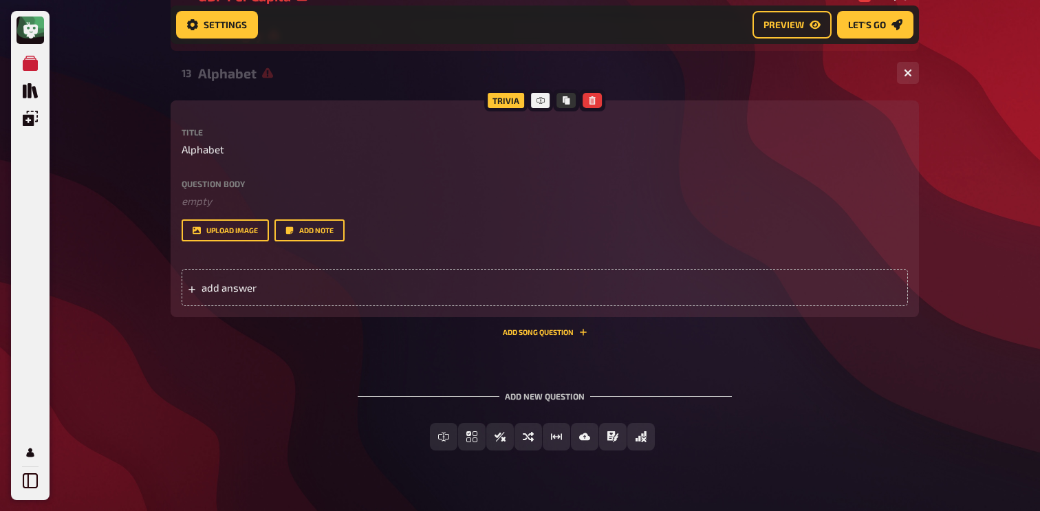
scroll to position [610, 0]
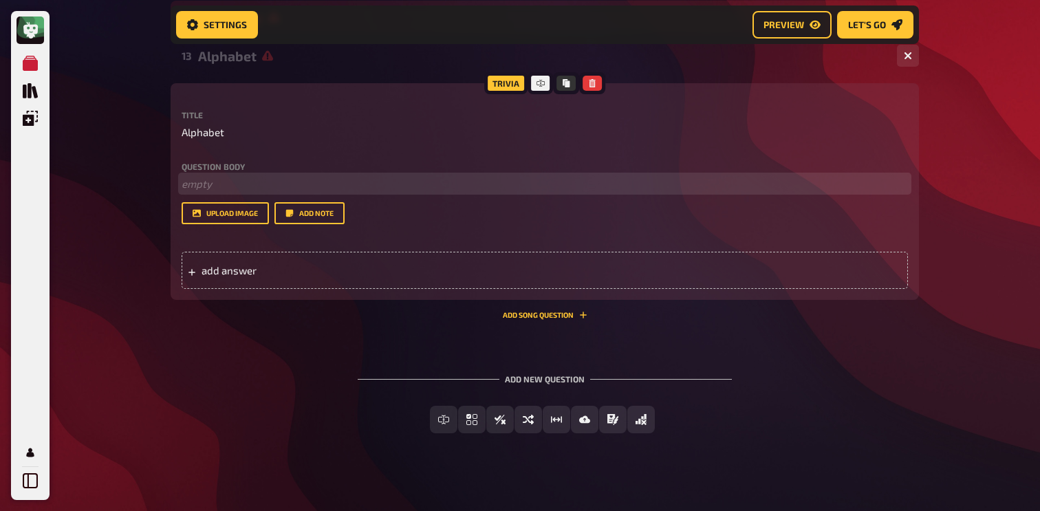
click at [218, 180] on p "﻿ empty" at bounding box center [545, 184] width 727 height 16
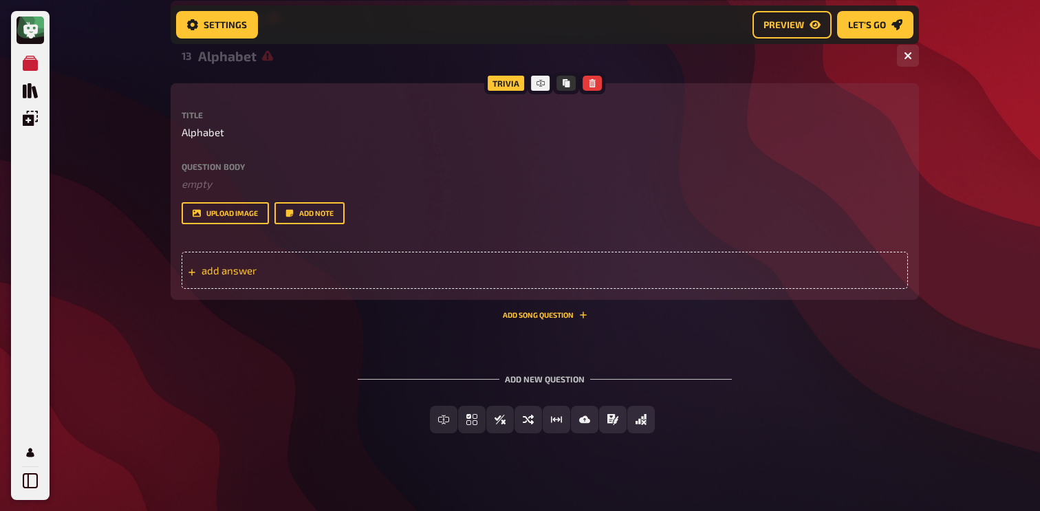
click at [302, 266] on span "add answer" at bounding box center [309, 270] width 214 height 12
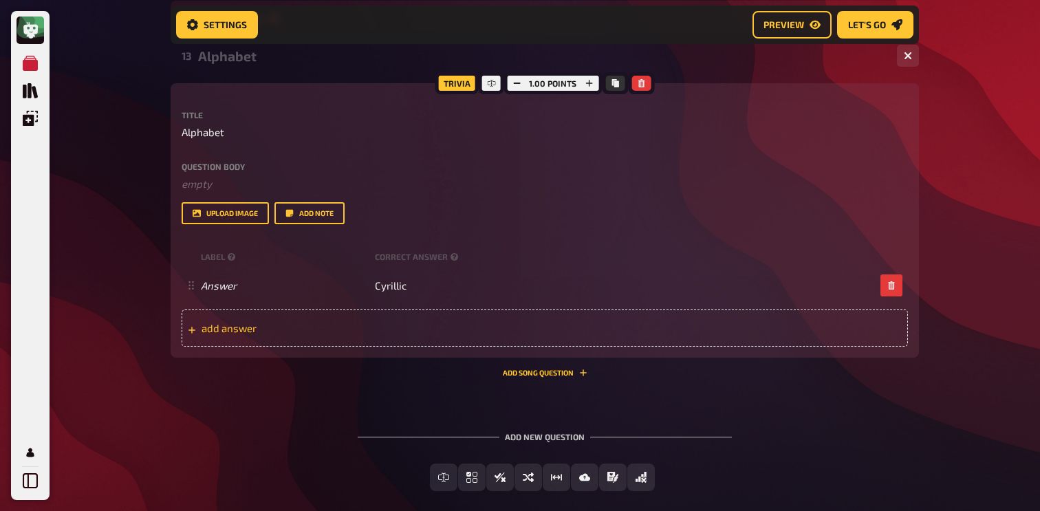
click at [392, 334] on span "add answer" at bounding box center [309, 328] width 214 height 12
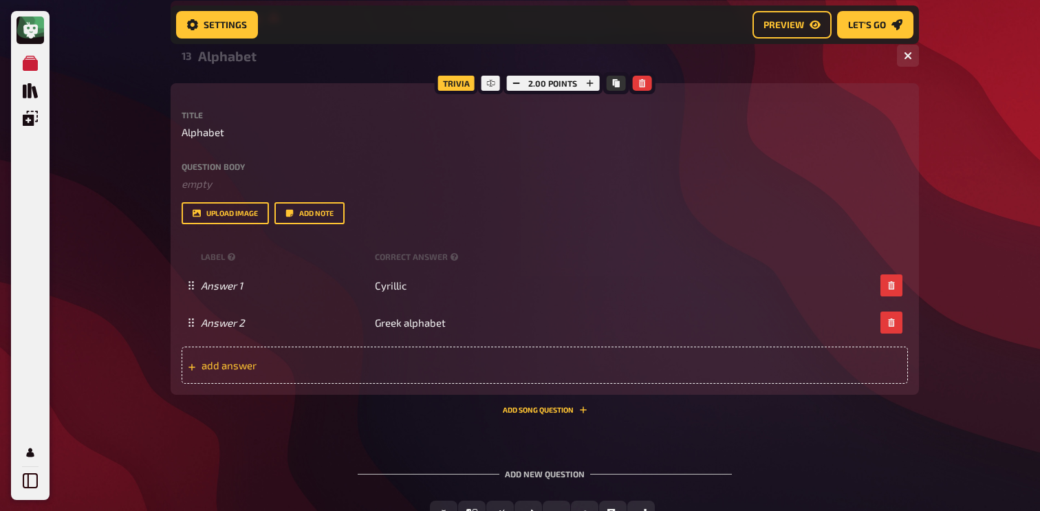
click at [392, 367] on span "add answer" at bounding box center [309, 365] width 214 height 12
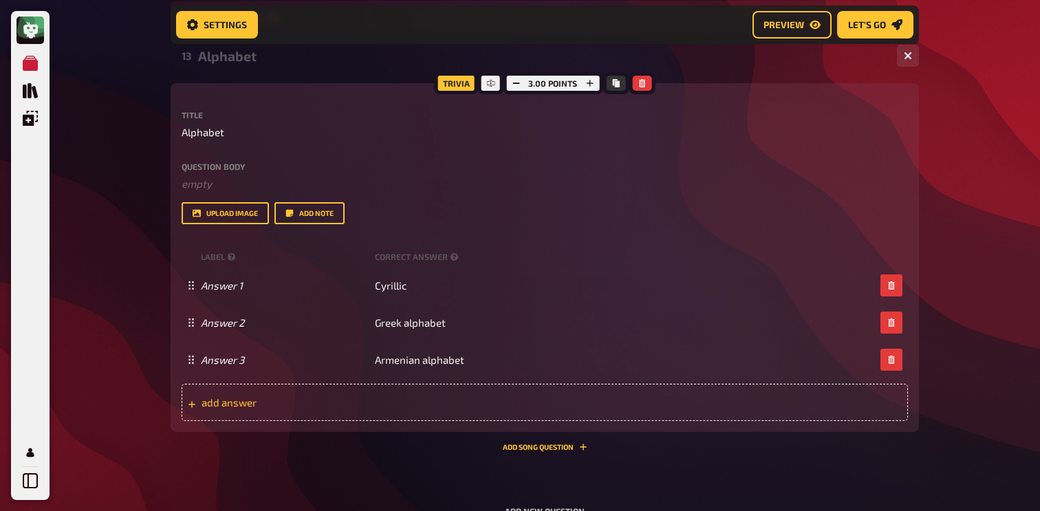
click at [346, 405] on span "add answer" at bounding box center [309, 402] width 214 height 12
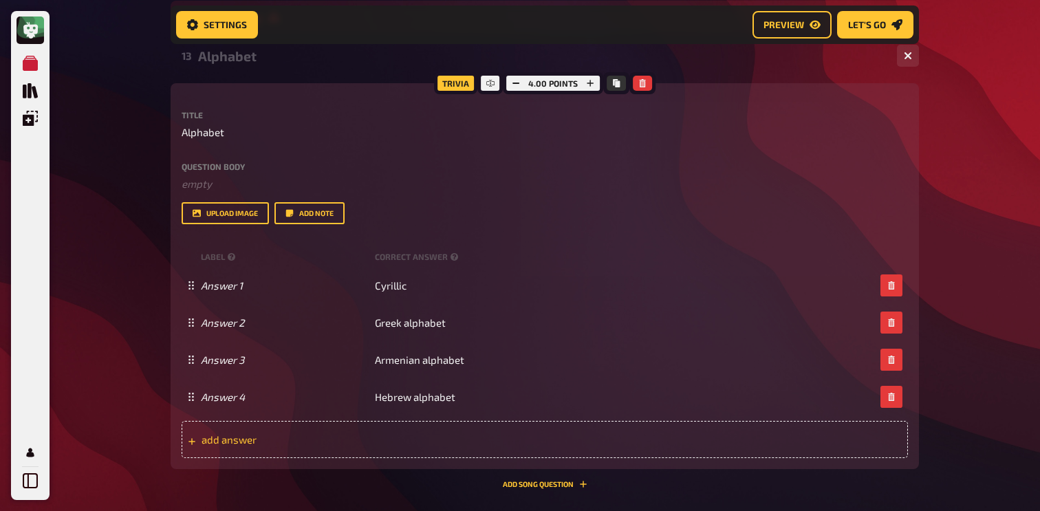
click at [363, 440] on span "add answer" at bounding box center [309, 440] width 214 height 12
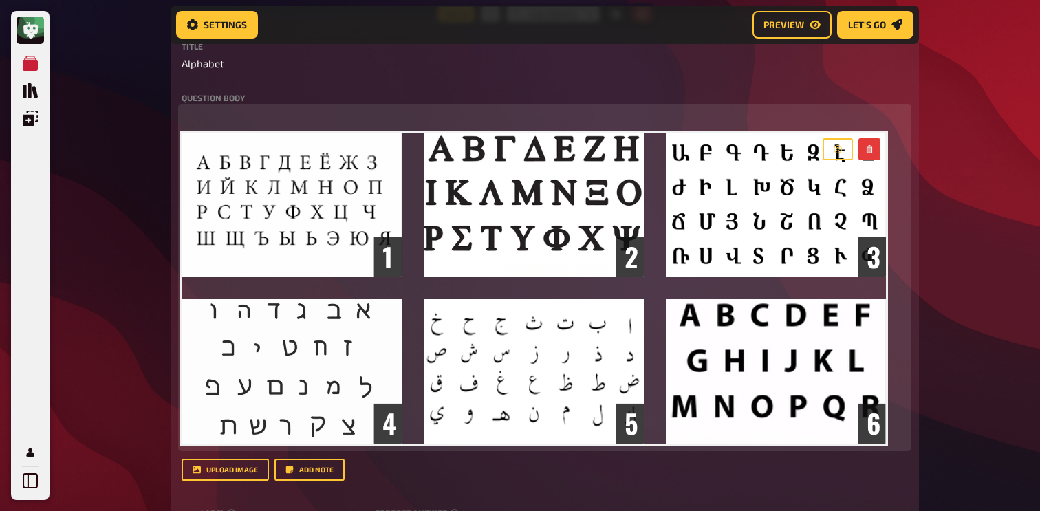
scroll to position [523, 0]
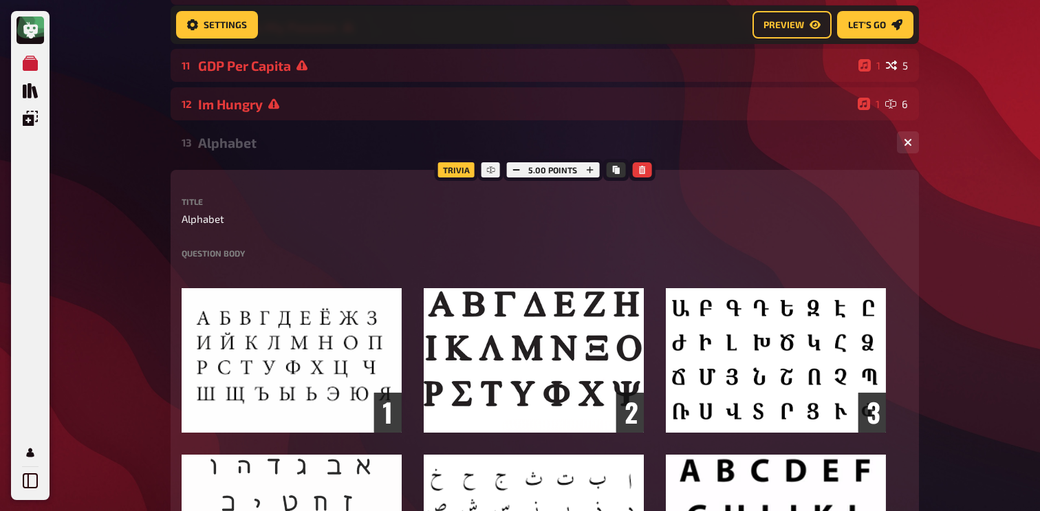
click at [232, 259] on div "Question body ﻿ ﻿ Drop here to upload" at bounding box center [545, 426] width 727 height 354
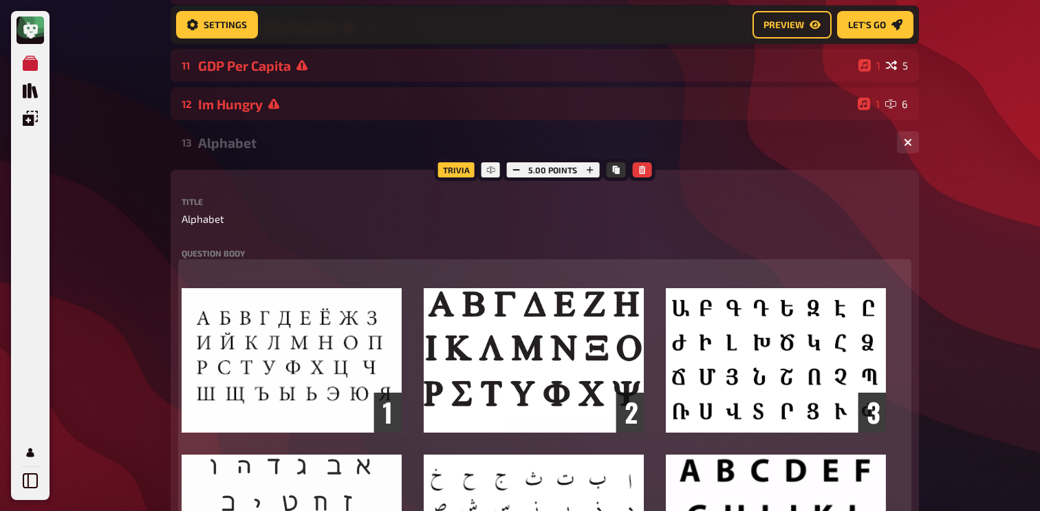
click at [229, 271] on p "﻿" at bounding box center [545, 271] width 727 height 16
click at [266, 273] on span "Can you name these alphabets?" at bounding box center [257, 270] width 150 height 12
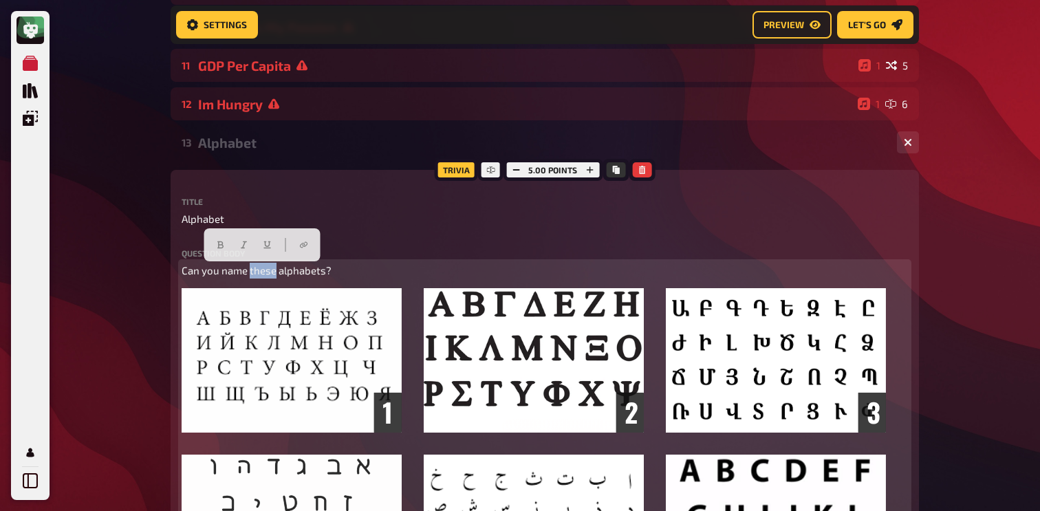
click at [266, 273] on span "Can you name these alphabets?" at bounding box center [257, 270] width 150 height 12
copy span "Can you name these alphabets?"
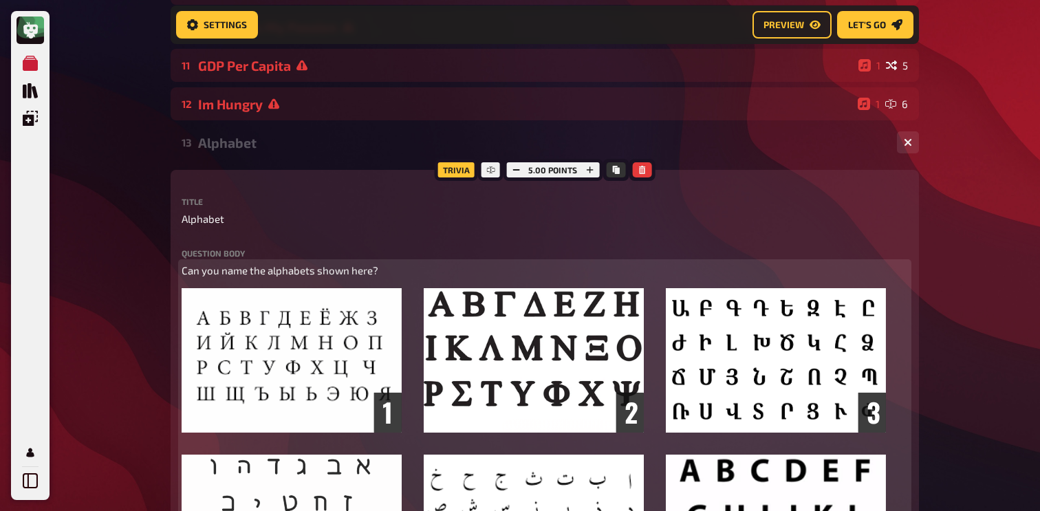
click at [308, 272] on span "Can you name the alphabets shown here?" at bounding box center [280, 270] width 197 height 12
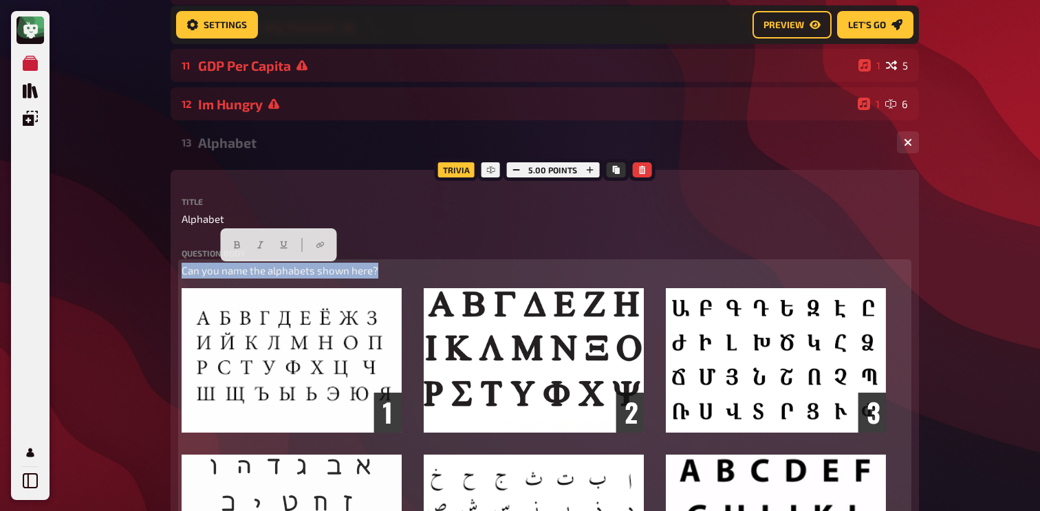
click at [308, 272] on span "Can you name the alphabets shown here?" at bounding box center [280, 270] width 197 height 12
click at [235, 242] on icon "button" at bounding box center [237, 245] width 8 height 8
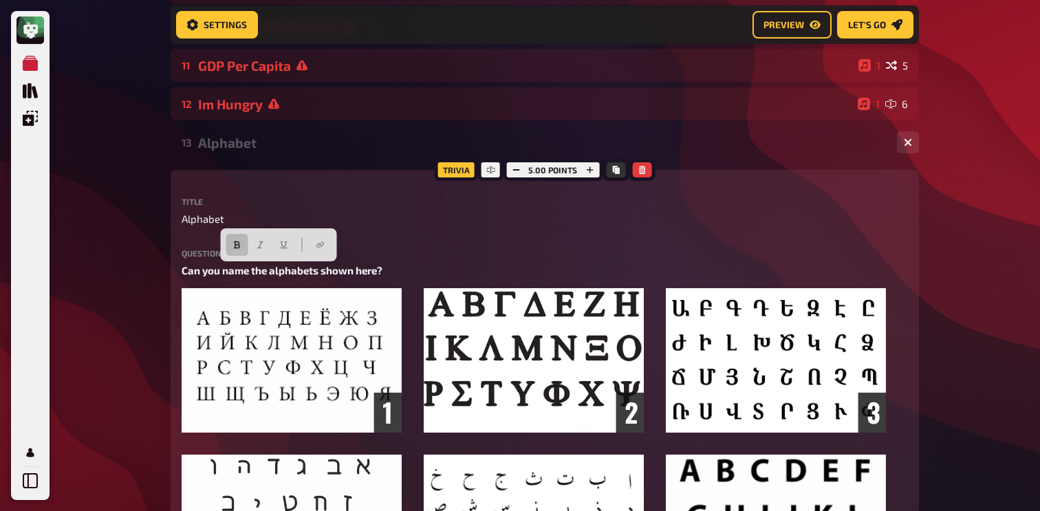
click at [146, 242] on div "My Quizzes Quiz Library Overlays My Account Home My Quizzes Nationalities ​🇬🇧 S…" at bounding box center [520, 308] width 1040 height 1663
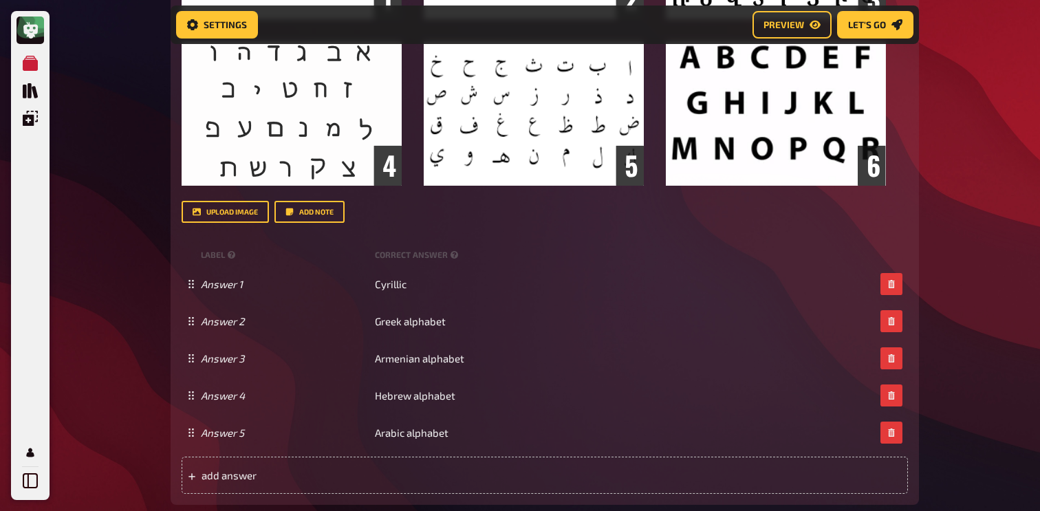
scroll to position [946, 0]
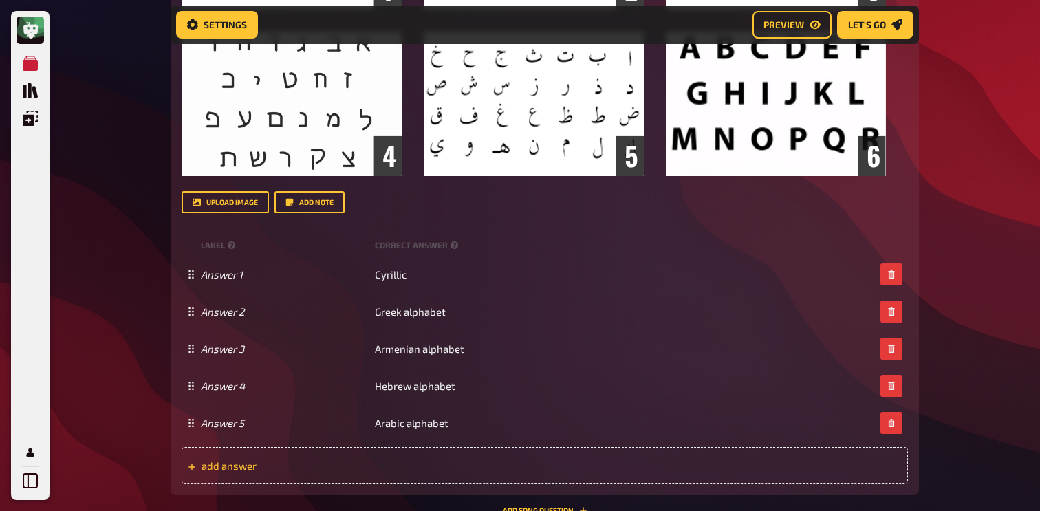
click at [396, 455] on div "add answer" at bounding box center [545, 465] width 727 height 37
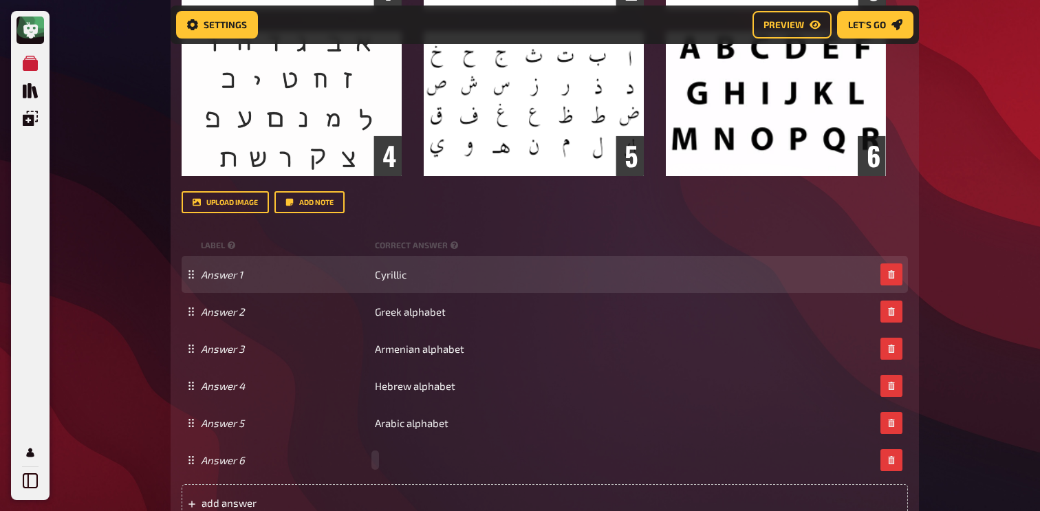
paste span
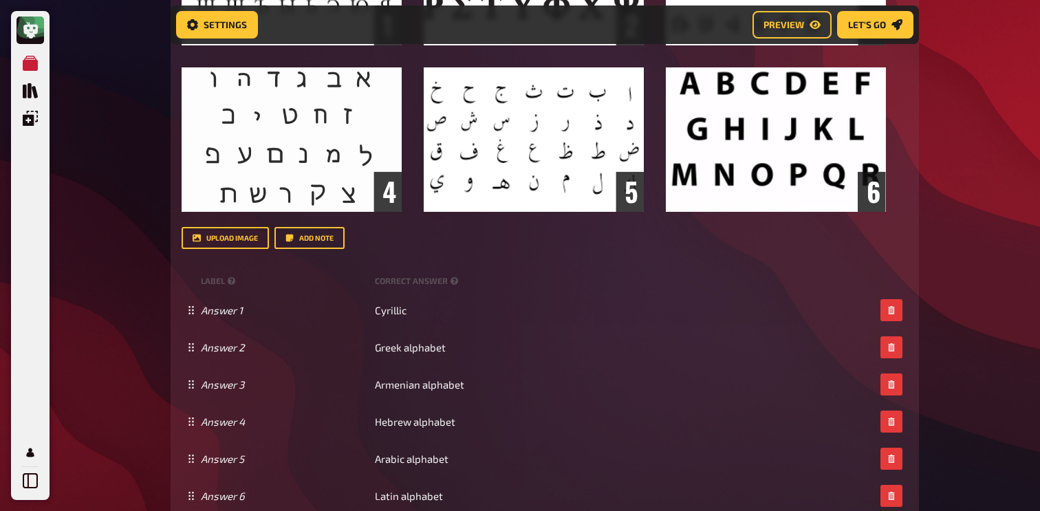
scroll to position [912, 0]
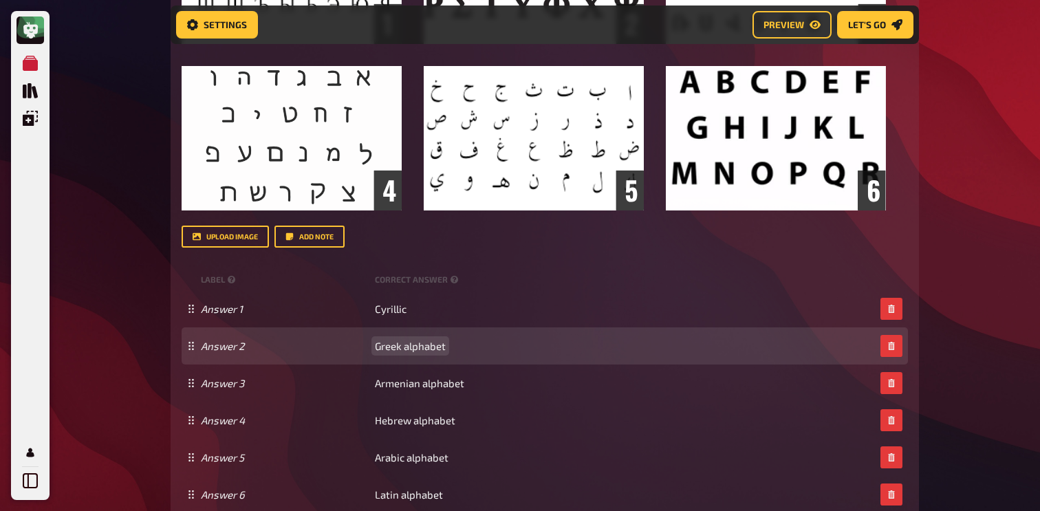
click at [440, 345] on span "Greek alphabet" at bounding box center [410, 346] width 71 height 12
click at [424, 345] on span "Greek alphabet" at bounding box center [410, 346] width 71 height 12
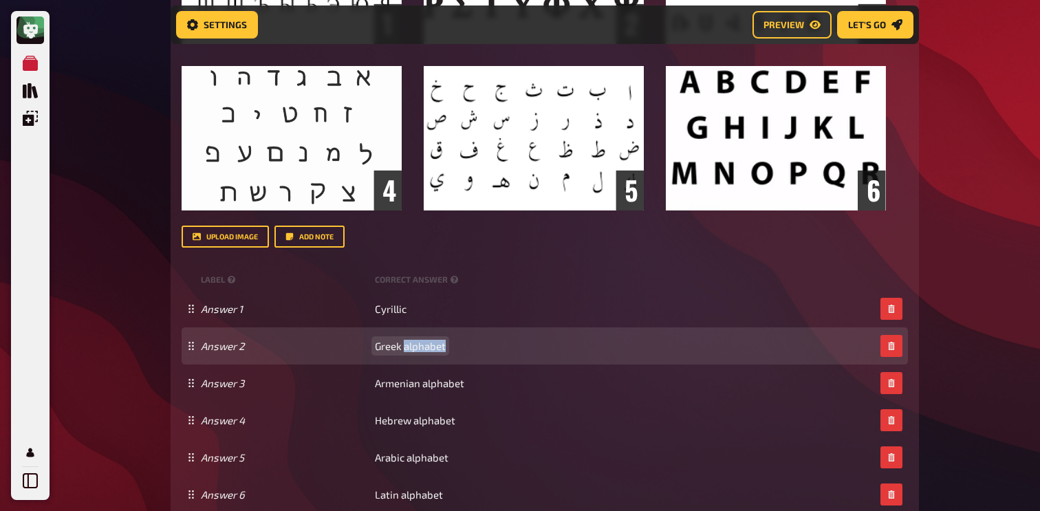
copy span "alphabet"
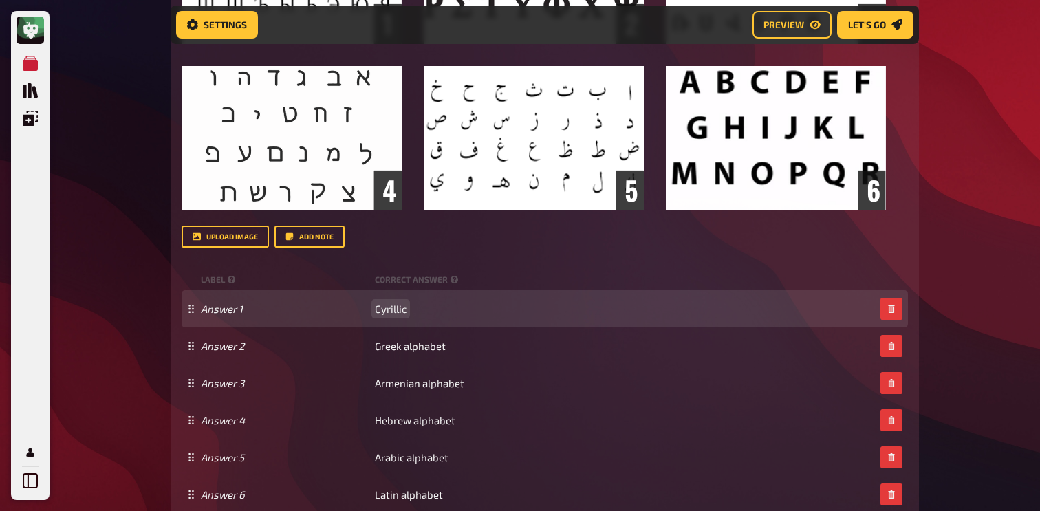
click at [407, 309] on div "Answer 1 Cyrillic" at bounding box center [538, 309] width 674 height 12
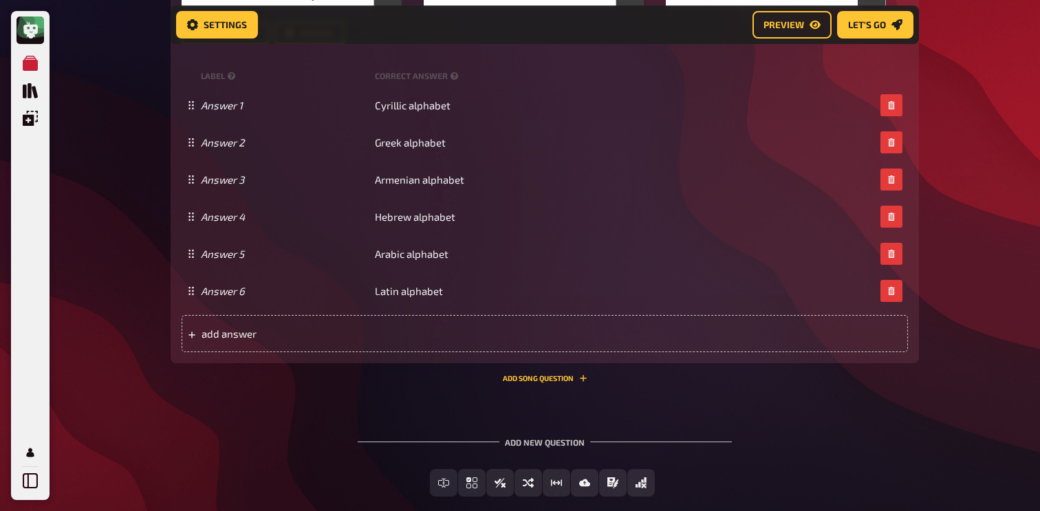
scroll to position [1123, 0]
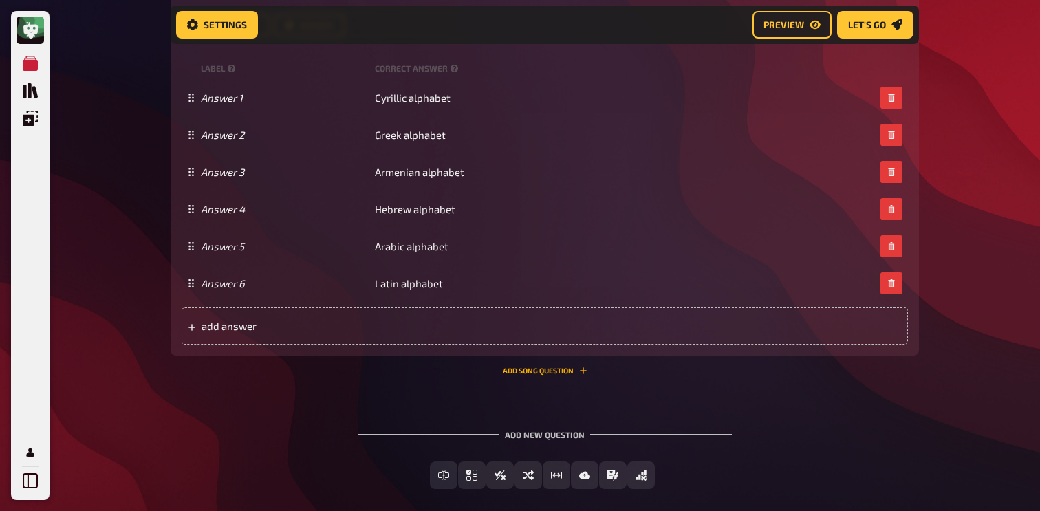
click at [546, 372] on button "Add Song question" at bounding box center [545, 371] width 85 height 8
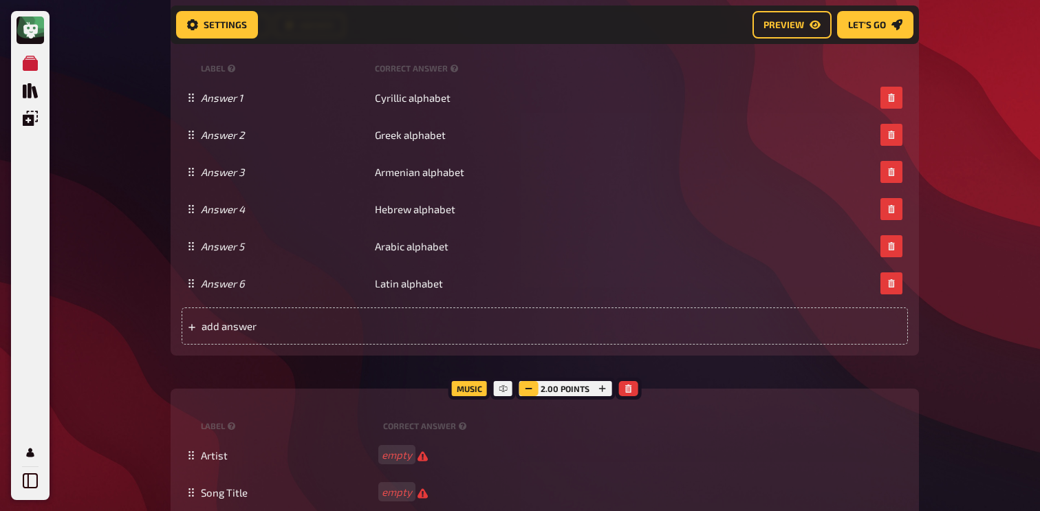
click at [531, 391] on icon "button" at bounding box center [528, 389] width 8 height 8
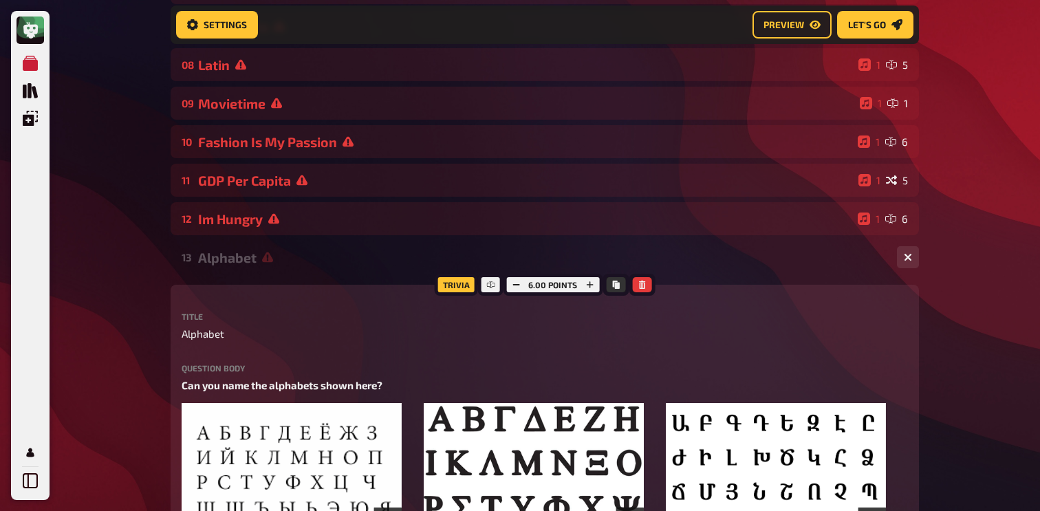
scroll to position [363, 0]
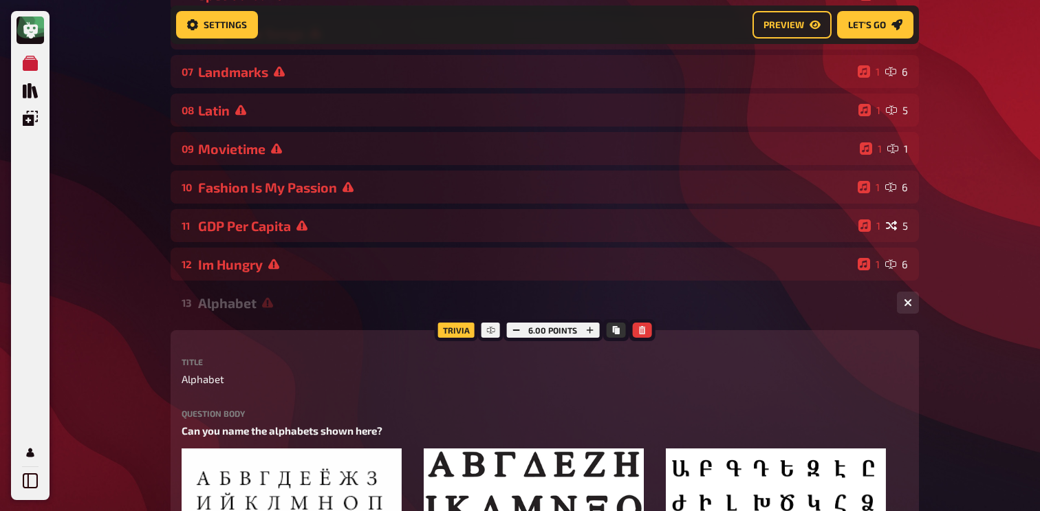
click at [314, 307] on div "Alphabet" at bounding box center [542, 303] width 688 height 16
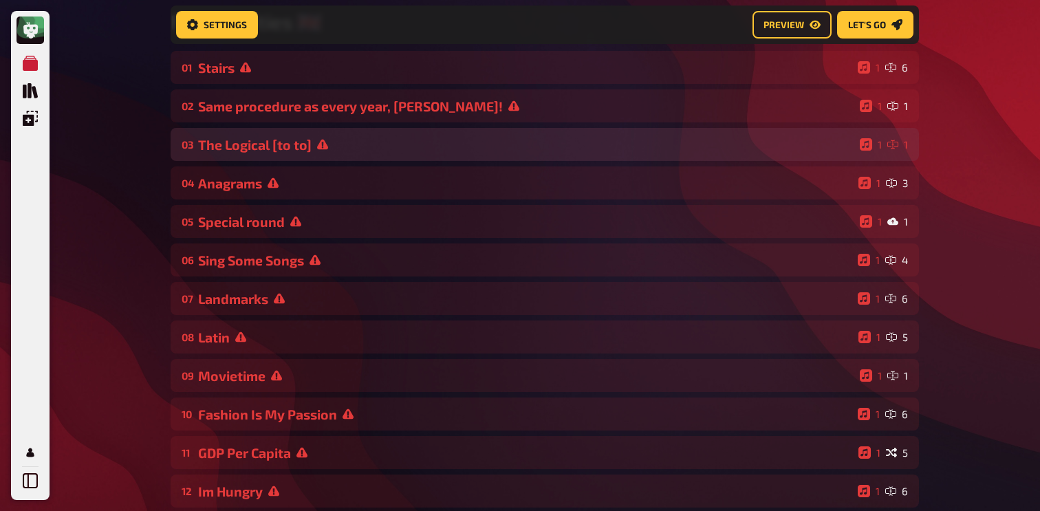
scroll to position [0, 0]
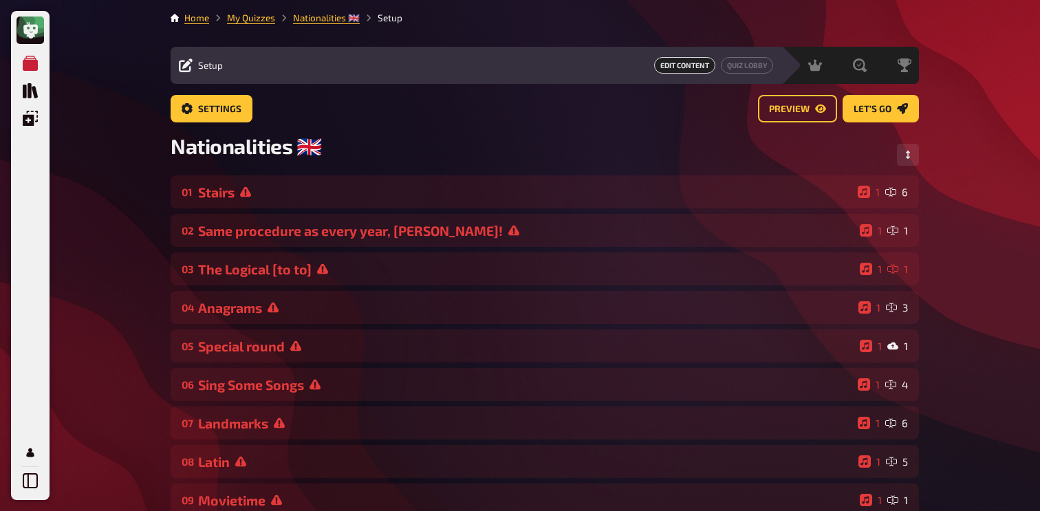
click at [897, 146] on div "Nationalities ​🇬🇧" at bounding box center [545, 155] width 749 height 42
click at [903, 148] on button "Change Order" at bounding box center [908, 155] width 22 height 22
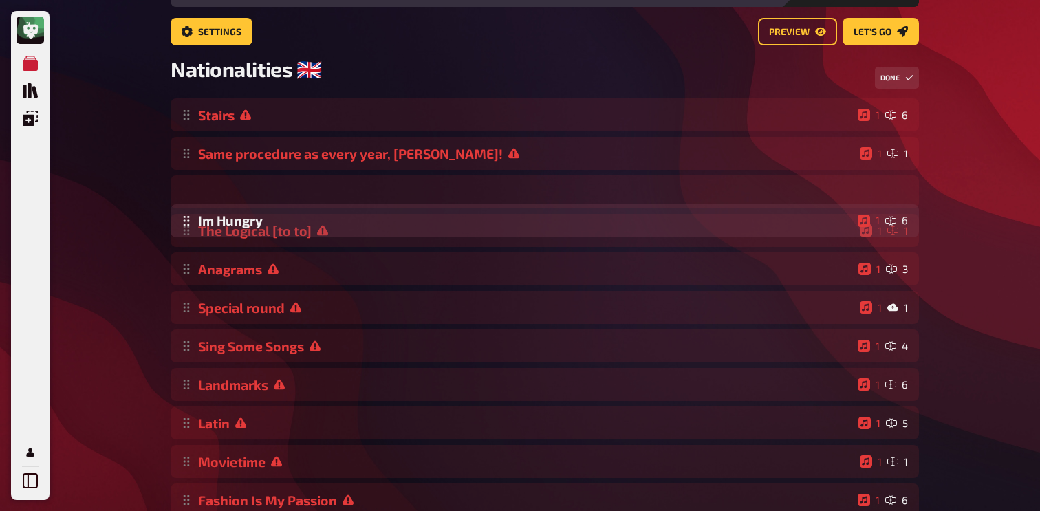
scroll to position [76, 0]
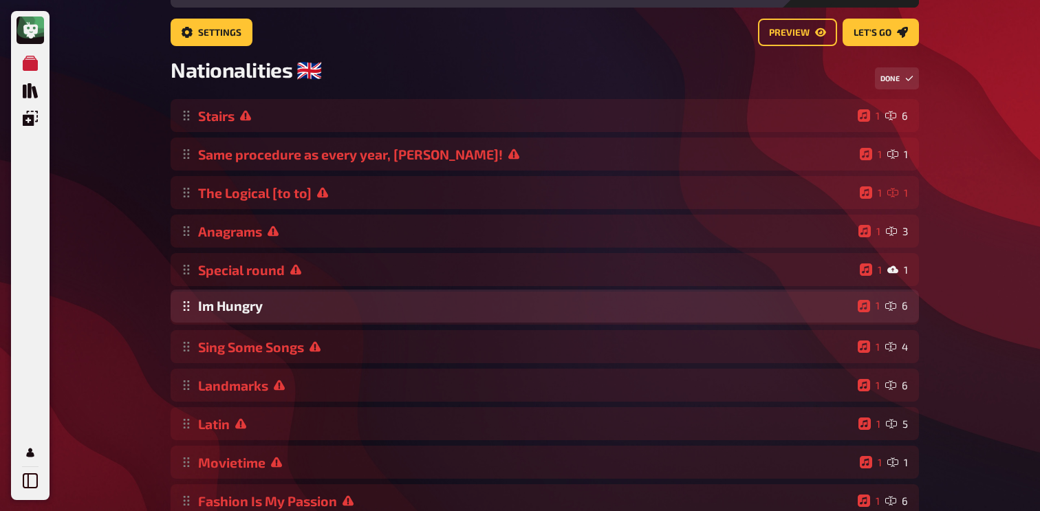
drag, startPoint x: 188, startPoint y: 396, endPoint x: 345, endPoint y: 312, distance: 177.9
click at [345, 312] on div "Stairs 1 6 Same procedure as every year, [PERSON_NAME]! 1 1 The Logical [to to]…" at bounding box center [545, 346] width 749 height 495
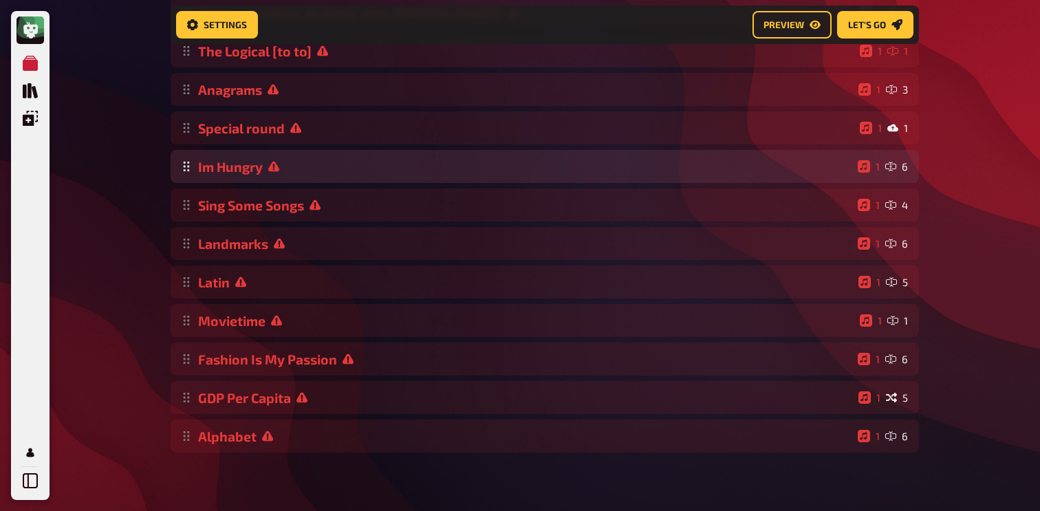
scroll to position [239, 0]
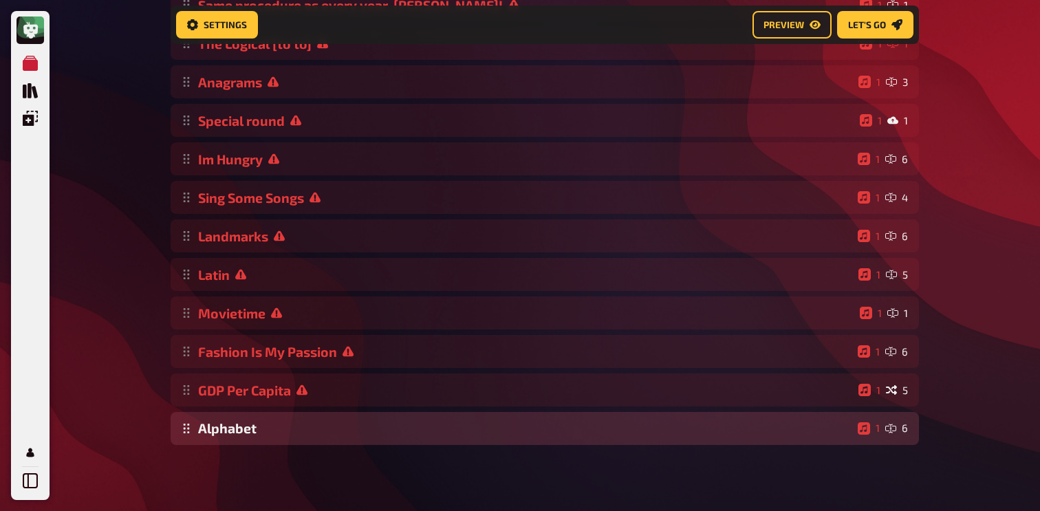
drag, startPoint x: 190, startPoint y: 436, endPoint x: 250, endPoint y: 443, distance: 60.9
click at [250, 443] on div "Stairs 1 6 Same procedure as every year, [PERSON_NAME]! 1 1 The Logical [to to]…" at bounding box center [545, 197] width 749 height 495
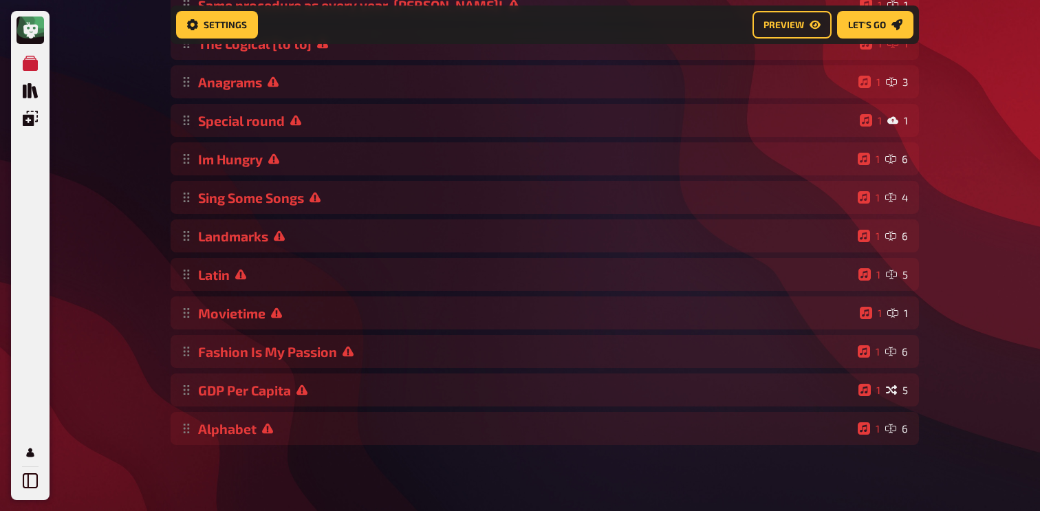
click at [147, 402] on div "My Quizzes Quiz Library Overlays My Account Home My Quizzes Nationalities ​🇬🇧 S…" at bounding box center [520, 137] width 1040 height 748
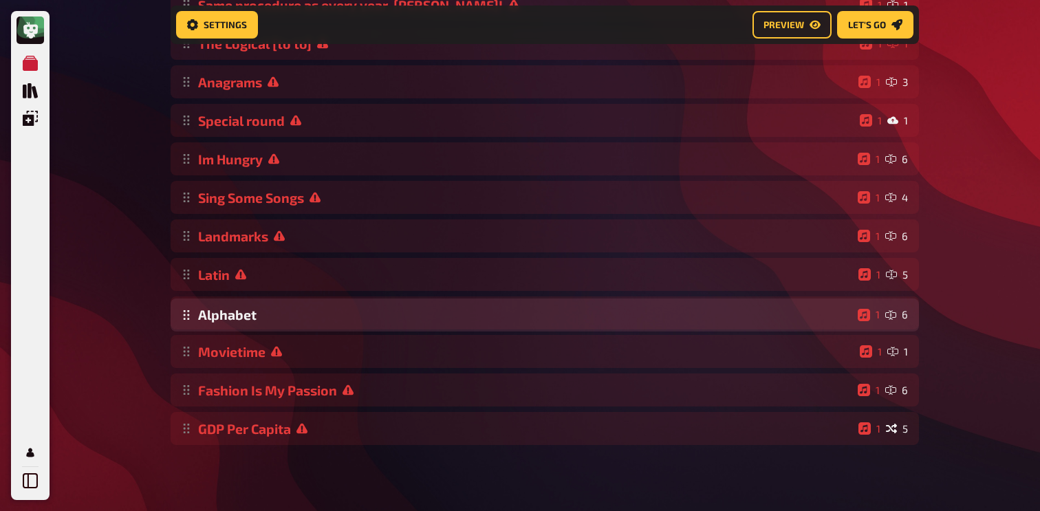
drag, startPoint x: 186, startPoint y: 435, endPoint x: 310, endPoint y: 322, distance: 167.6
click at [310, 322] on div "Stairs 1 6 Same procedure as every year, [PERSON_NAME]! 1 1 The Logical [to to]…" at bounding box center [545, 197] width 749 height 495
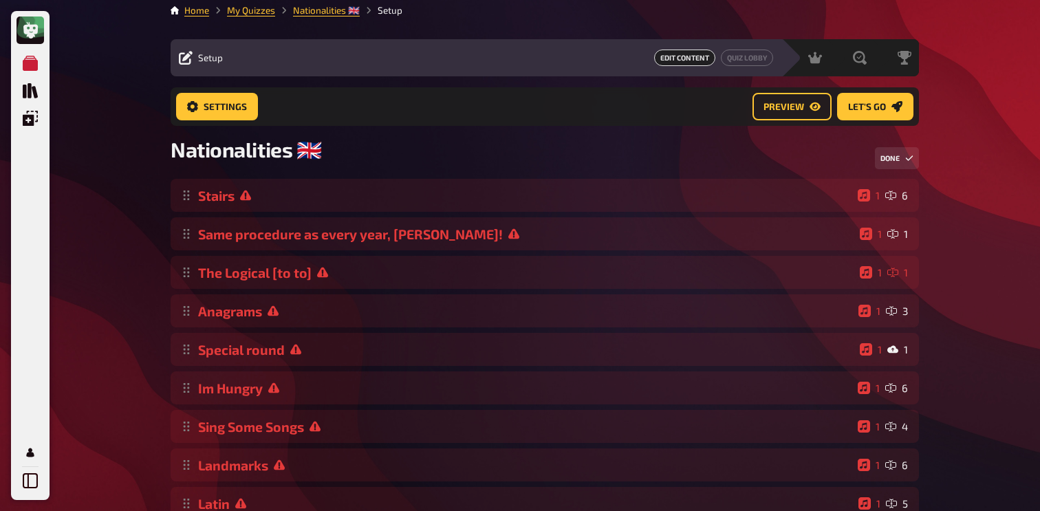
scroll to position [0, 0]
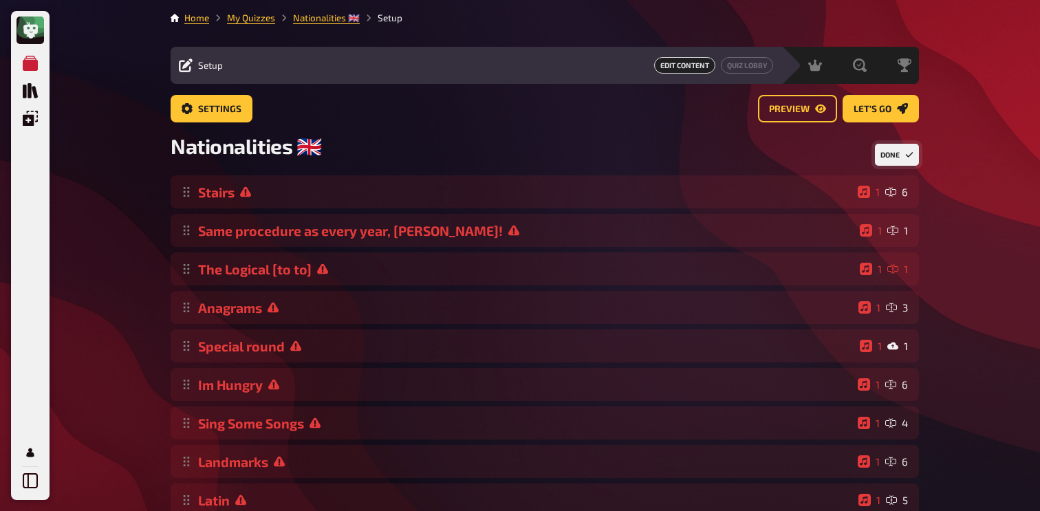
click at [897, 160] on button "Done" at bounding box center [897, 155] width 44 height 22
click at [899, 147] on button "Change Order" at bounding box center [908, 155] width 22 height 22
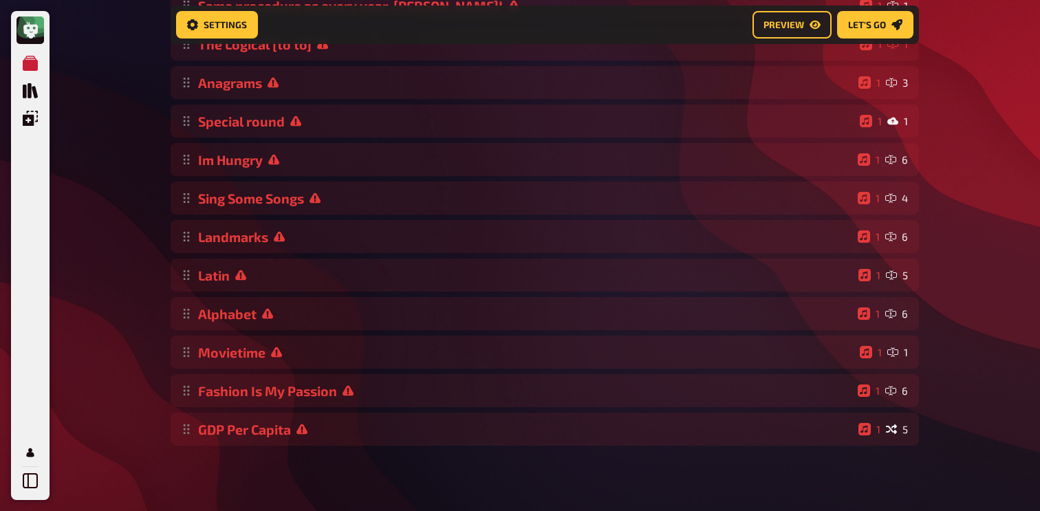
scroll to position [239, 0]
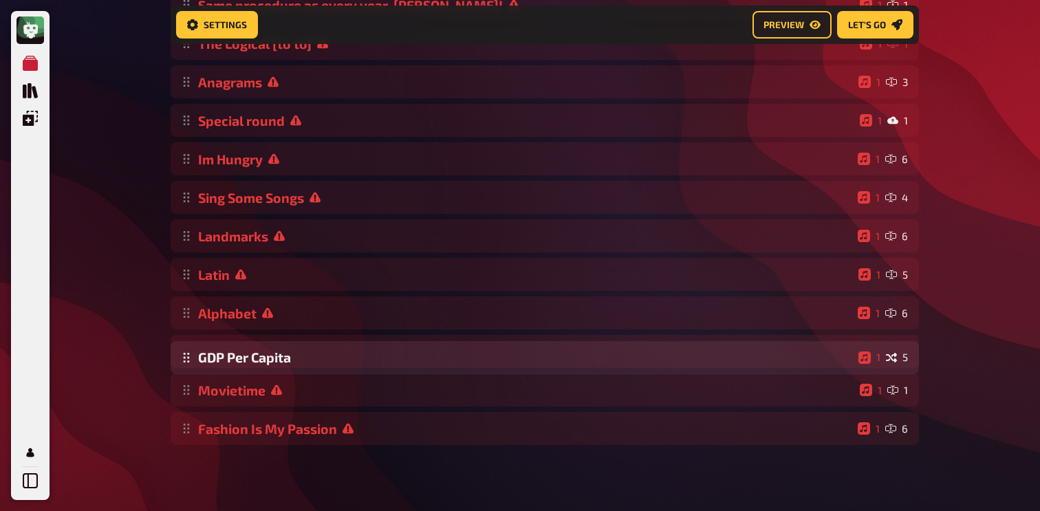
drag, startPoint x: 186, startPoint y: 430, endPoint x: 224, endPoint y: 357, distance: 82.2
click at [224, 357] on div "Stairs 1 6 Same procedure as every year, [PERSON_NAME]! 1 1 The Logical [to to]…" at bounding box center [545, 197] width 749 height 495
drag, startPoint x: 188, startPoint y: 320, endPoint x: 191, endPoint y: 366, distance: 46.2
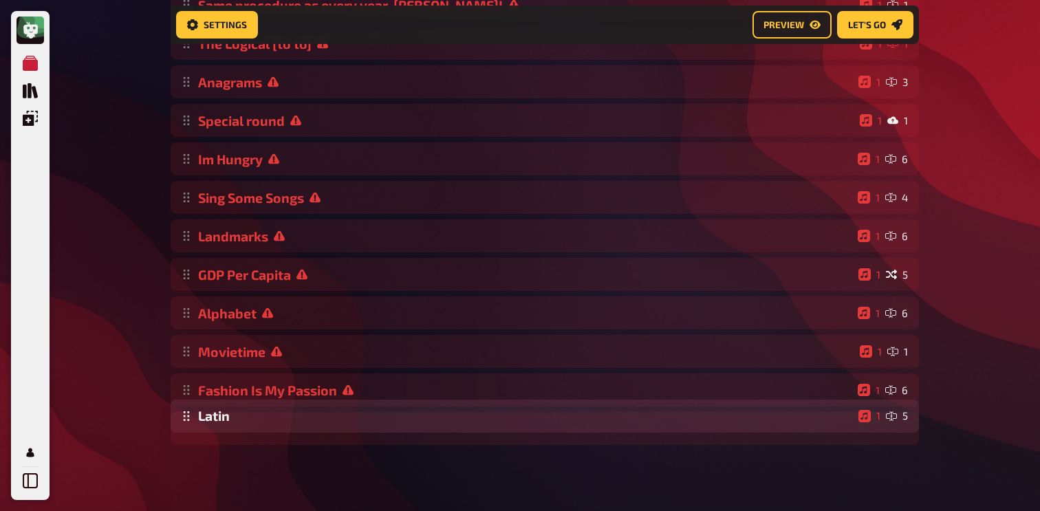
drag, startPoint x: 183, startPoint y: 282, endPoint x: 195, endPoint y: 426, distance: 144.4
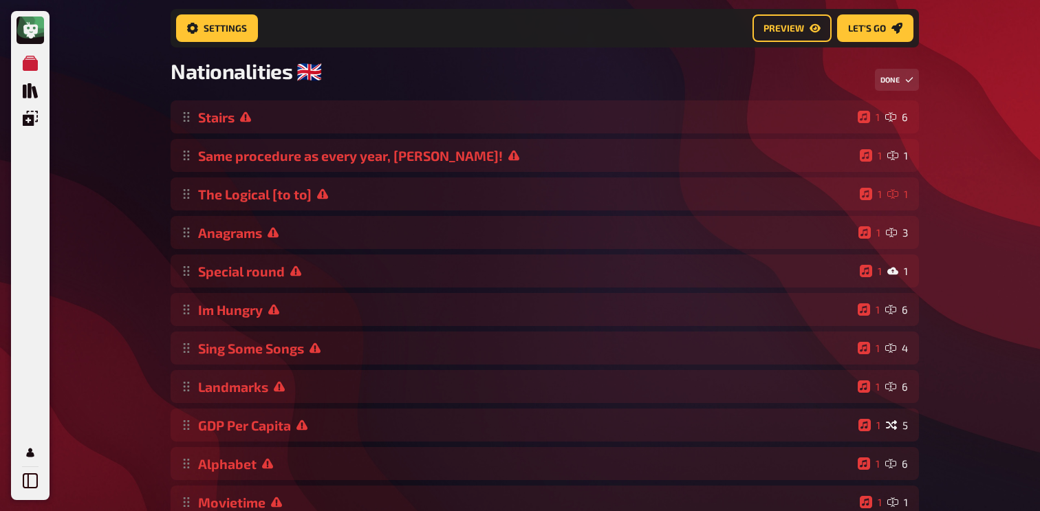
scroll to position [70, 0]
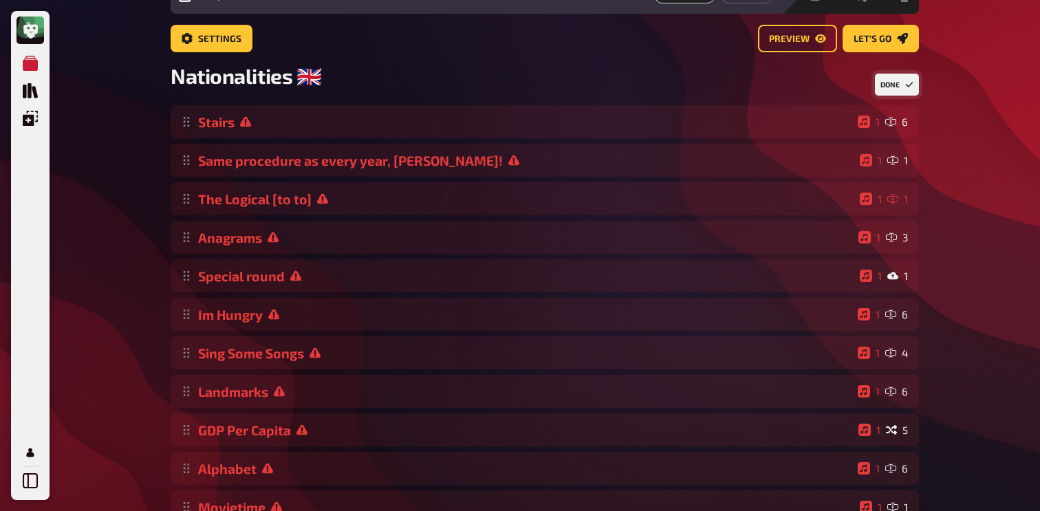
click at [893, 79] on button "Done" at bounding box center [897, 85] width 44 height 22
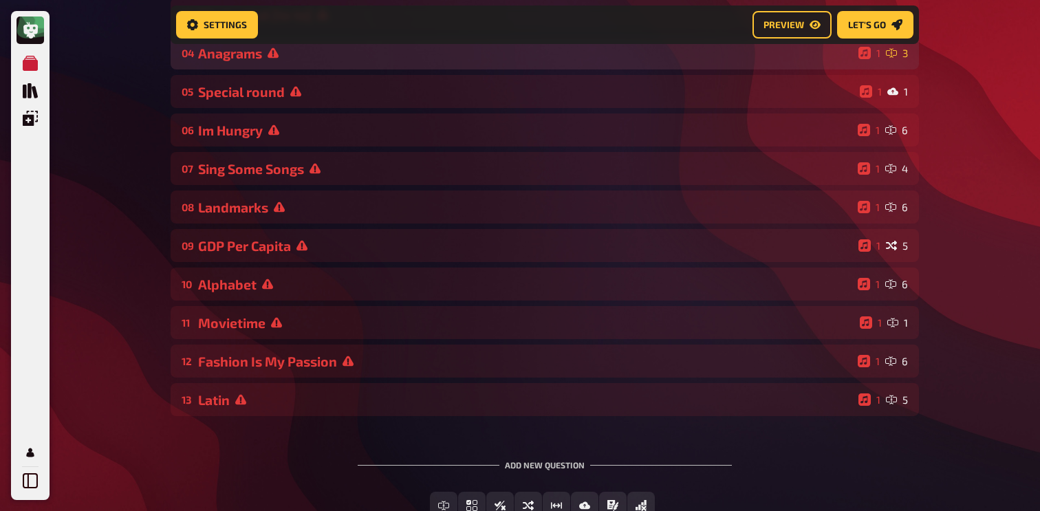
scroll to position [286, 0]
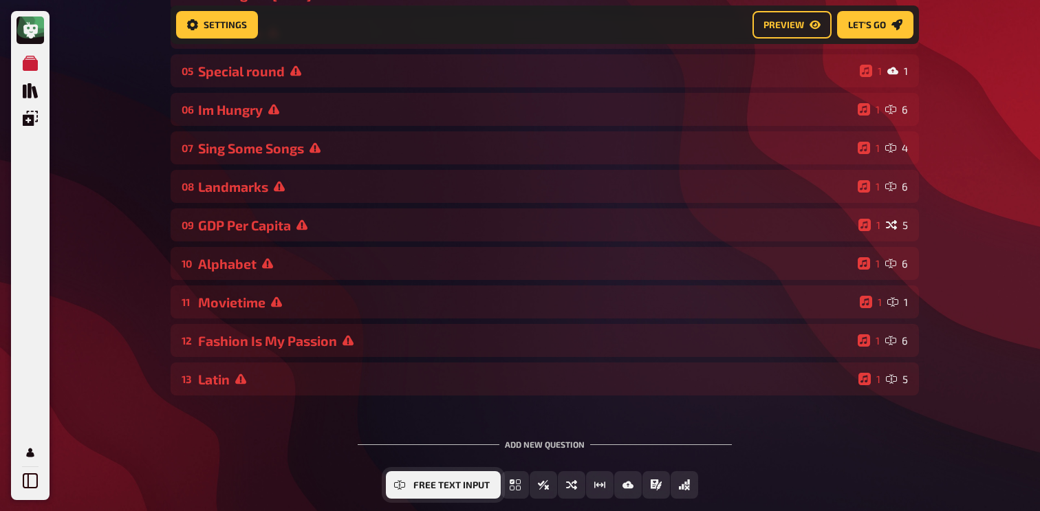
click at [430, 487] on span "Free Text Input" at bounding box center [452, 486] width 76 height 10
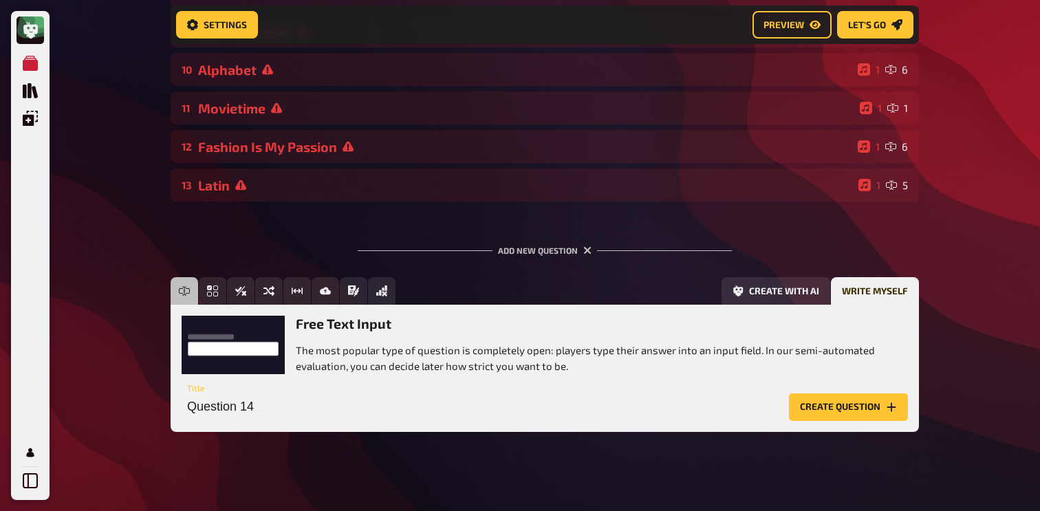
scroll to position [491, 0]
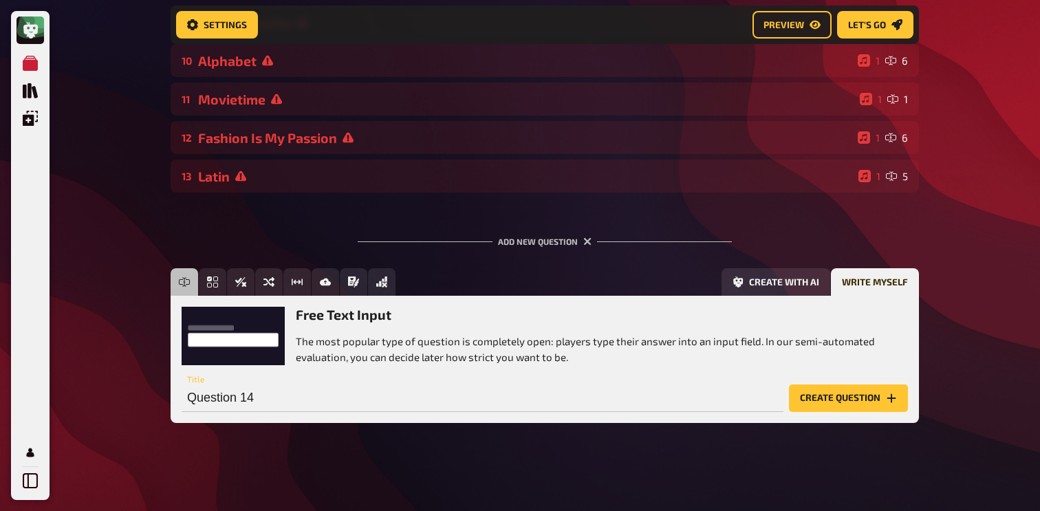
click at [868, 405] on button "Create question" at bounding box center [848, 399] width 119 height 28
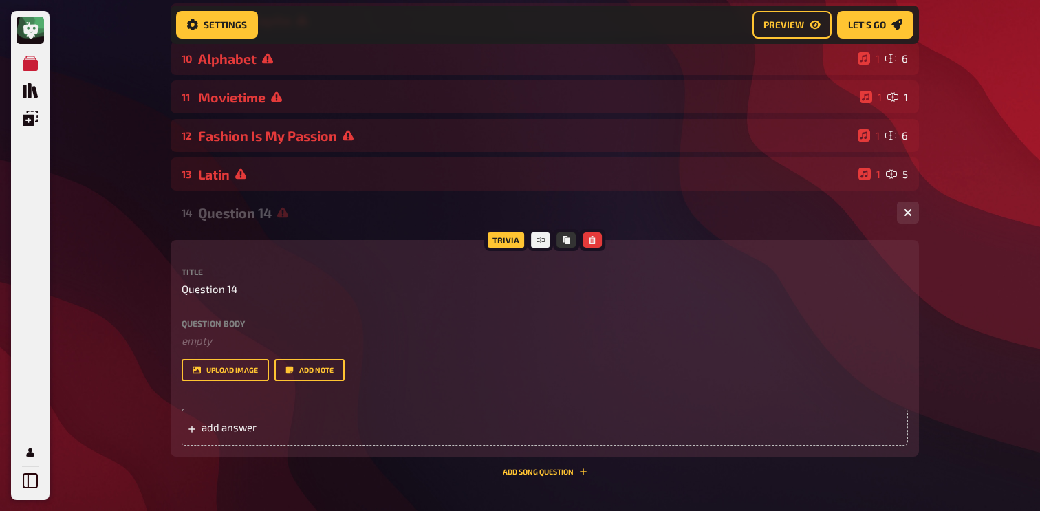
click at [260, 332] on div "Question body ﻿ empty Drop here to upload" at bounding box center [545, 334] width 727 height 30
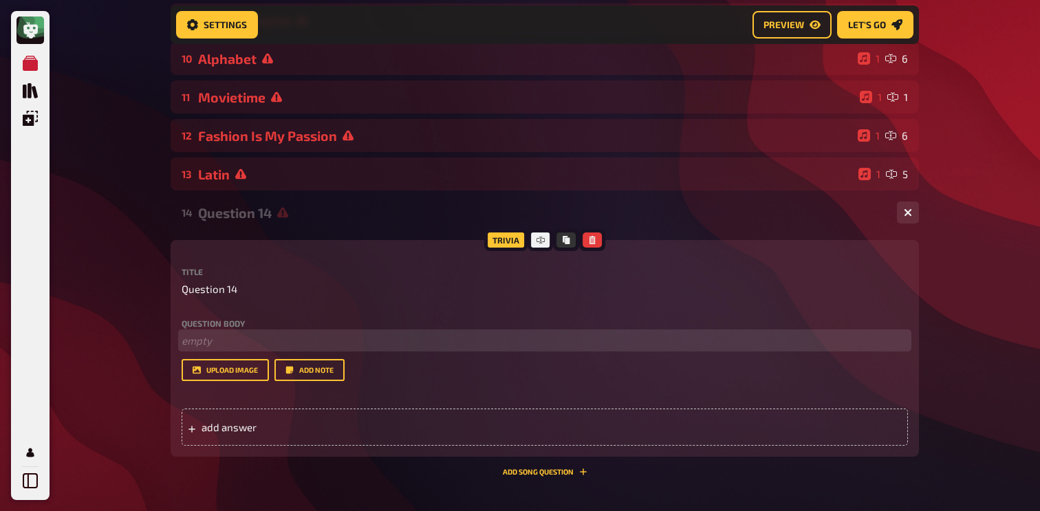
click at [256, 343] on p "﻿ empty" at bounding box center [545, 341] width 727 height 16
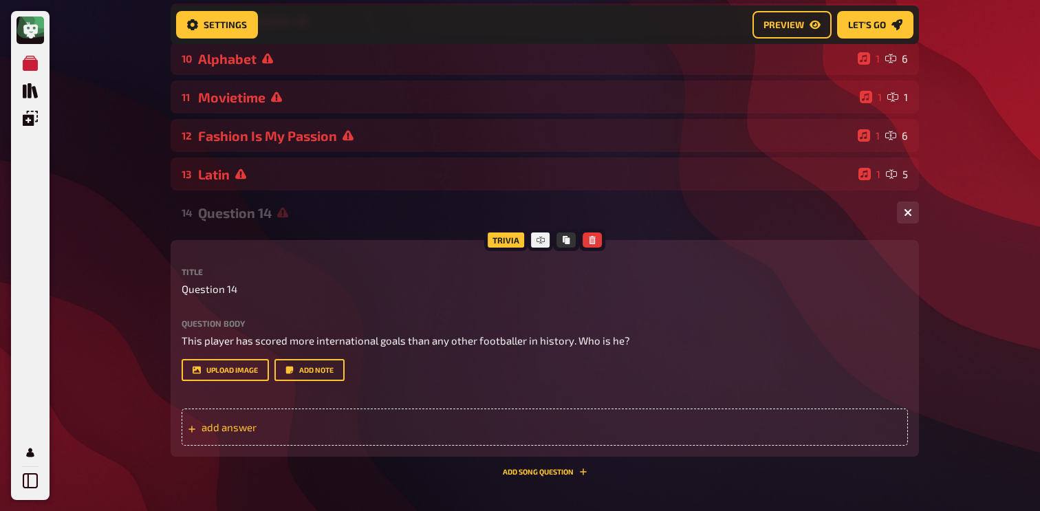
click at [261, 430] on span "add answer" at bounding box center [309, 427] width 214 height 12
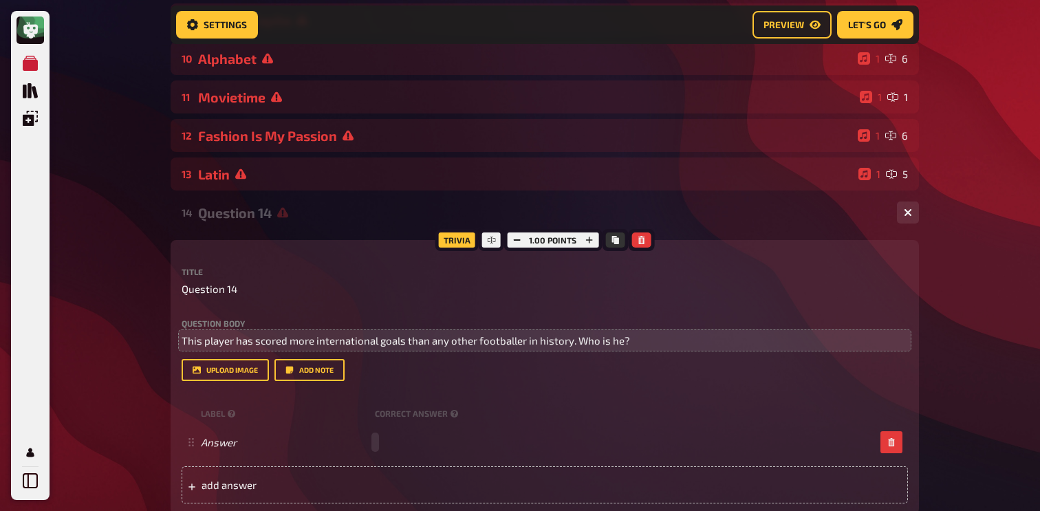
paste span
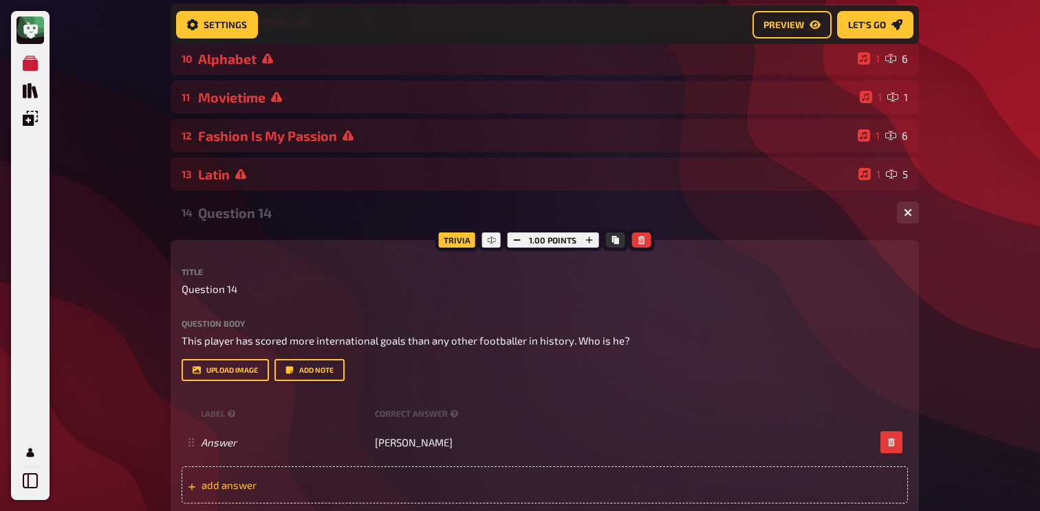
click at [328, 493] on div "add answer" at bounding box center [545, 485] width 727 height 37
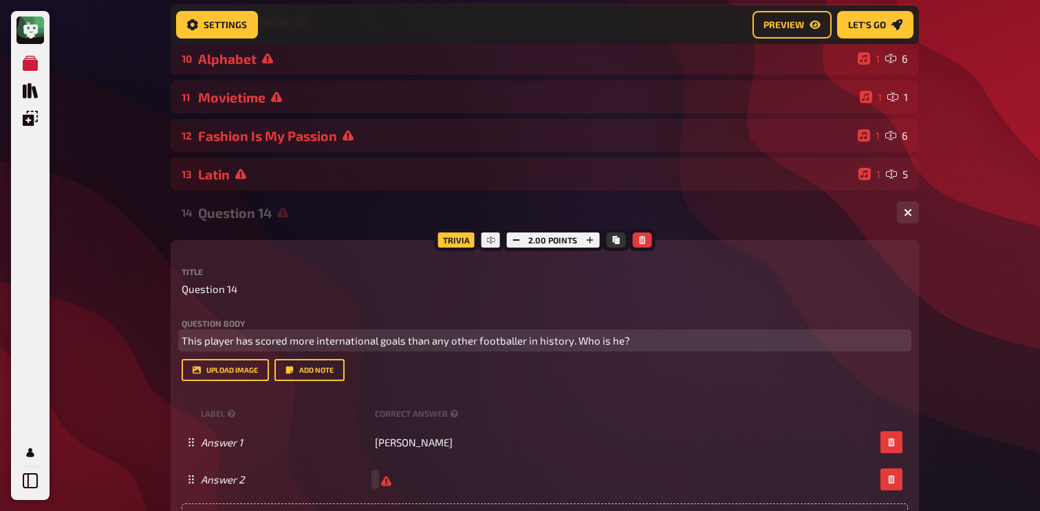
scroll to position [491, 0]
click at [665, 335] on p "This player has scored more international goals than any other footballer in hi…" at bounding box center [545, 342] width 727 height 16
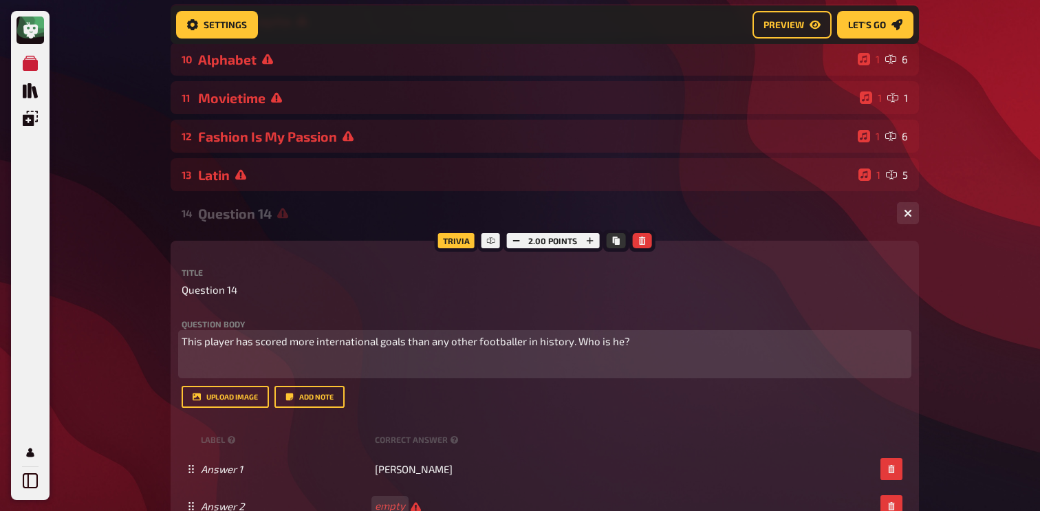
paste div
click at [182, 345] on span "This player has scored more international goals than any other footballer in hi…" at bounding box center [406, 341] width 449 height 12
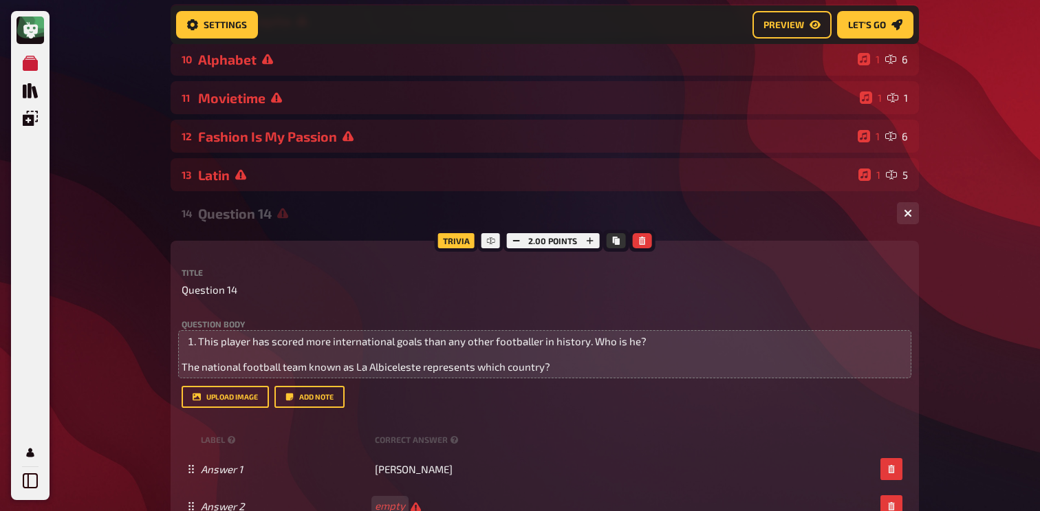
click at [180, 363] on div "Trivia 2.00 points Title Question 14 Question body This player has scored more …" at bounding box center [545, 410] width 749 height 338
click at [182, 365] on span "The national football team known as La Albiceleste represents which country?" at bounding box center [366, 367] width 369 height 12
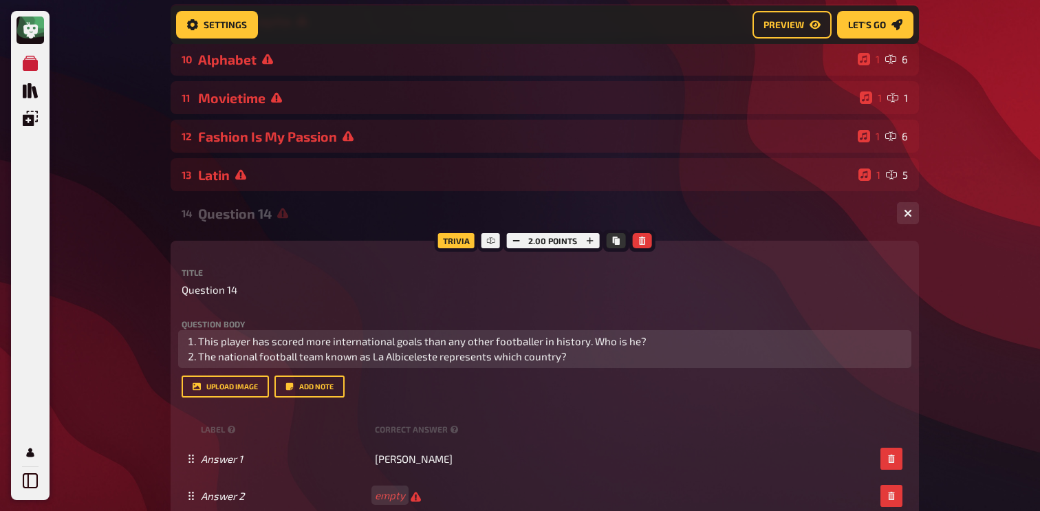
click at [582, 358] on li "The national football team known as La Albiceleste represents which country?" at bounding box center [553, 357] width 710 height 16
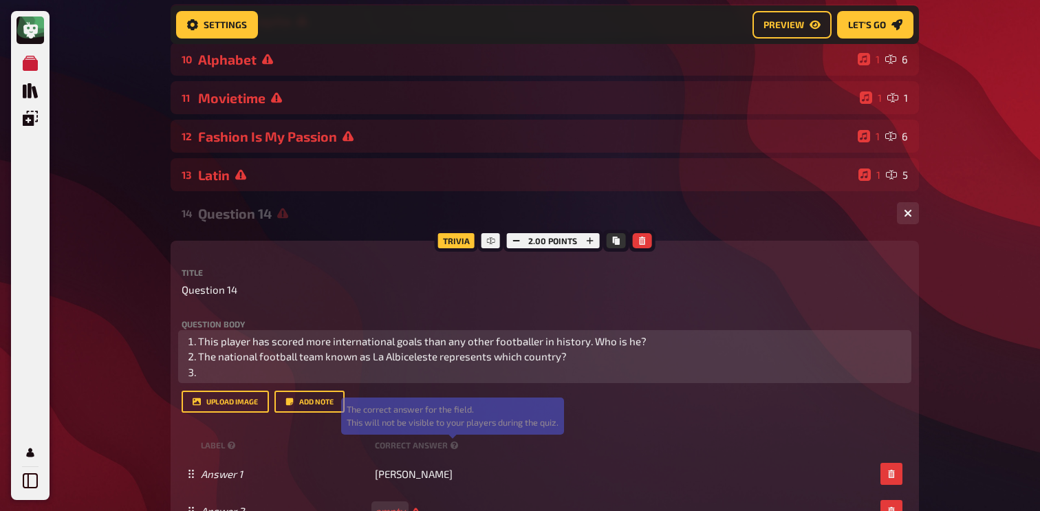
click at [484, 375] on li "﻿" at bounding box center [553, 373] width 710 height 16
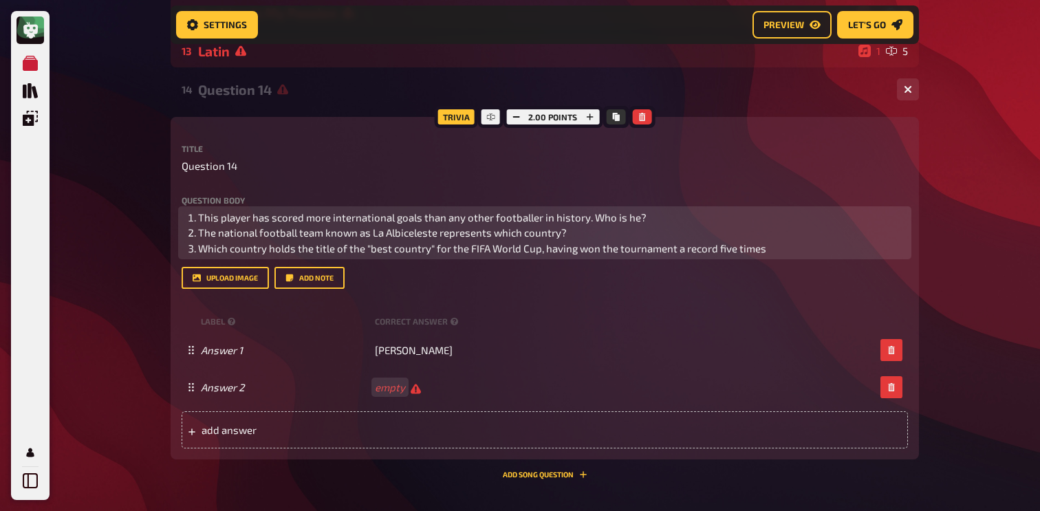
scroll to position [615, 0]
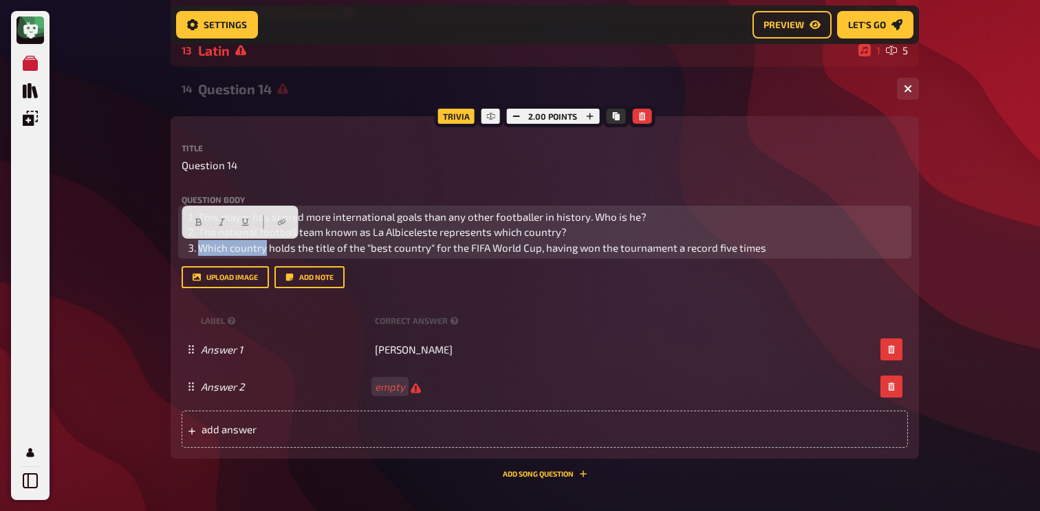
drag, startPoint x: 197, startPoint y: 248, endPoint x: 266, endPoint y: 246, distance: 69.5
click at [266, 246] on li "Which country holds the title of the "best country" for the FIFA World Cup, hav…" at bounding box center [553, 248] width 710 height 16
click at [206, 253] on span "The Brazilian holds the title of the "best country" for the FIFA World Cup, hav…" at bounding box center [479, 248] width 563 height 12
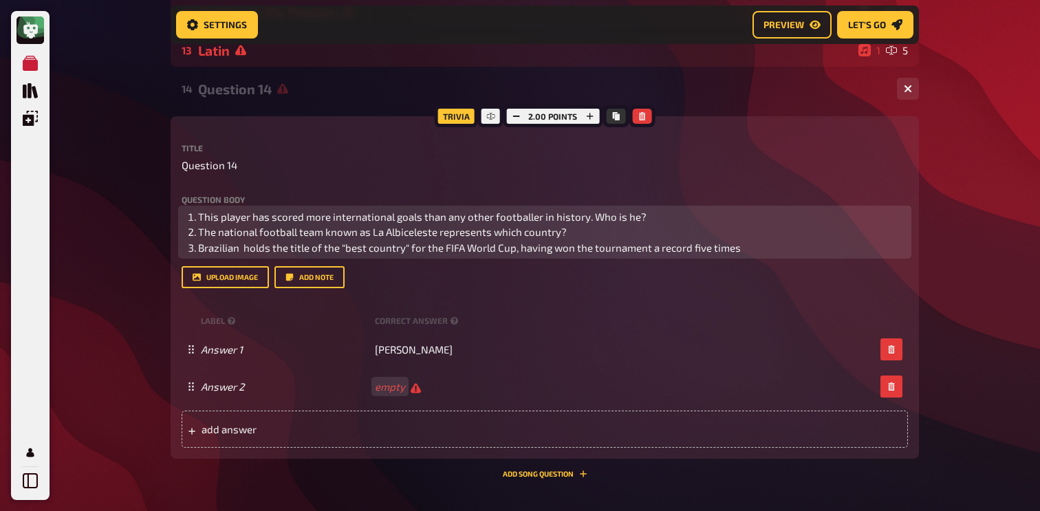
click at [237, 249] on span "Brazilian holds the title of the "best country" for the FIFA World Cup, having …" at bounding box center [469, 248] width 543 height 12
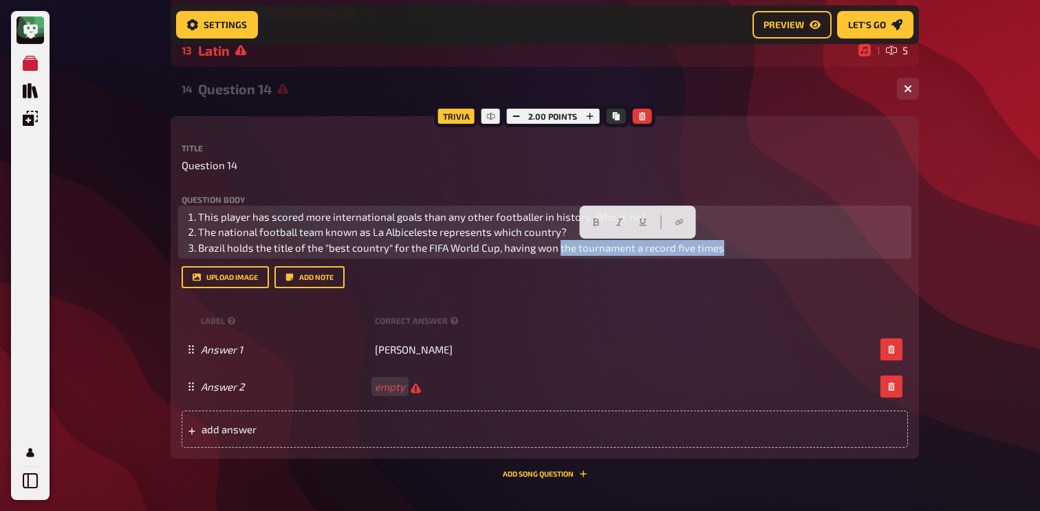
drag, startPoint x: 741, startPoint y: 246, endPoint x: 556, endPoint y: 250, distance: 185.2
click at [556, 250] on li "Brazil holds the title of the "best country" for the FIFA World Cup, having won…" at bounding box center [553, 248] width 710 height 16
click at [556, 250] on span "Brazil holds the title of the "best country" for the FIFA World Cup, having won…" at bounding box center [461, 248] width 526 height 12
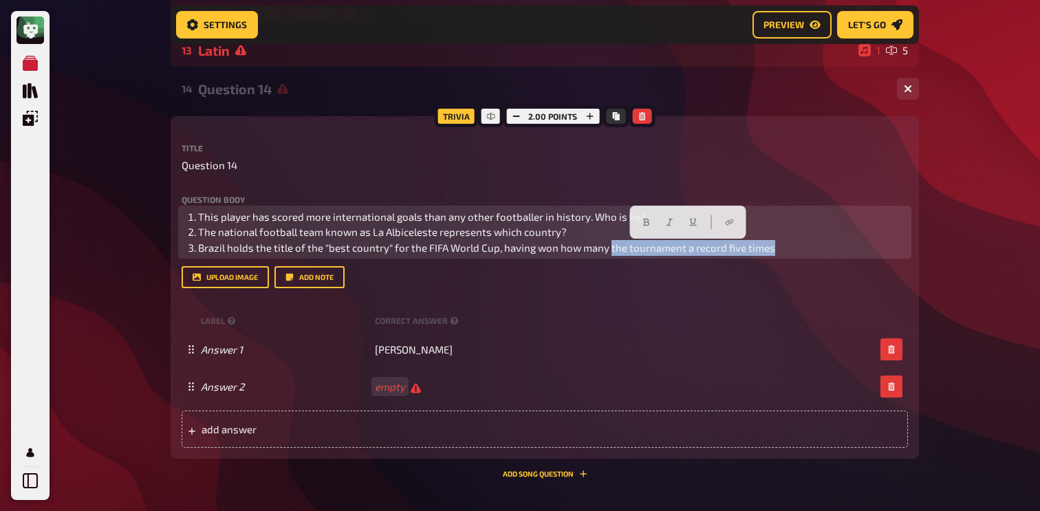
drag, startPoint x: 791, startPoint y: 246, endPoint x: 608, endPoint y: 249, distance: 183.1
click at [608, 249] on li "Brazil holds the title of the "best country" for the FIFA World Cup, having won…" at bounding box center [553, 248] width 710 height 16
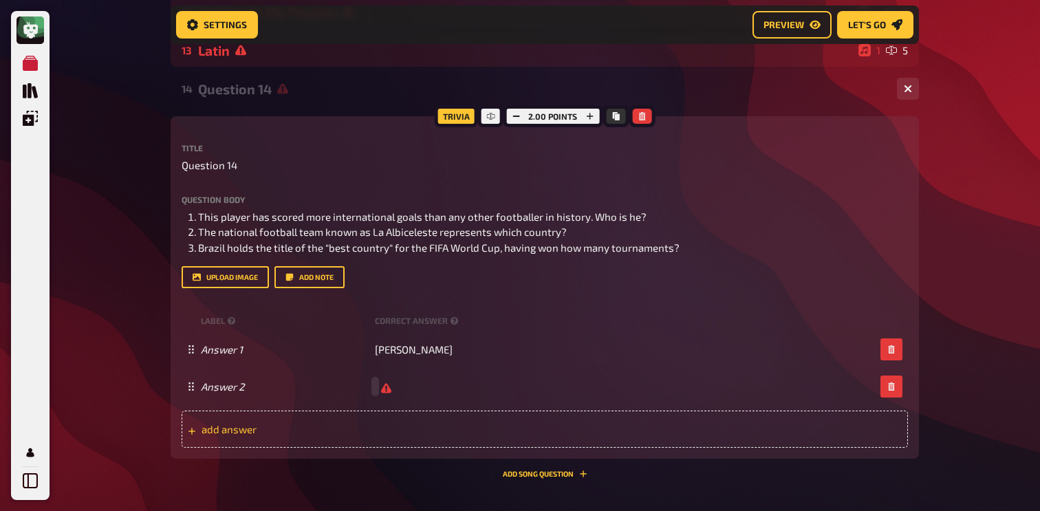
click at [383, 431] on span "add answer" at bounding box center [309, 429] width 214 height 12
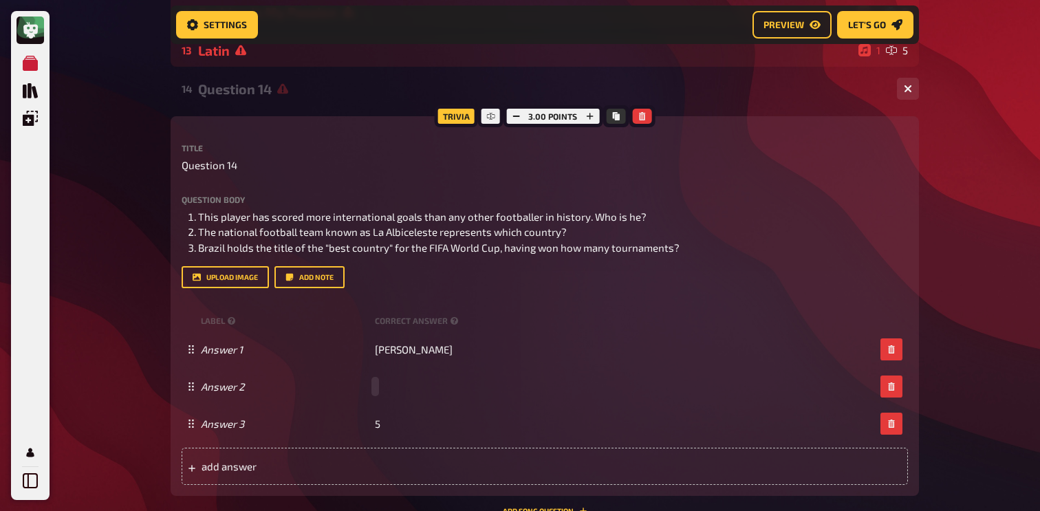
paste span
click at [158, 386] on div "My Quizzes Quiz Library Overlays My Account Home My Quizzes Nationalities ​🇬🇧 S…" at bounding box center [520, 51] width 1040 height 1333
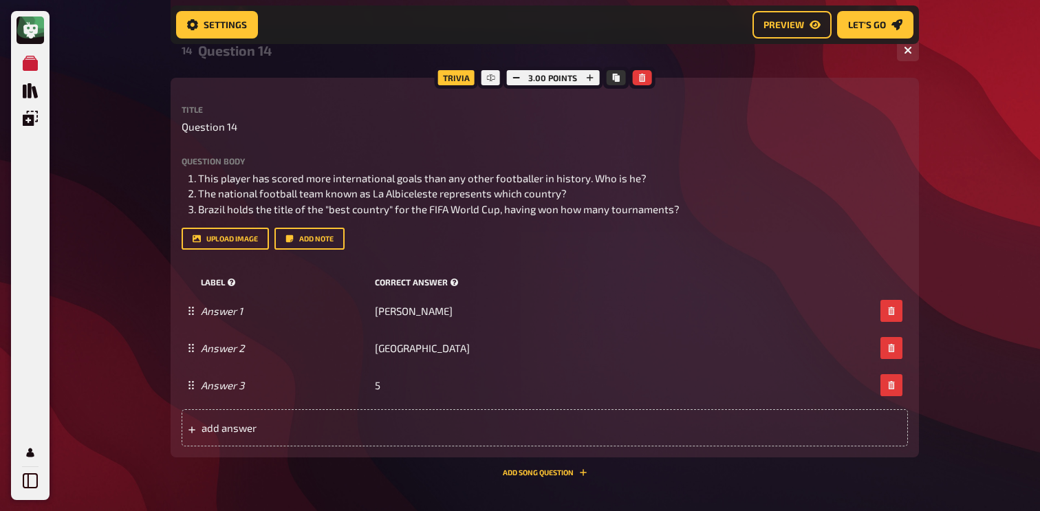
scroll to position [668, 0]
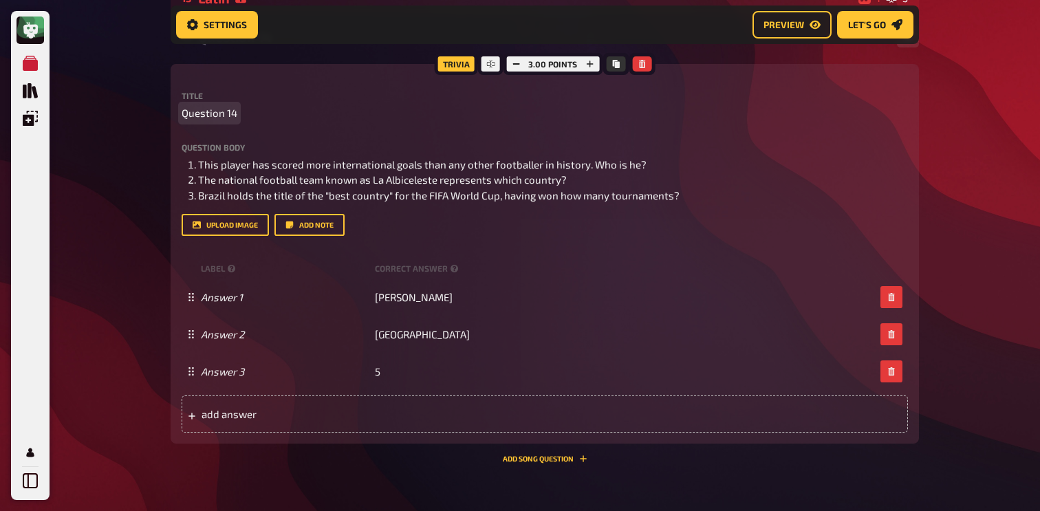
click at [220, 117] on span "Question 14" at bounding box center [210, 113] width 56 height 16
click at [378, 419] on span "add answer" at bounding box center [309, 414] width 214 height 12
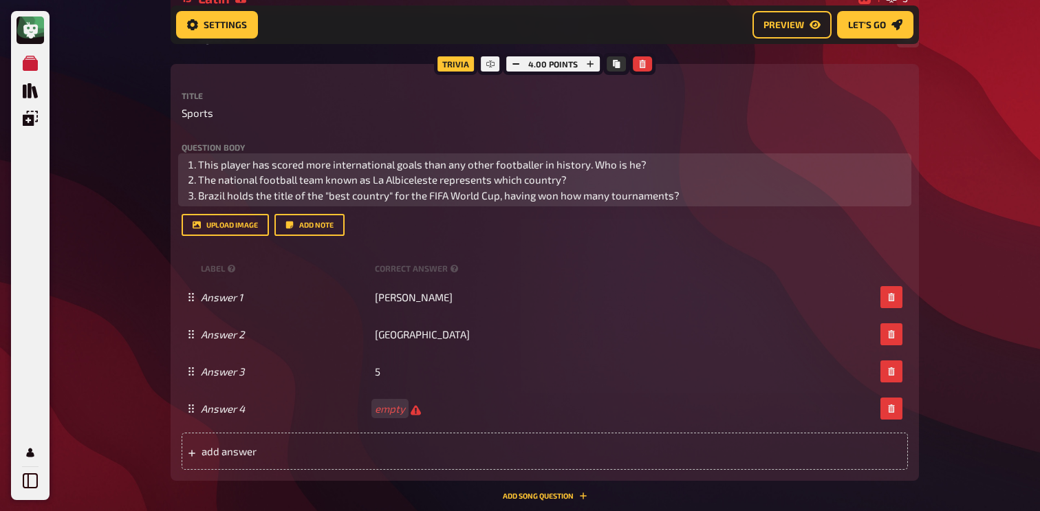
click at [786, 202] on li "Brazil holds the title of the "best country" for the FIFA World Cup, having won…" at bounding box center [553, 196] width 710 height 16
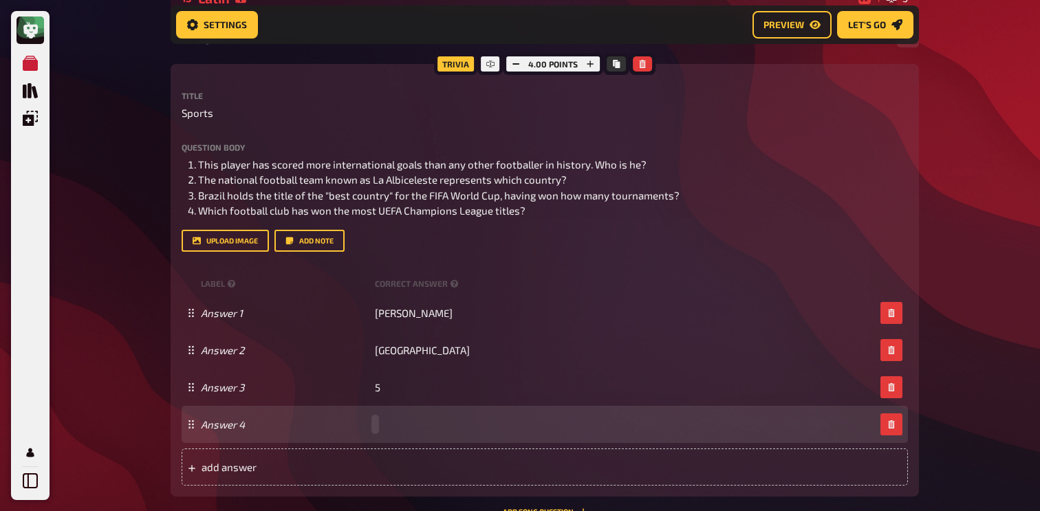
paste span
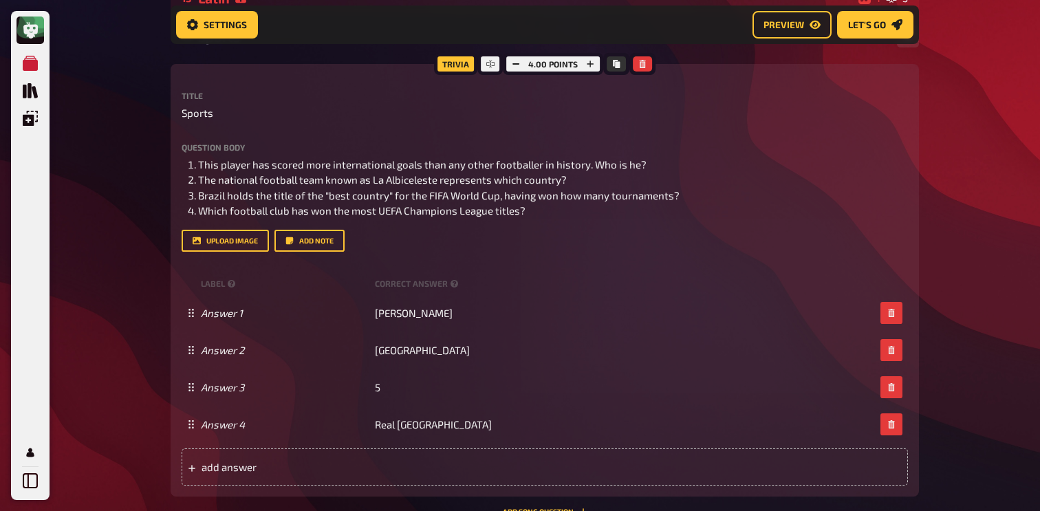
click at [142, 291] on div "My Quizzes Quiz Library Overlays My Account Home My Quizzes Nationalities ​🇬🇧 S…" at bounding box center [520, 25] width 1040 height 1386
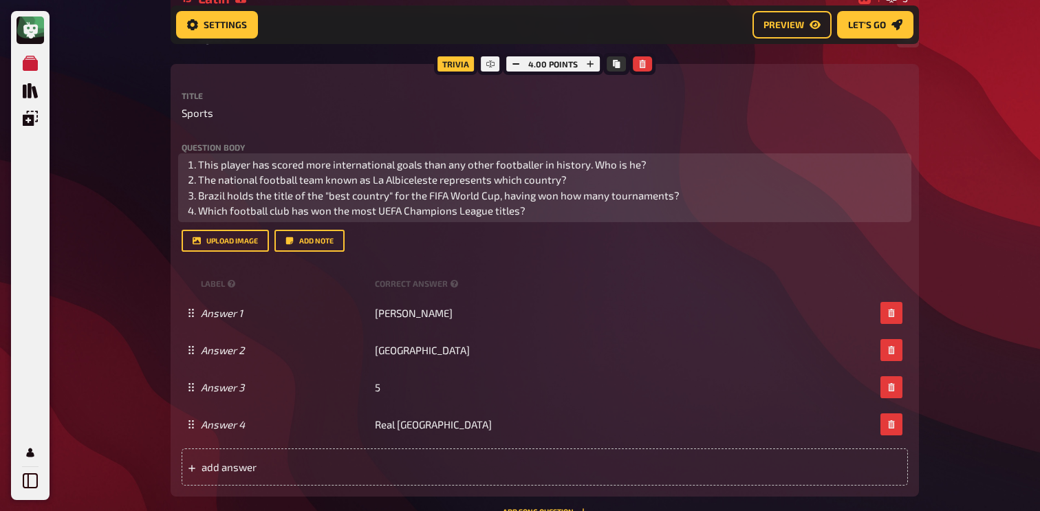
click at [531, 208] on li "Which football club has won the most UEFA Champions League titles?" at bounding box center [553, 211] width 710 height 16
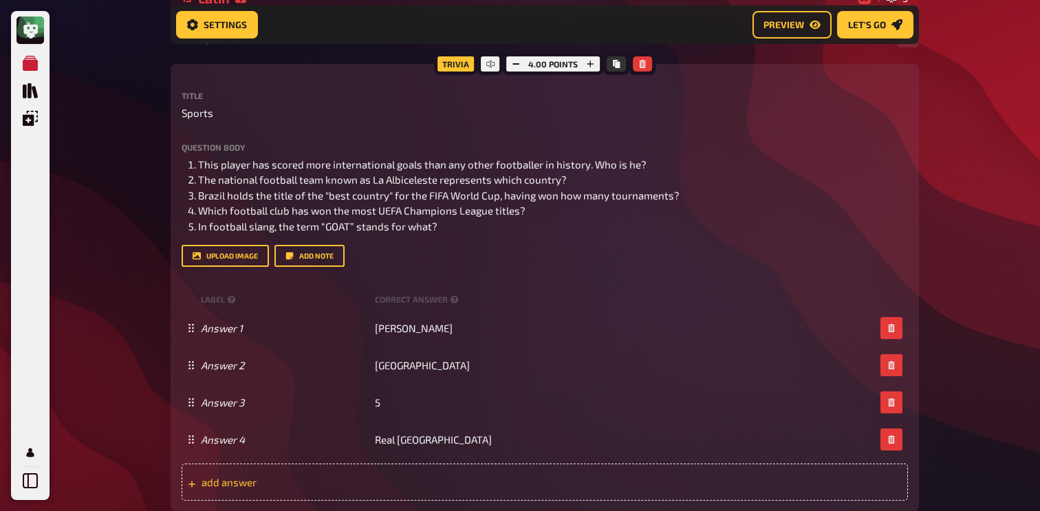
click at [399, 472] on div "add answer" at bounding box center [545, 482] width 727 height 37
click at [94, 377] on div "My Quizzes Quiz Library Overlays My Account Home My Quizzes Nationalities ​🇬🇧 S…" at bounding box center [520, 51] width 1040 height 1438
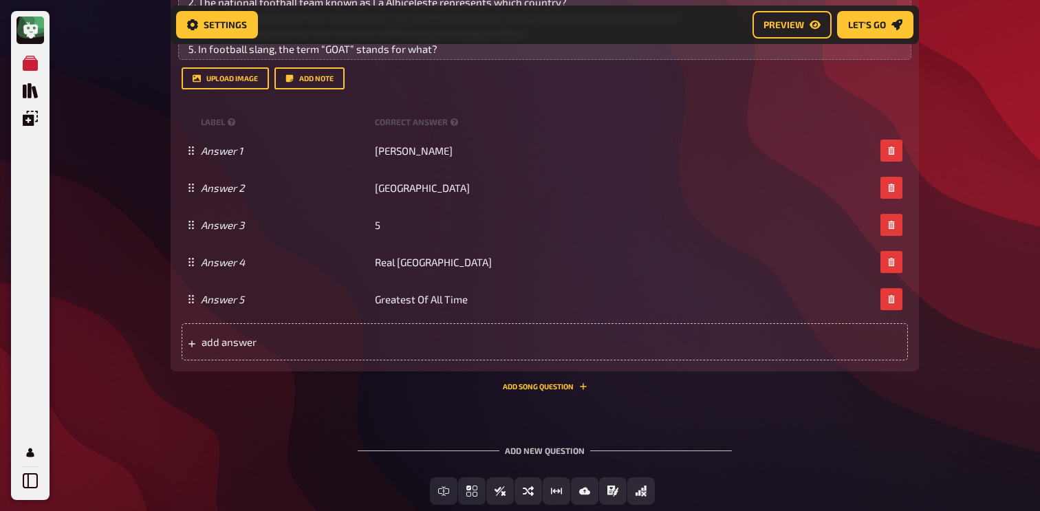
scroll to position [929, 0]
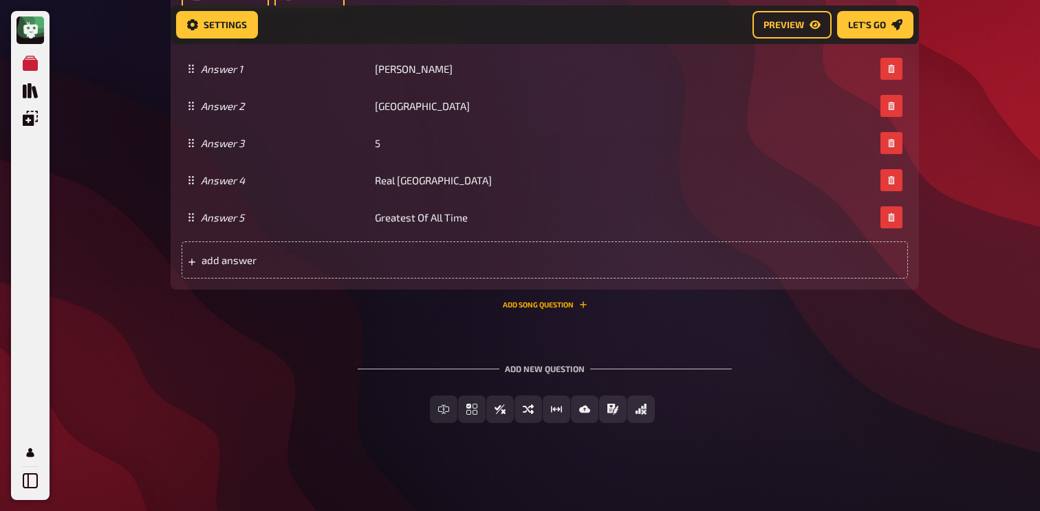
click at [573, 301] on button "Add Song question" at bounding box center [545, 305] width 85 height 8
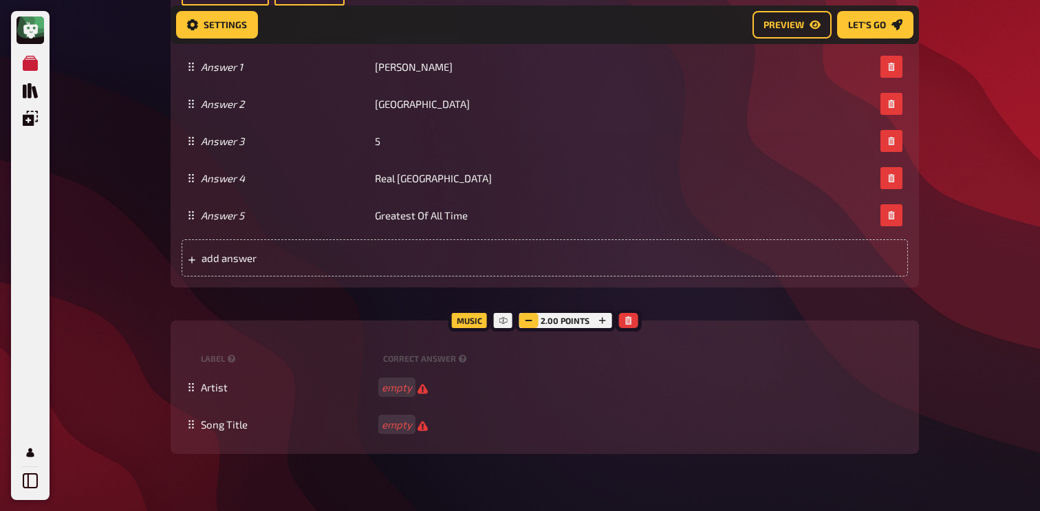
click at [531, 324] on icon "button" at bounding box center [528, 321] width 8 height 8
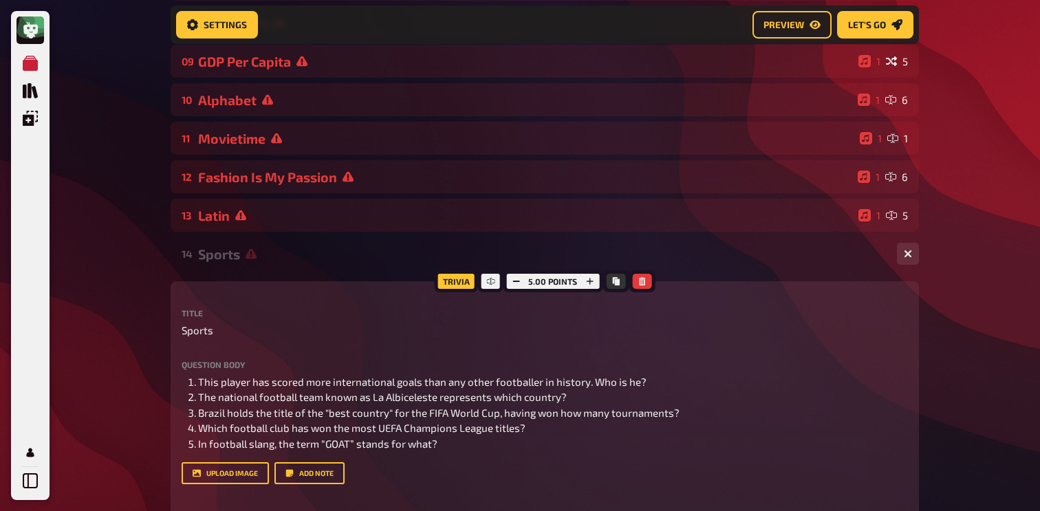
click at [396, 255] on div "Sports" at bounding box center [542, 254] width 688 height 16
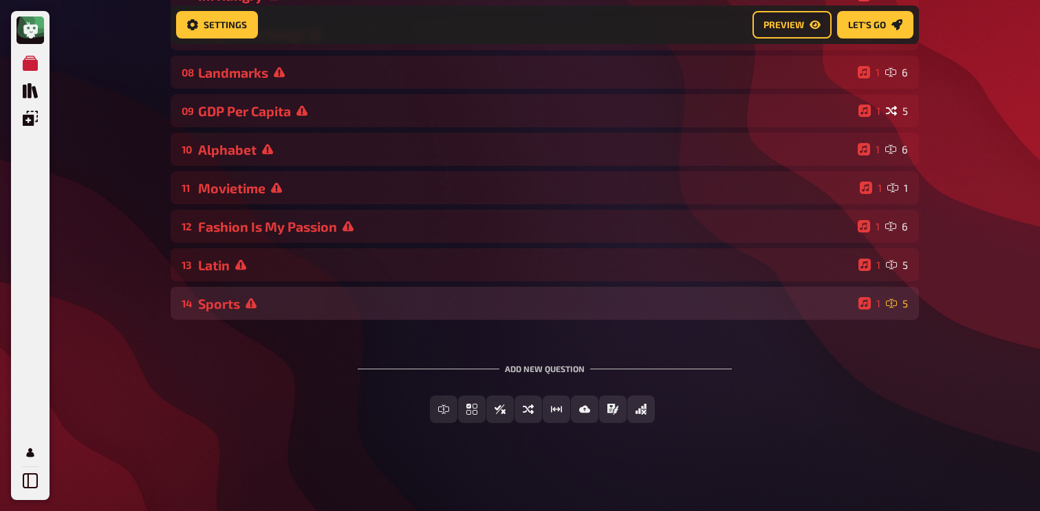
scroll to position [403, 0]
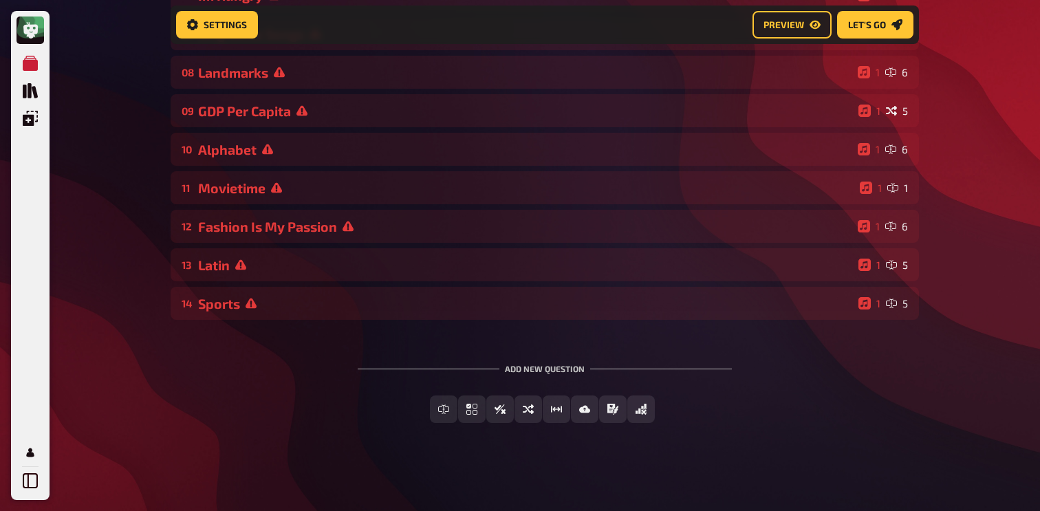
click at [269, 281] on div "01 Stairs 1 6 02 Same procedure as every year, [PERSON_NAME]! 1 1 03 The Logica…" at bounding box center [545, 53] width 749 height 534
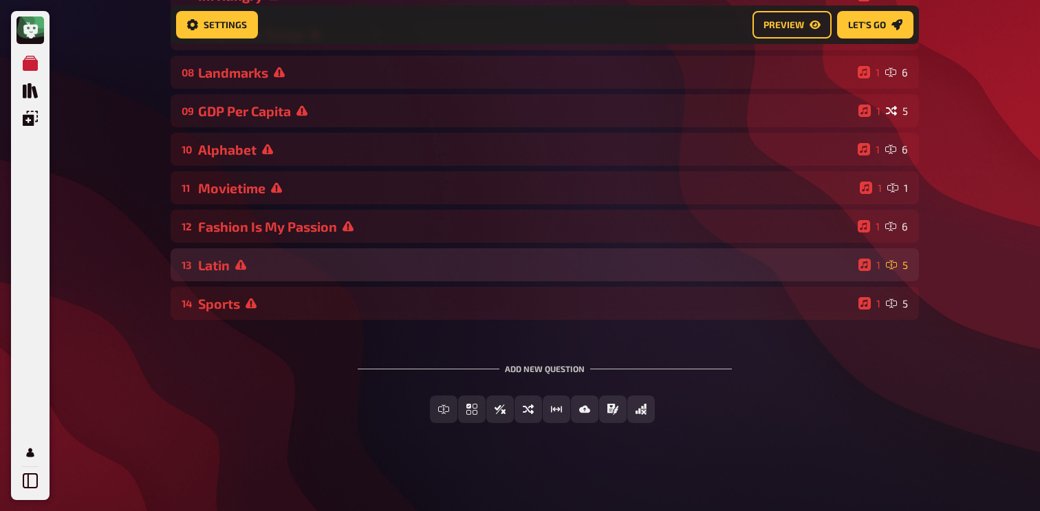
click at [275, 260] on div "Latin" at bounding box center [525, 265] width 655 height 16
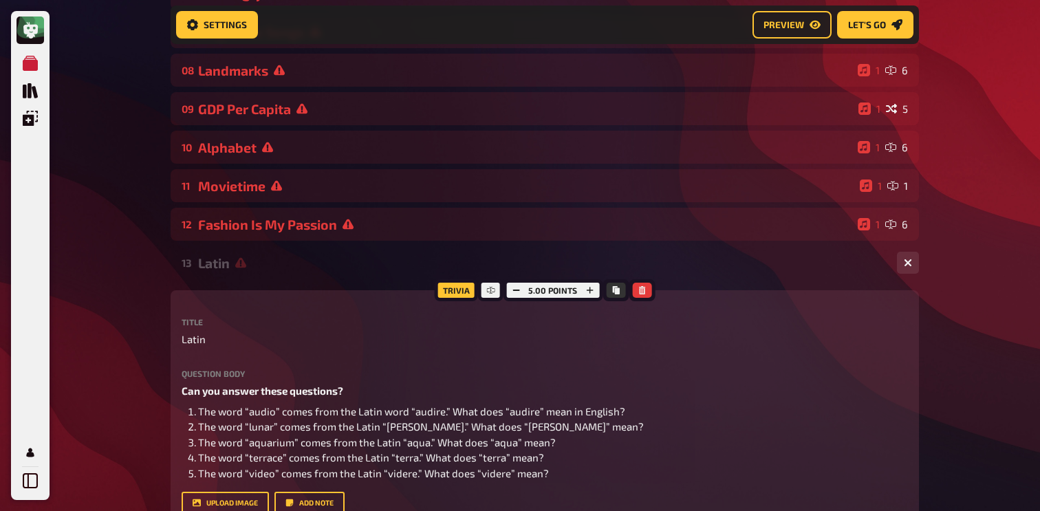
scroll to position [450, 0]
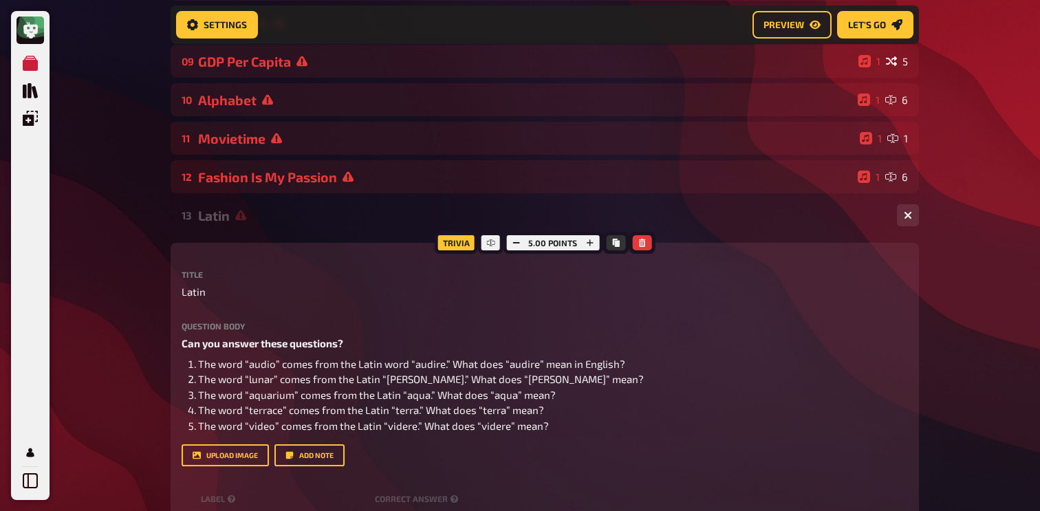
click at [287, 220] on div "Latin" at bounding box center [542, 216] width 688 height 16
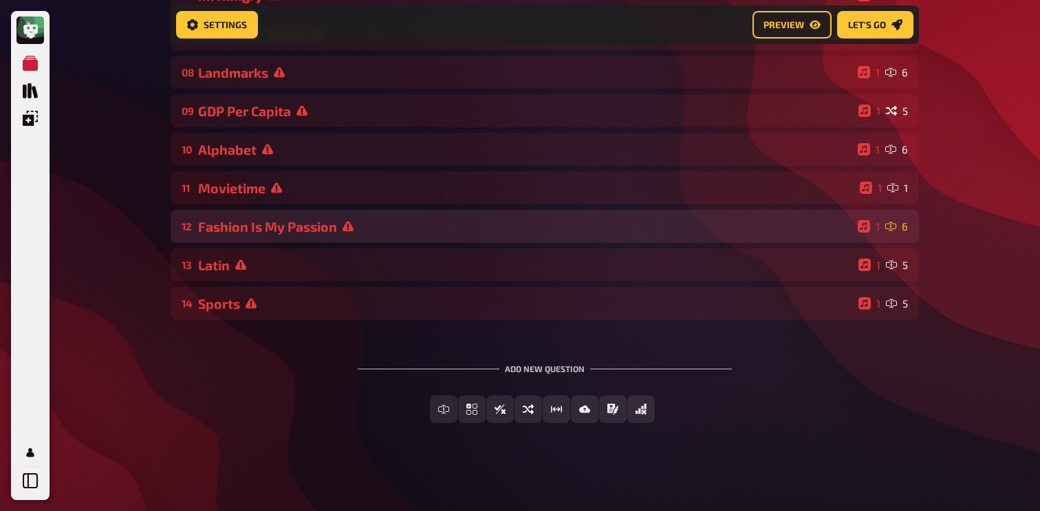
click at [287, 228] on div "Fashion Is My Passion" at bounding box center [525, 227] width 654 height 16
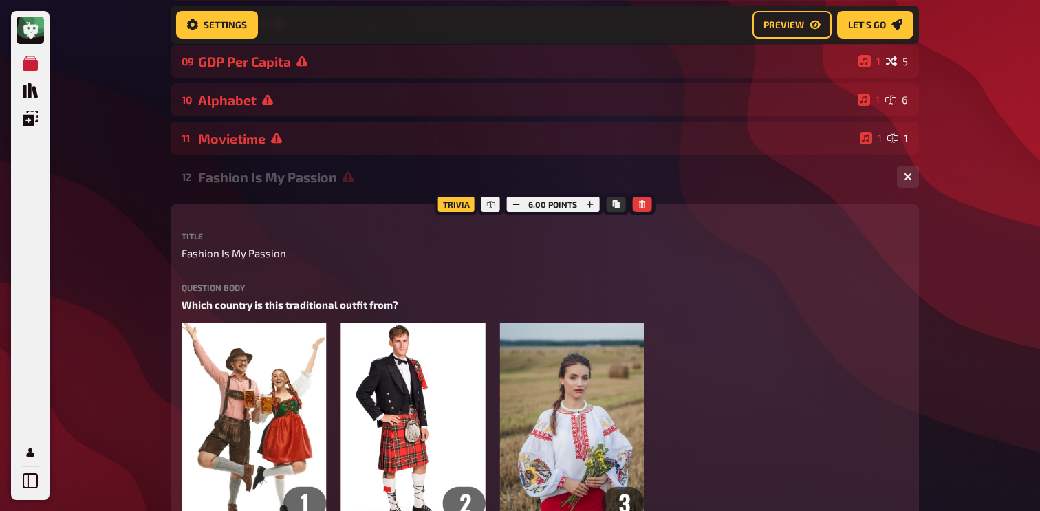
click at [303, 193] on div "12 Fashion Is My Passion 1 6" at bounding box center [545, 176] width 749 height 33
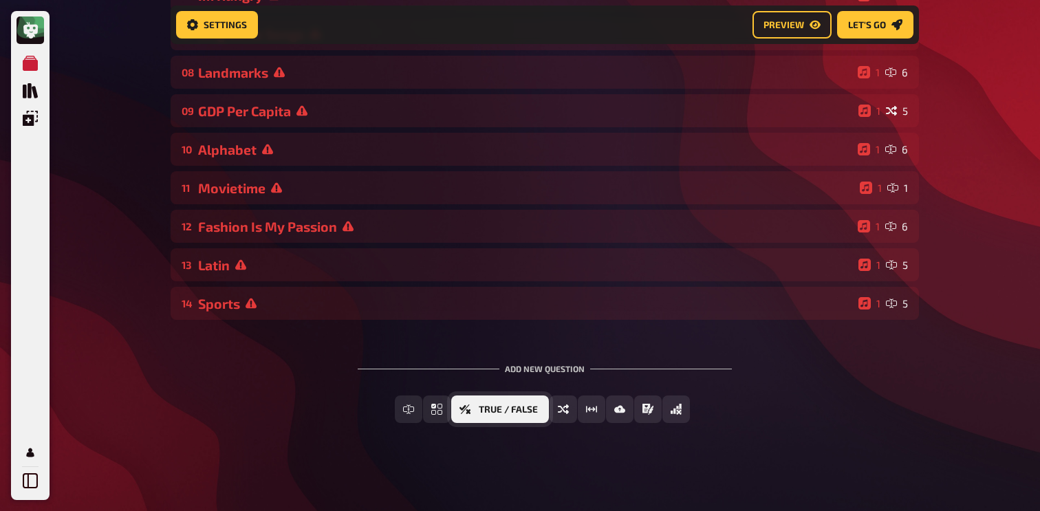
scroll to position [403, 0]
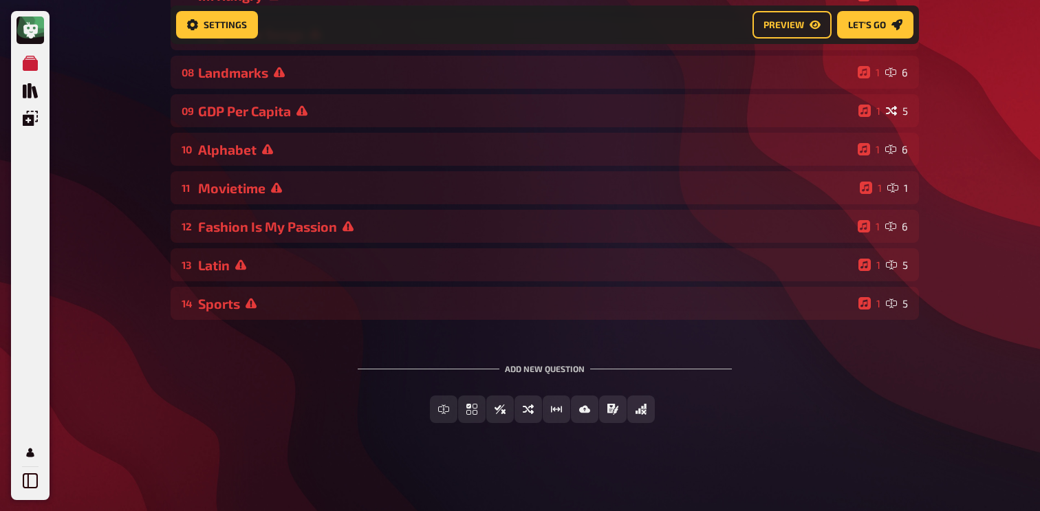
click at [264, 383] on div "Add new question Free Text Input Multiple Choice True / False Sorting Question …" at bounding box center [545, 393] width 749 height 103
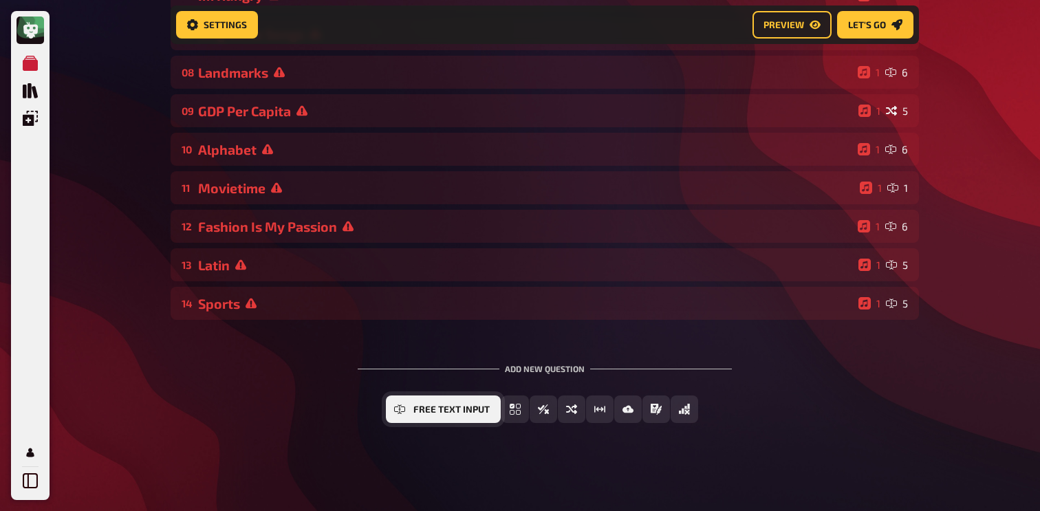
click at [438, 403] on button "Free Text Input" at bounding box center [443, 410] width 115 height 28
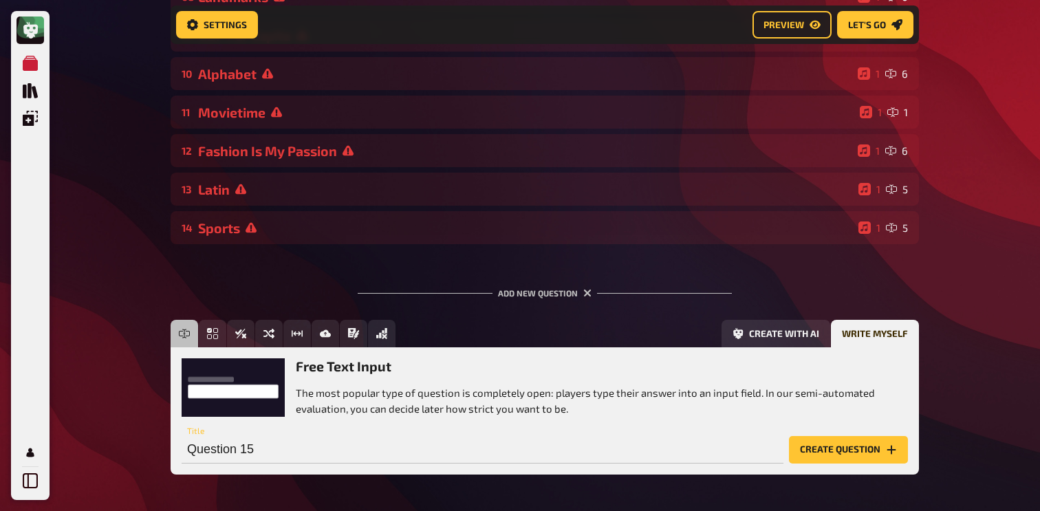
scroll to position [530, 0]
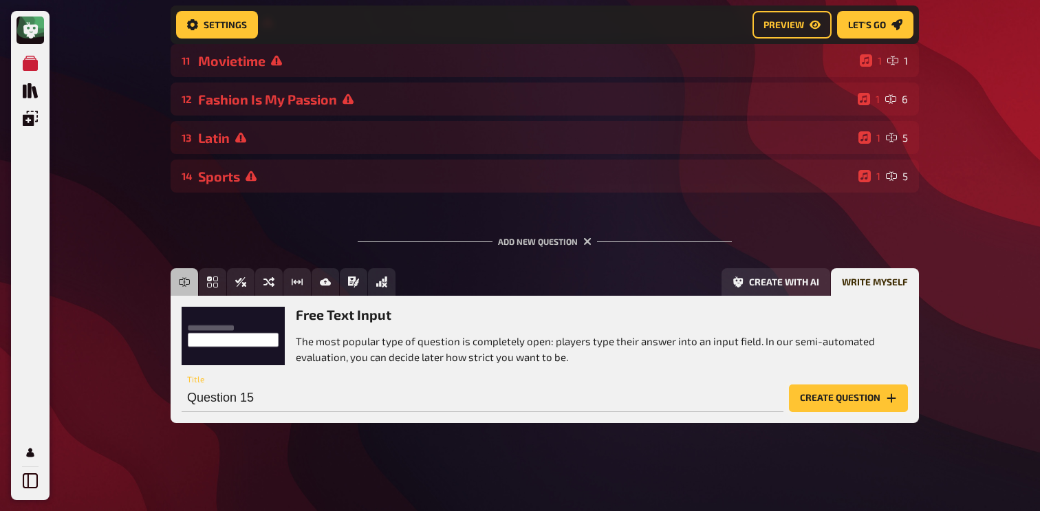
click at [807, 398] on button "Create question" at bounding box center [848, 399] width 119 height 28
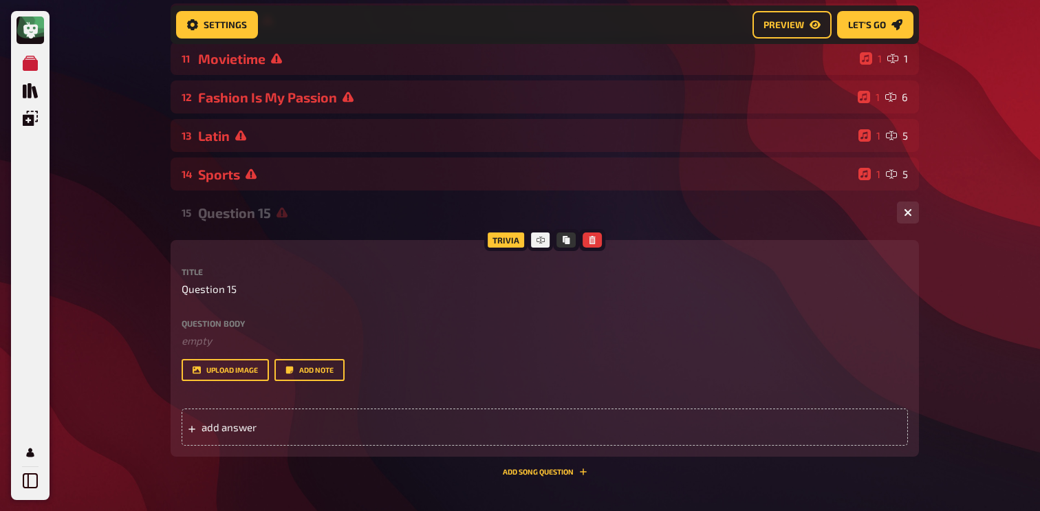
scroll to position [699, 0]
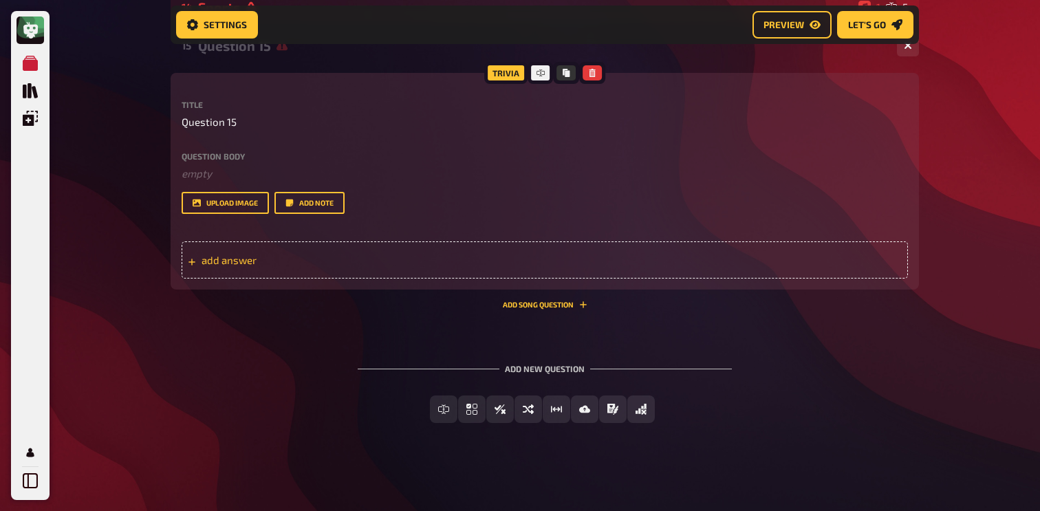
click at [368, 250] on div "add answer" at bounding box center [545, 260] width 727 height 37
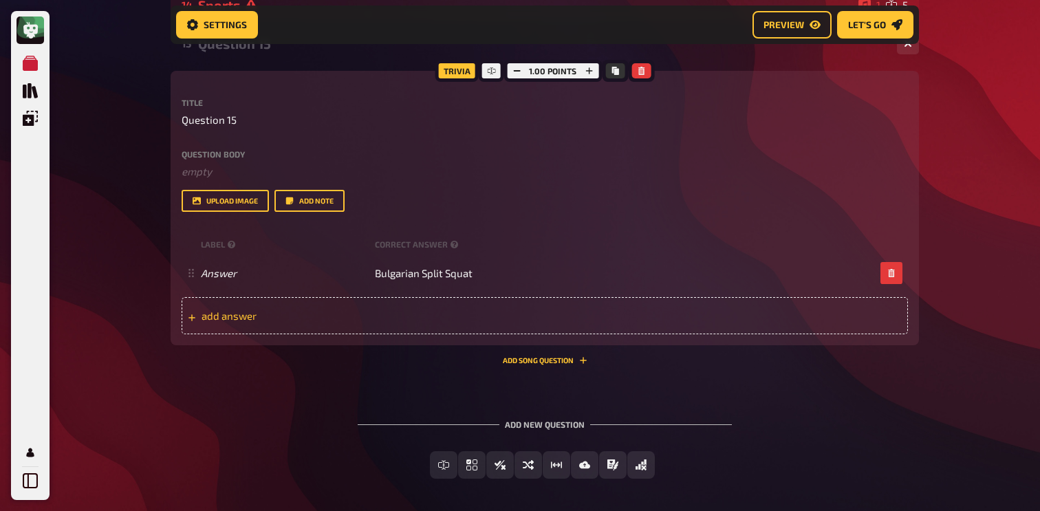
click at [376, 321] on span "add answer" at bounding box center [309, 316] width 214 height 12
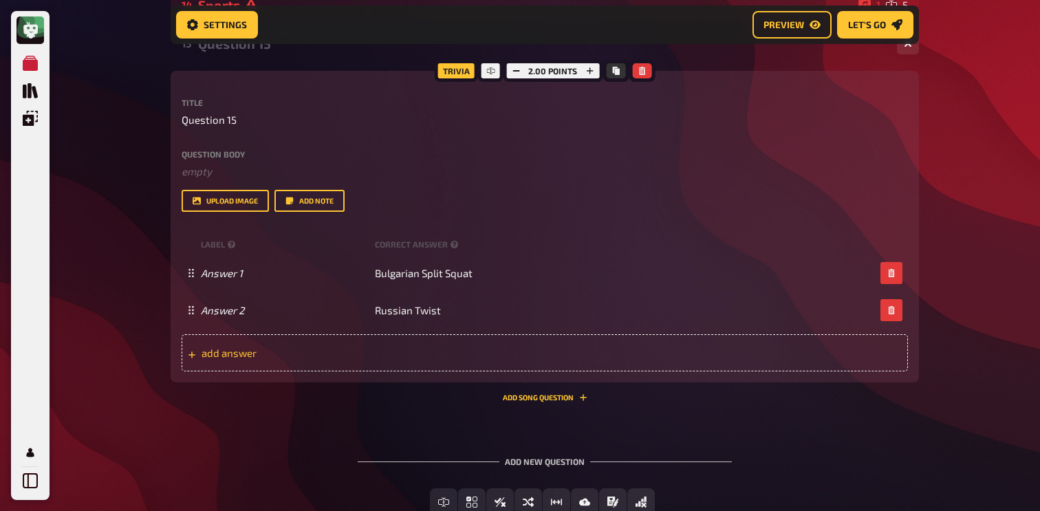
click at [442, 349] on div "add answer" at bounding box center [545, 352] width 727 height 37
